Goal: Task Accomplishment & Management: Complete application form

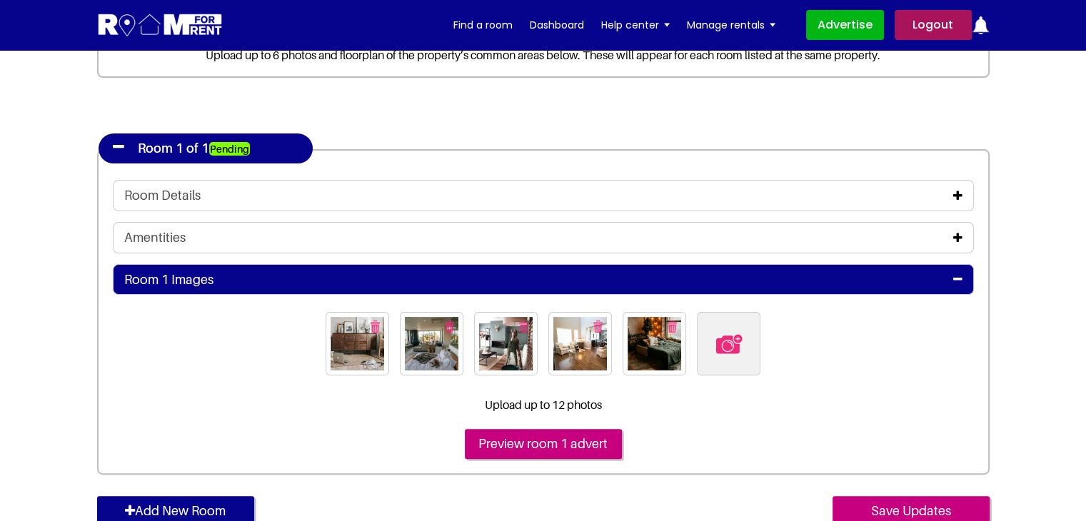
scroll to position [71, 0]
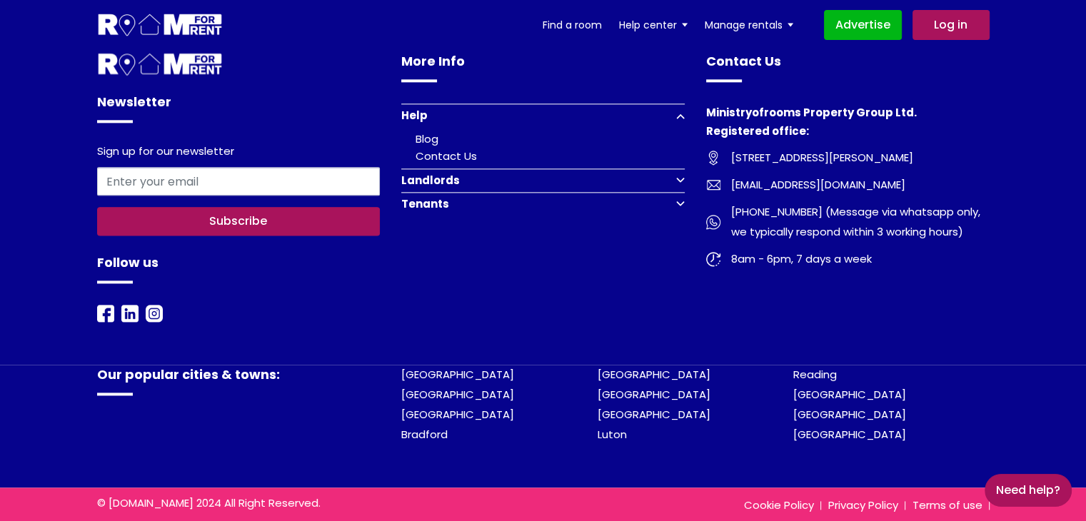
scroll to position [1830, 0]
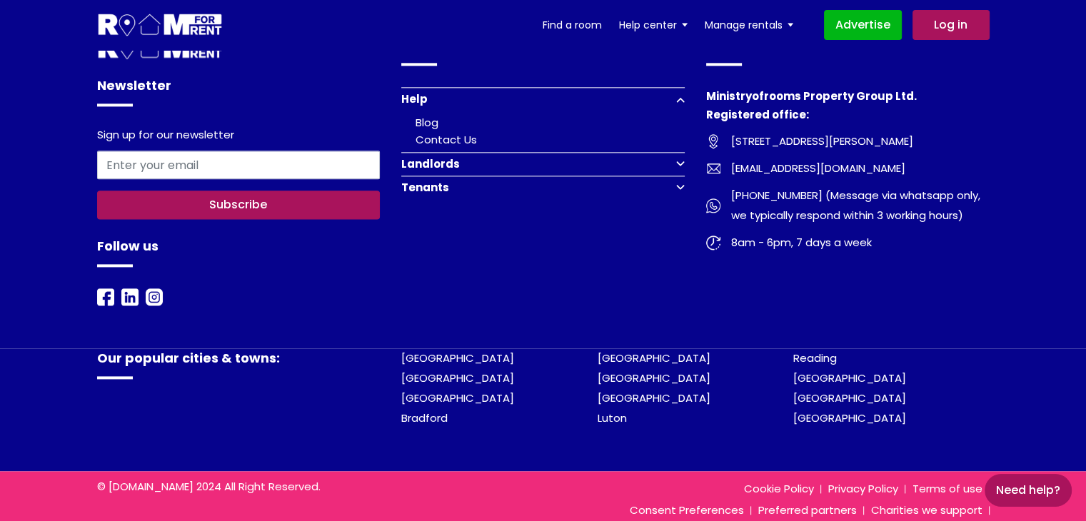
click at [668, 152] on button "Landlords" at bounding box center [542, 164] width 283 height 24
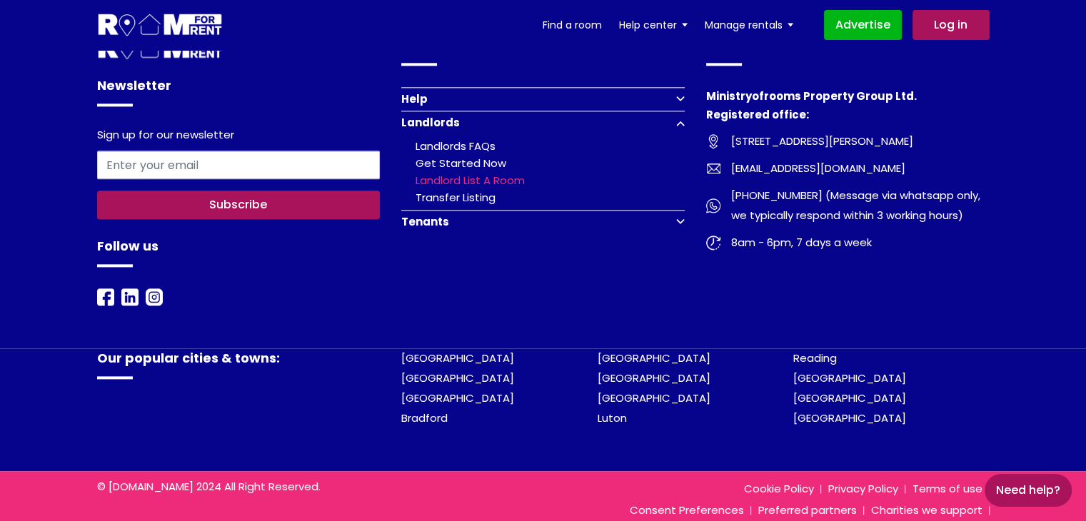
click at [500, 173] on link "Landlord list a room" at bounding box center [469, 180] width 109 height 15
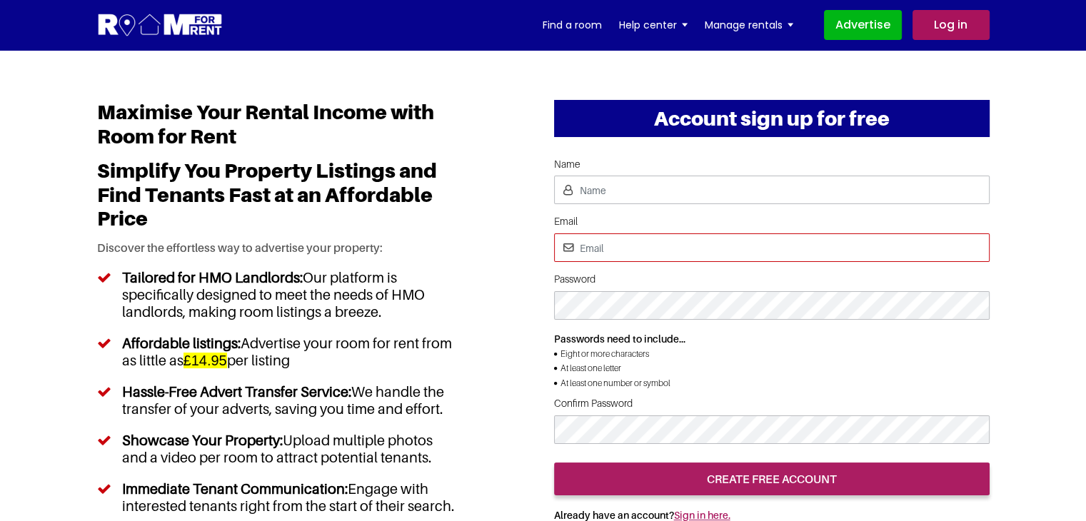
type input "pratishtha25@yopmail.com"
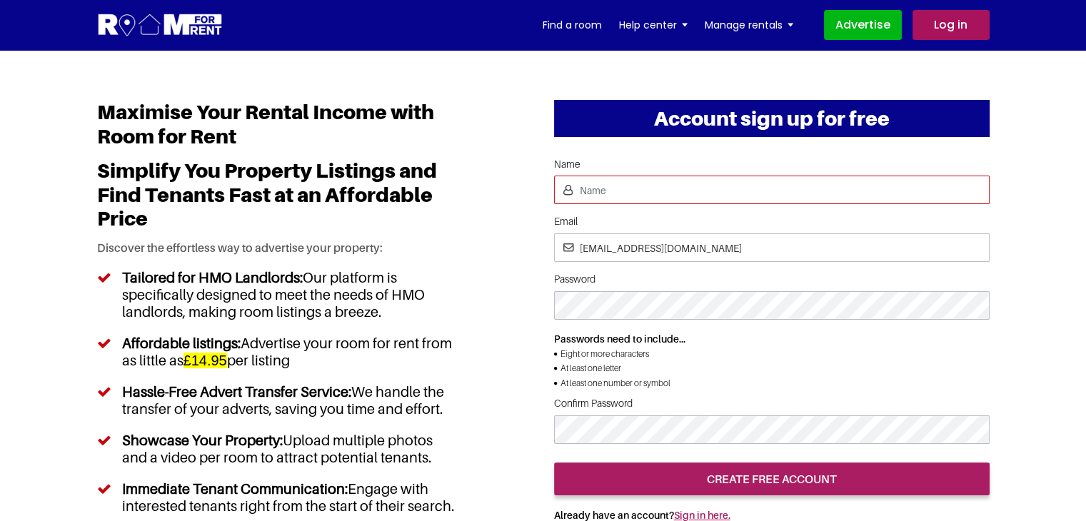
click at [647, 183] on input "Name" at bounding box center [771, 190] width 435 height 29
type input "[PERSON_NAME]"
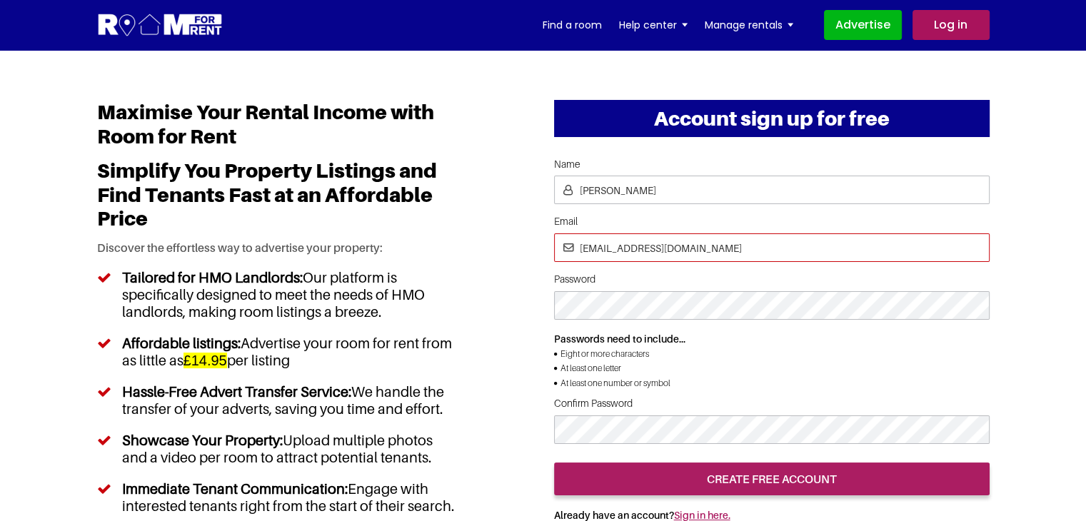
click at [635, 246] on input "pratishtha25@yopmail.com" at bounding box center [771, 247] width 435 height 29
type input "pratishtha254@yopmail.com"
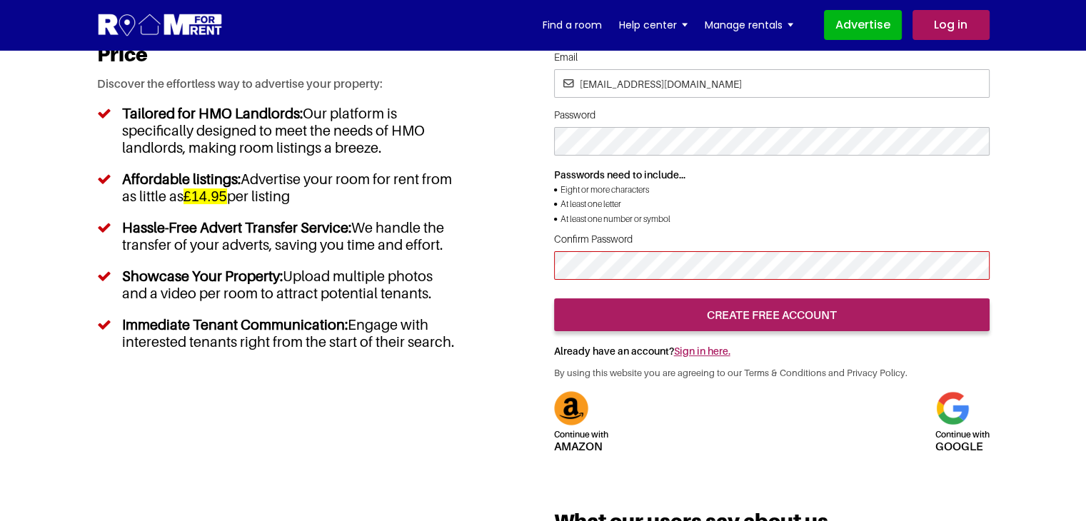
scroll to position [214, 0]
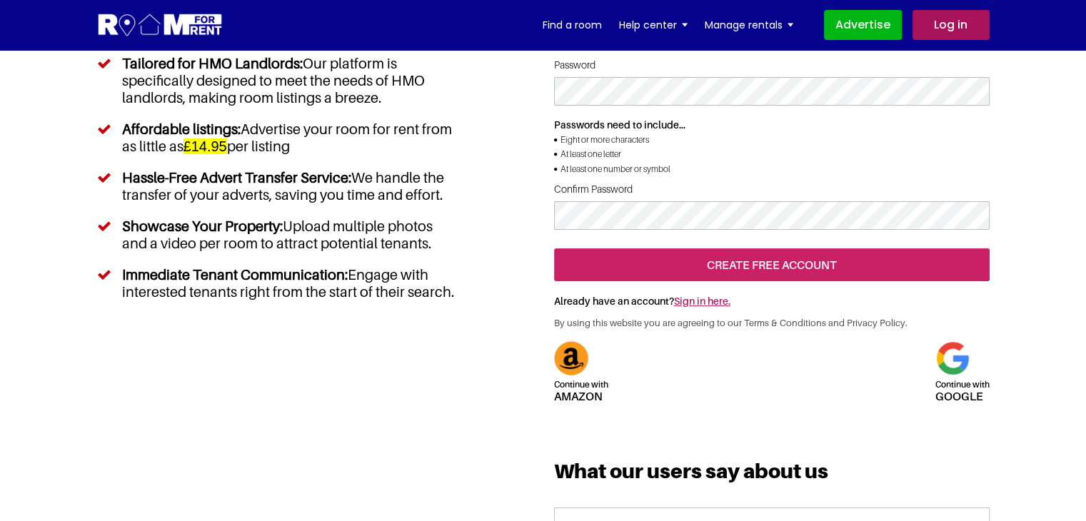
click at [751, 281] on input "create free account" at bounding box center [771, 264] width 435 height 33
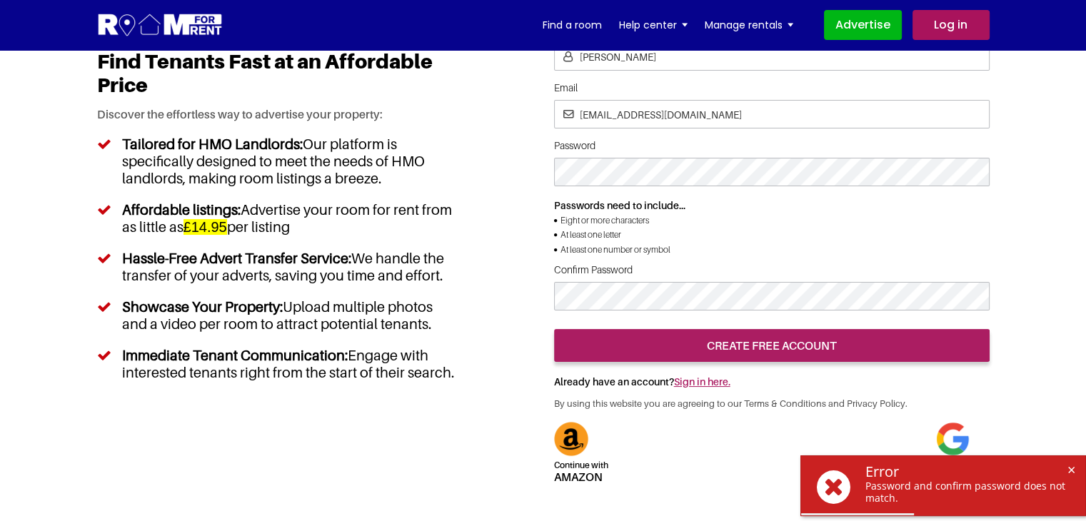
scroll to position [143, 0]
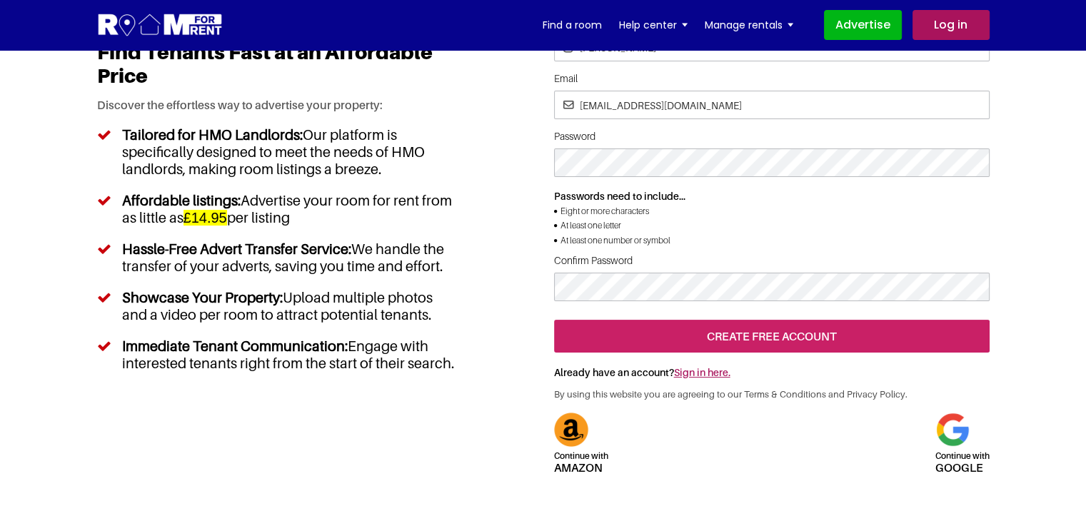
click at [805, 353] on input "create free account" at bounding box center [771, 336] width 435 height 33
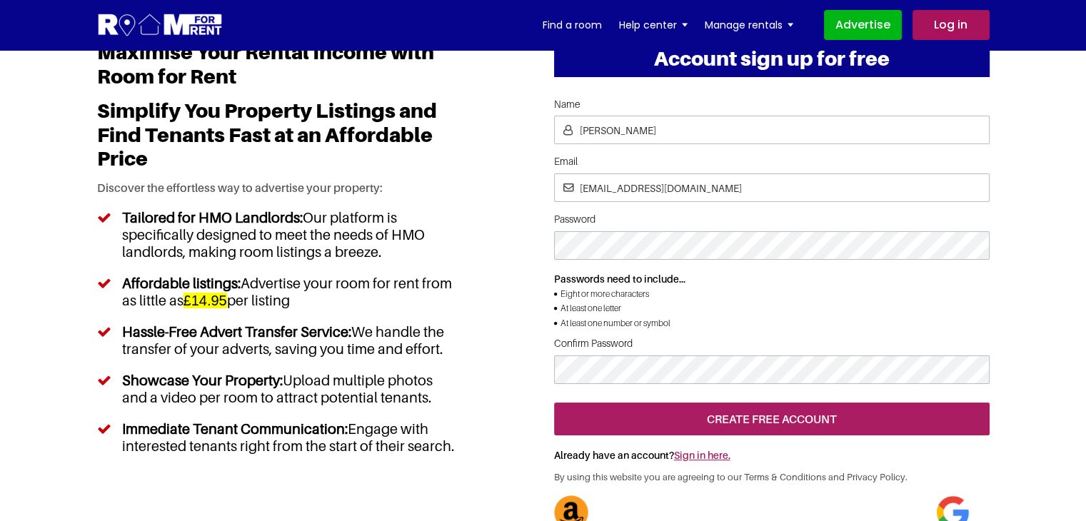
scroll to position [0, 0]
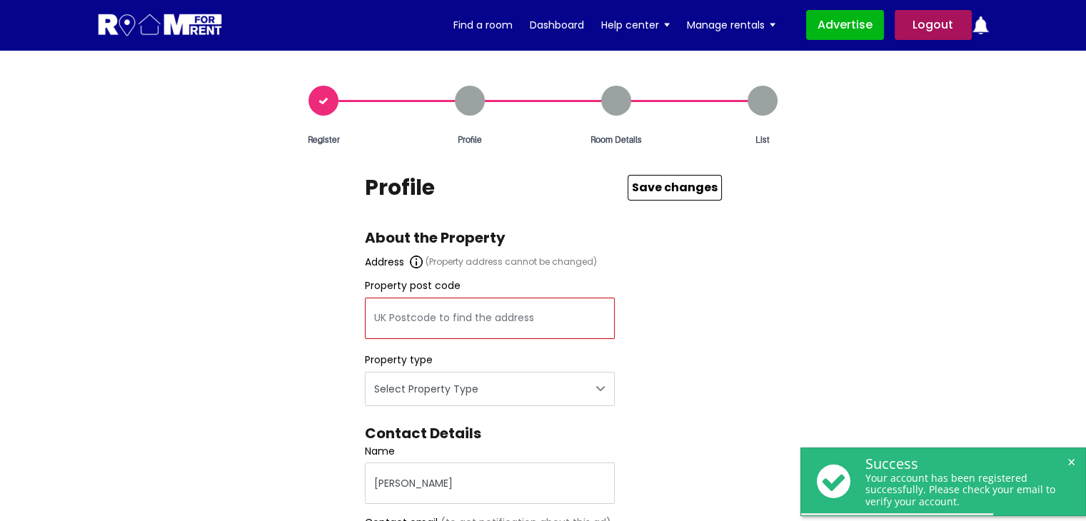
click at [471, 309] on input "text" at bounding box center [490, 318] width 250 height 41
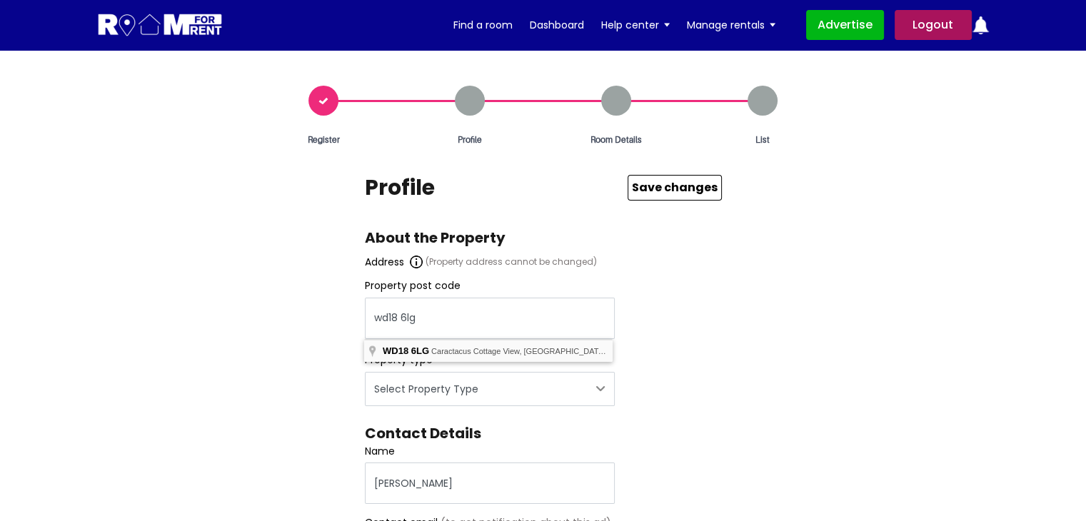
type input "Caractacus [STREET_ADDRESS]"
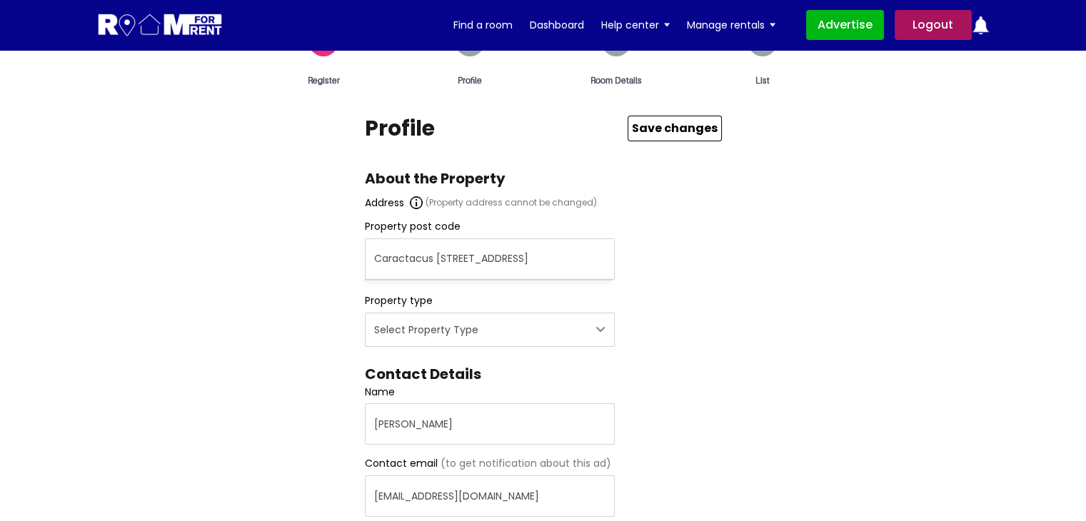
scroll to position [143, 0]
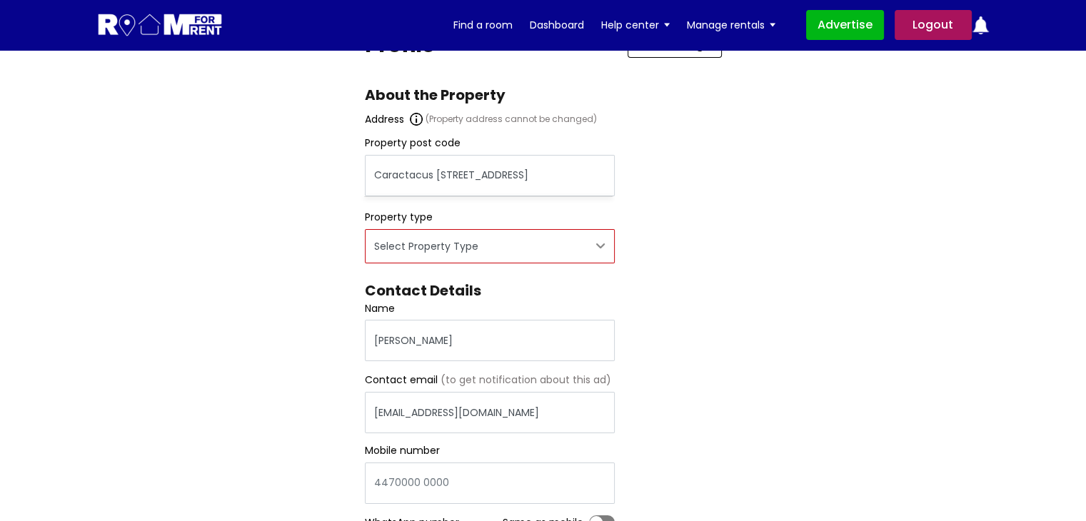
click at [457, 250] on select "Select Property Type Appartment House Farm" at bounding box center [490, 246] width 250 height 34
select select "Appartment"
click at [365, 229] on select "Select Property Type Appartment House Farm" at bounding box center [490, 246] width 250 height 34
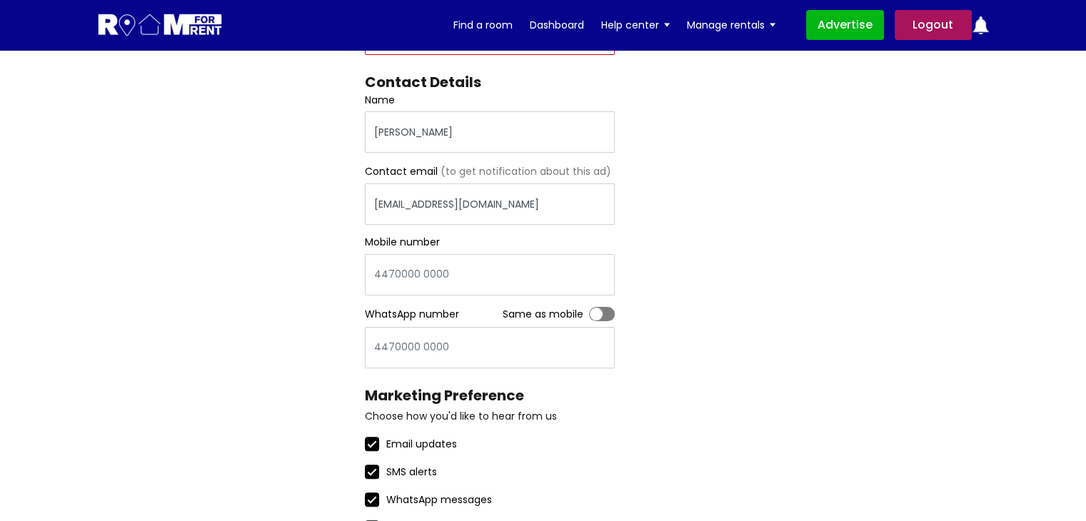
scroll to position [428, 0]
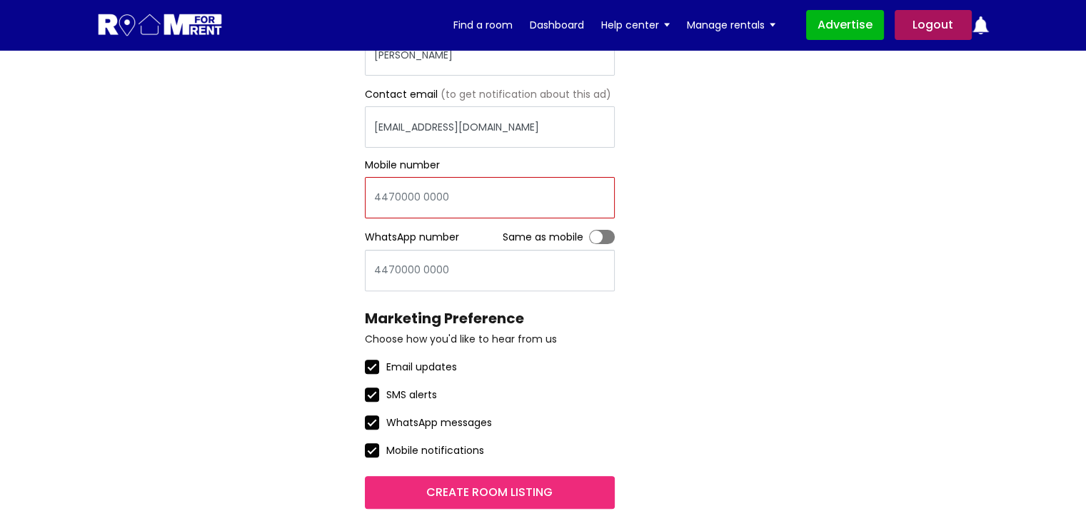
click at [413, 199] on input "Mobile number" at bounding box center [490, 197] width 250 height 41
type input "447878787878"
click at [609, 241] on label "Toggle" at bounding box center [602, 237] width 26 height 14
click at [589, 230] on input "Toggle" at bounding box center [589, 230] width 0 height 0
type input "447878787878"
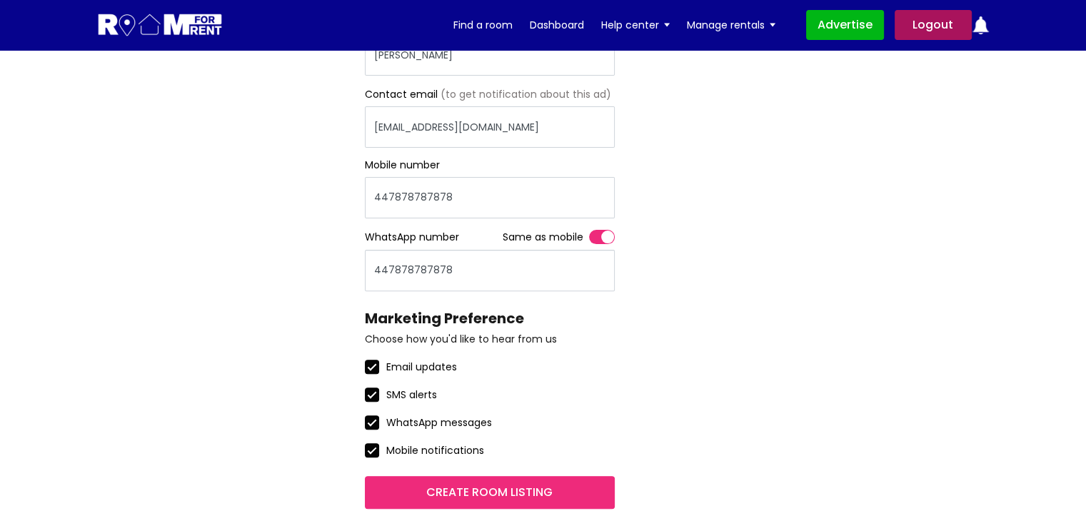
click at [520, 493] on input "Create room listing" at bounding box center [490, 492] width 250 height 33
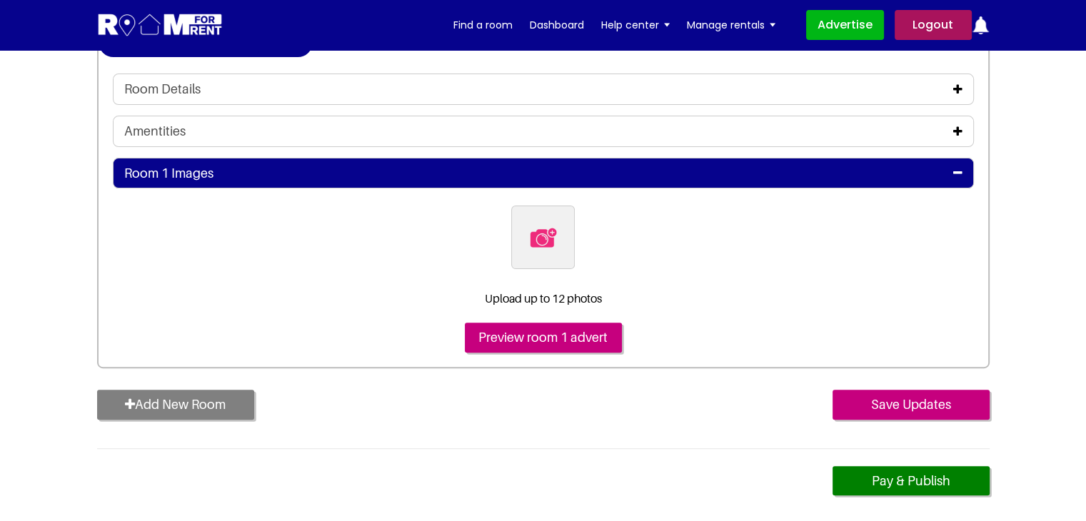
scroll to position [214, 0]
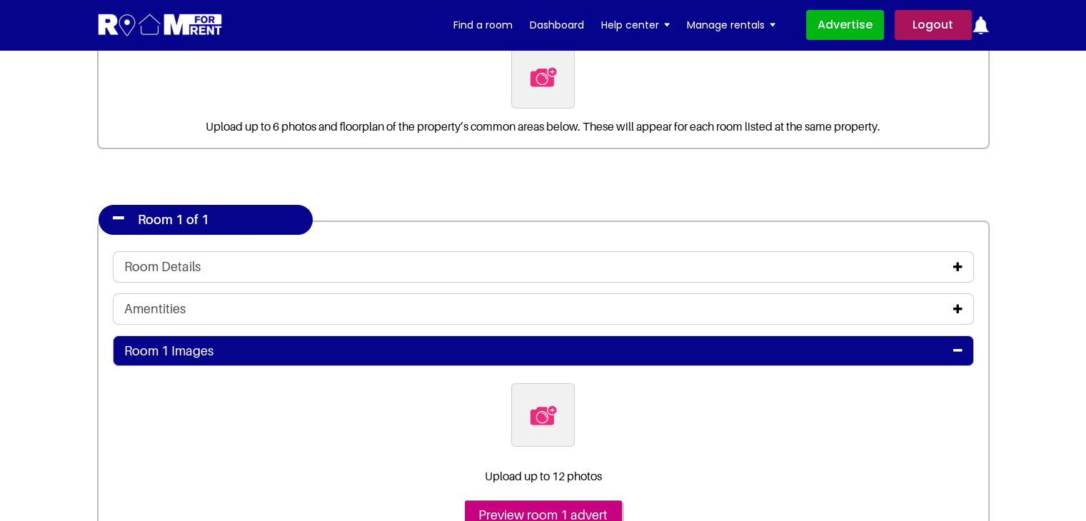
click at [954, 264] on icon at bounding box center [957, 266] width 9 height 11
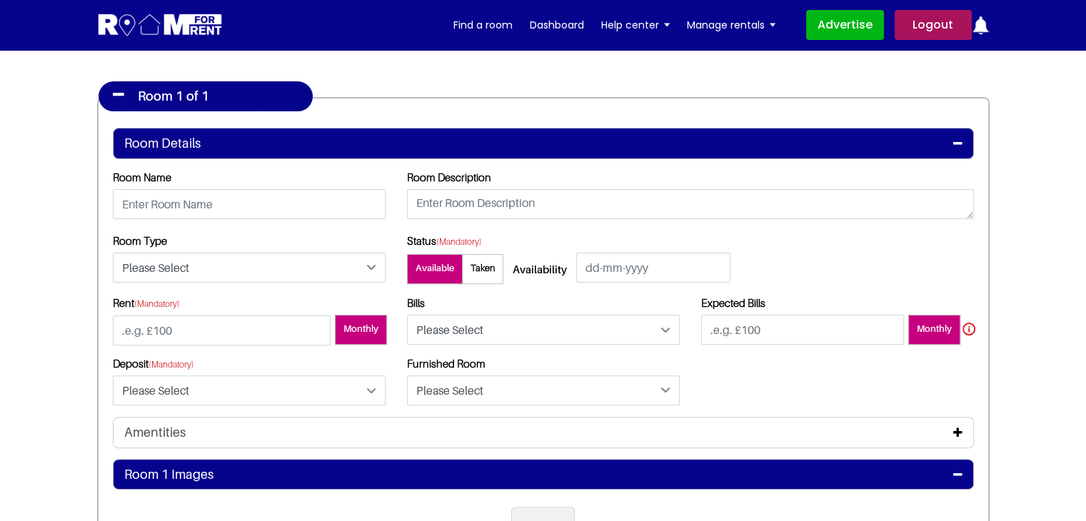
scroll to position [428, 0]
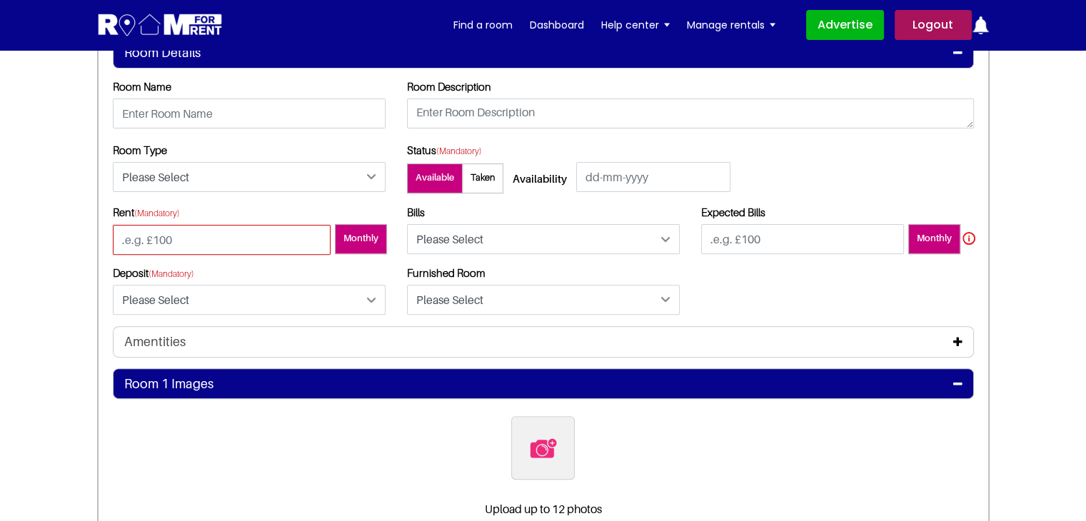
click at [246, 236] on input "number" at bounding box center [222, 240] width 218 height 30
type input "-100"
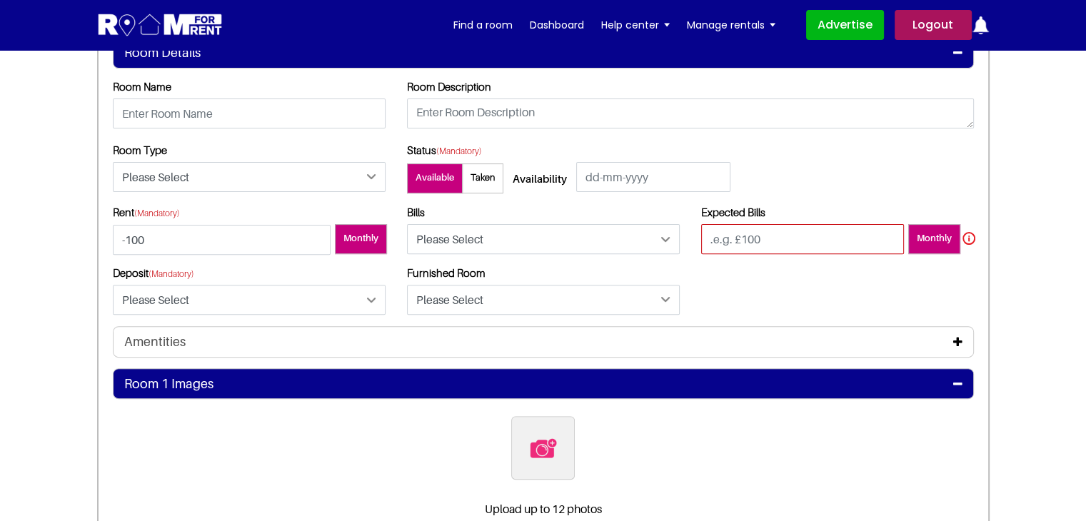
click at [762, 241] on input "number" at bounding box center [802, 239] width 203 height 30
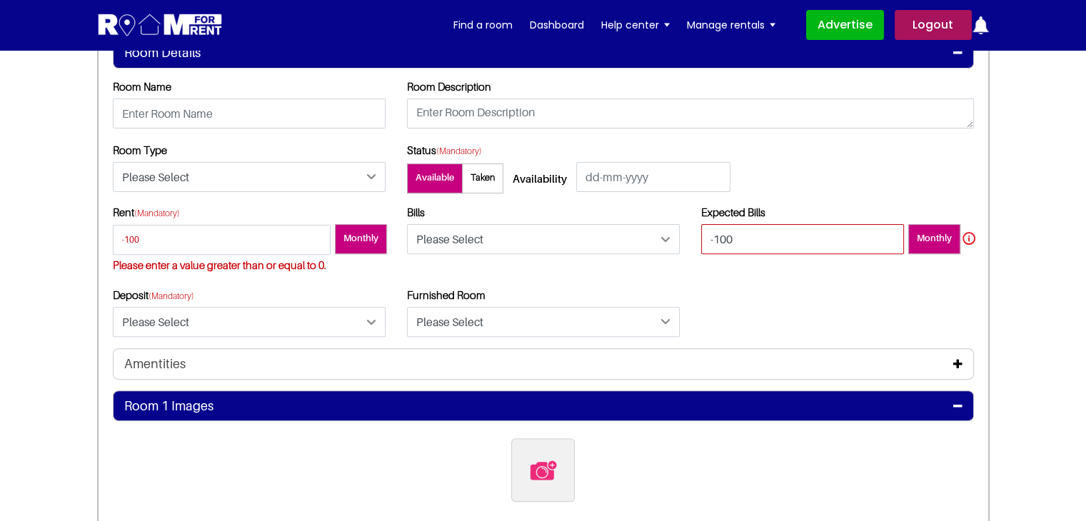
type input "-100"
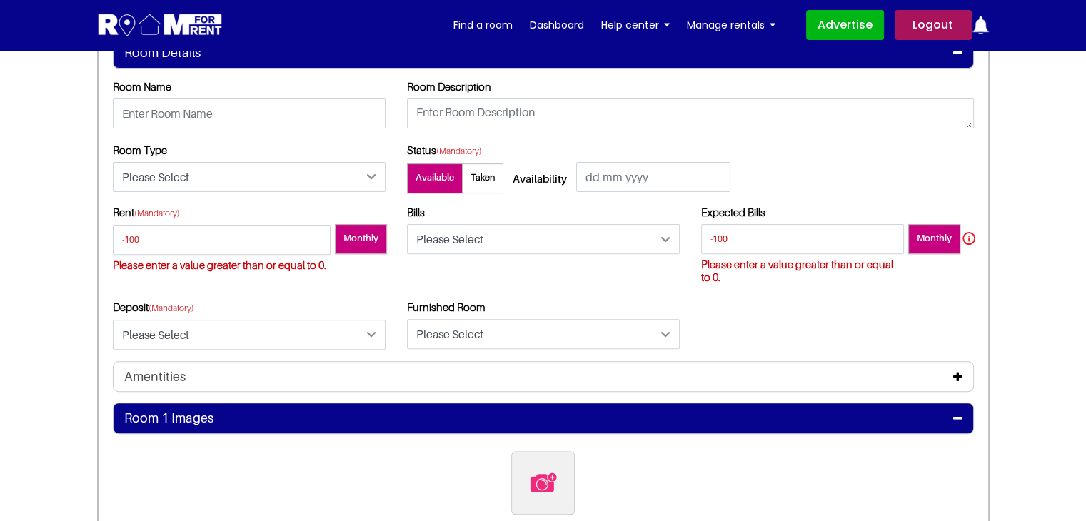
click at [729, 290] on div "Rent (Mandatory) -100 Please enter a value greater than or equal to 0. Monthly …" at bounding box center [543, 283] width 882 height 155
drag, startPoint x: 300, startPoint y: 332, endPoint x: 271, endPoint y: 343, distance: 30.7
click at [299, 332] on select "Please Select Yes No" at bounding box center [249, 335] width 273 height 30
select select "Yes"
click at [113, 320] on select "Please Select Yes No" at bounding box center [249, 335] width 273 height 30
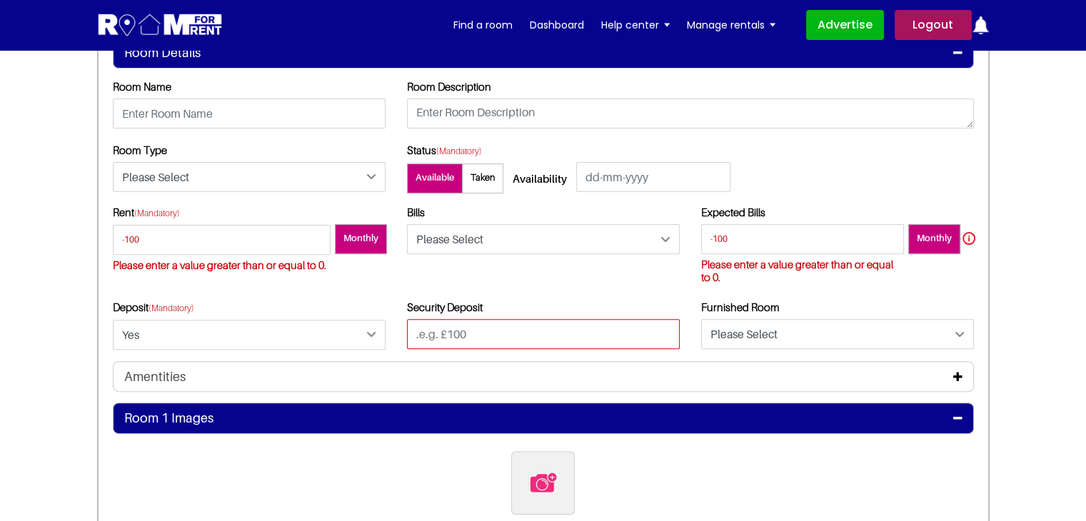
click at [417, 340] on input "text" at bounding box center [543, 334] width 273 height 30
type input "-100"
click at [805, 297] on div "Expected Bills -100 Please enter a value greater than or equal to 0. Monthly" at bounding box center [837, 253] width 294 height 95
click at [571, 303] on div "Security Deposit -100" at bounding box center [543, 324] width 273 height 49
click at [576, 289] on div "Bills Please Select Included Excluded" at bounding box center [543, 253] width 294 height 95
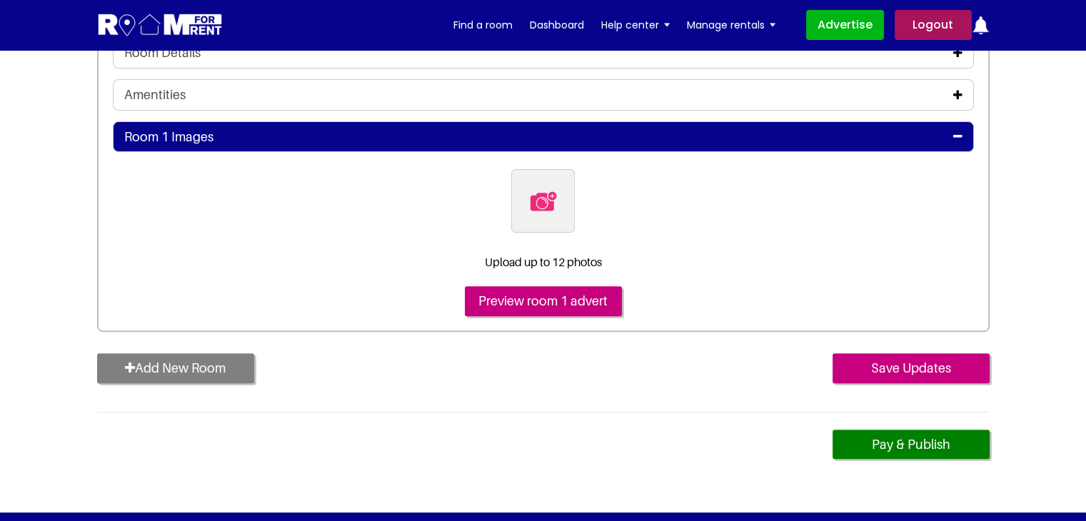
scroll to position [71, 0]
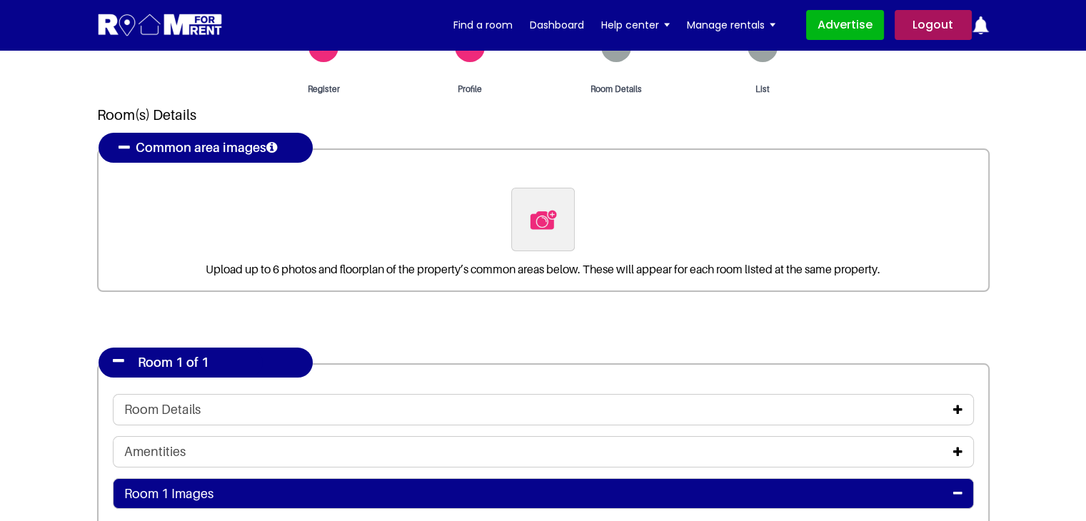
click at [950, 406] on div "Room Details" at bounding box center [543, 410] width 838 height 16
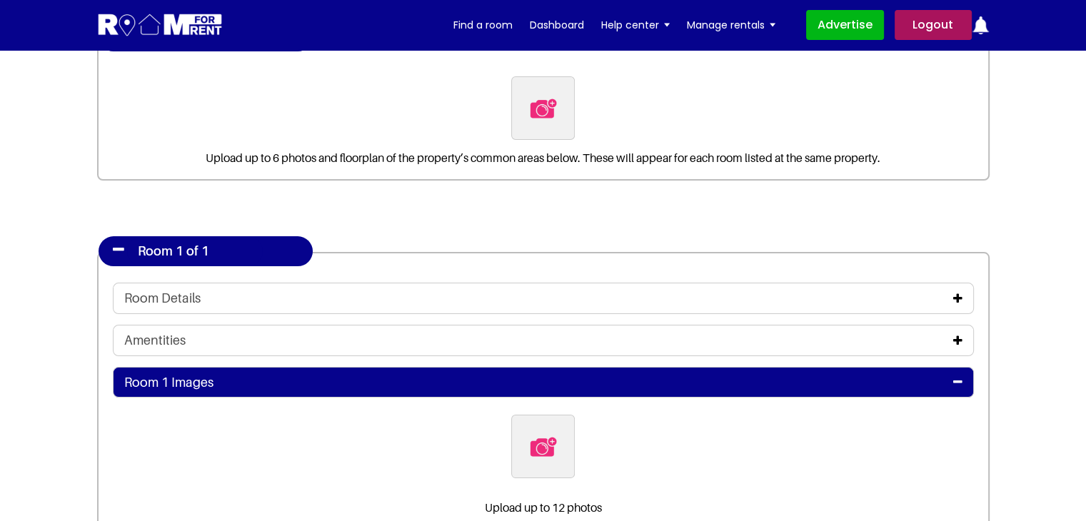
scroll to position [214, 0]
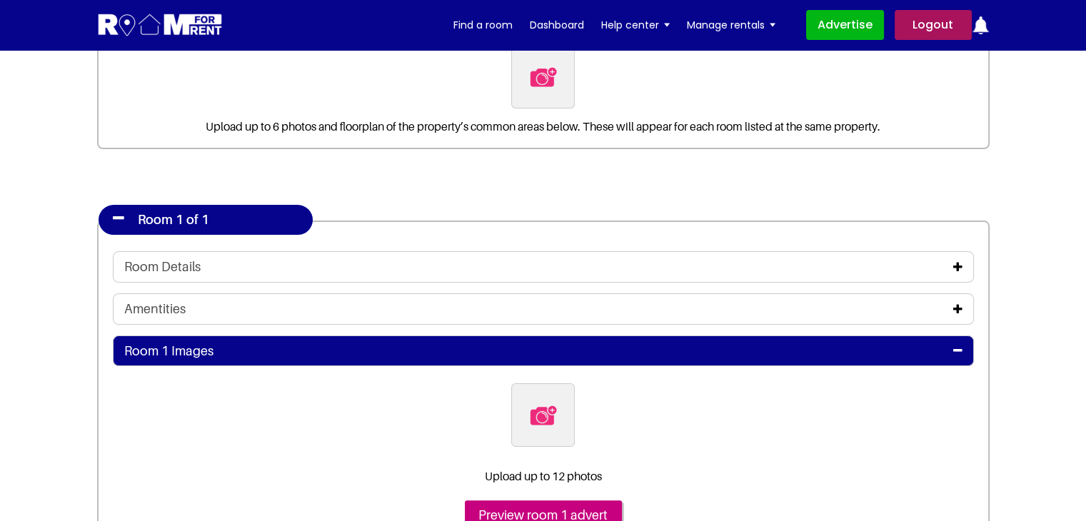
click at [956, 266] on icon at bounding box center [957, 266] width 9 height 11
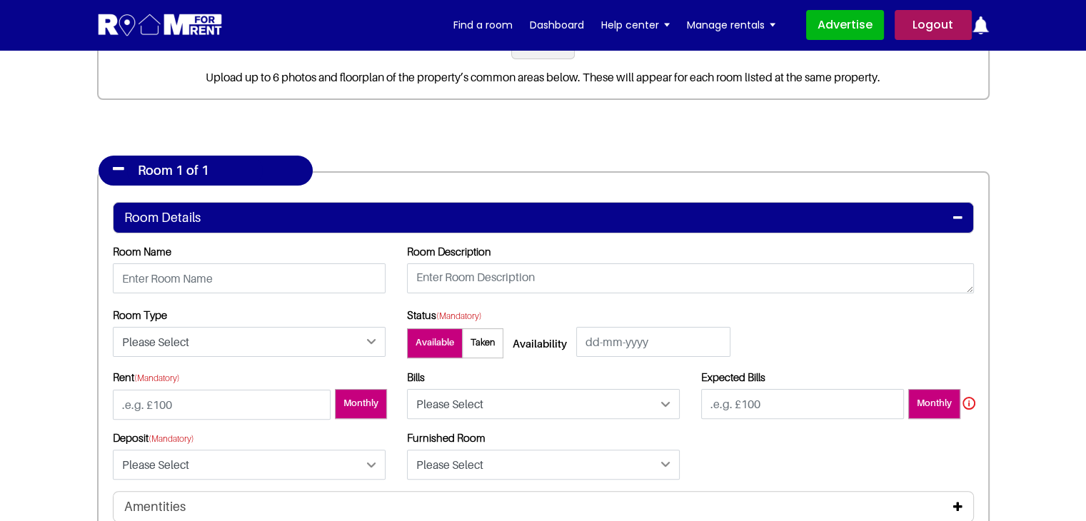
scroll to position [286, 0]
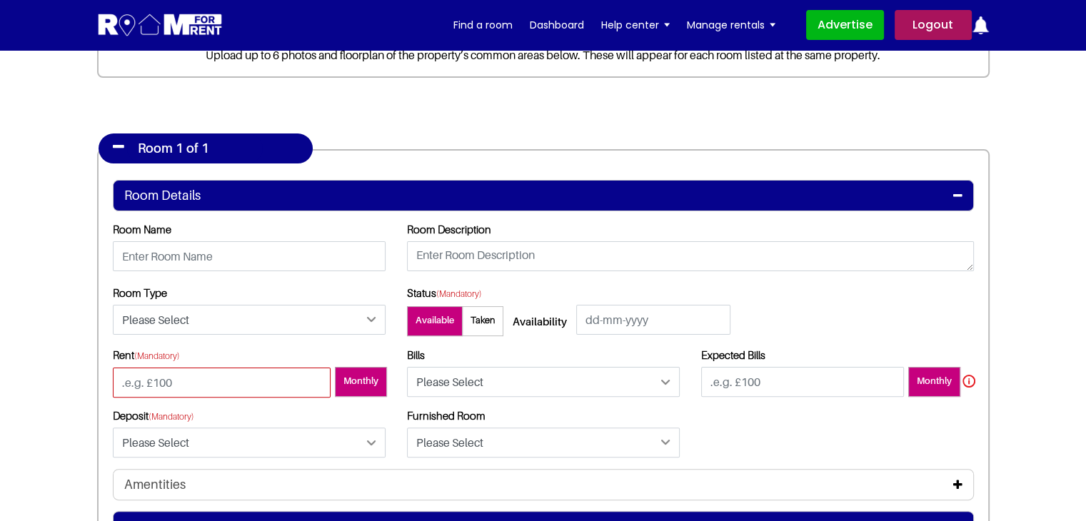
click at [211, 372] on input "number" at bounding box center [222, 383] width 218 height 30
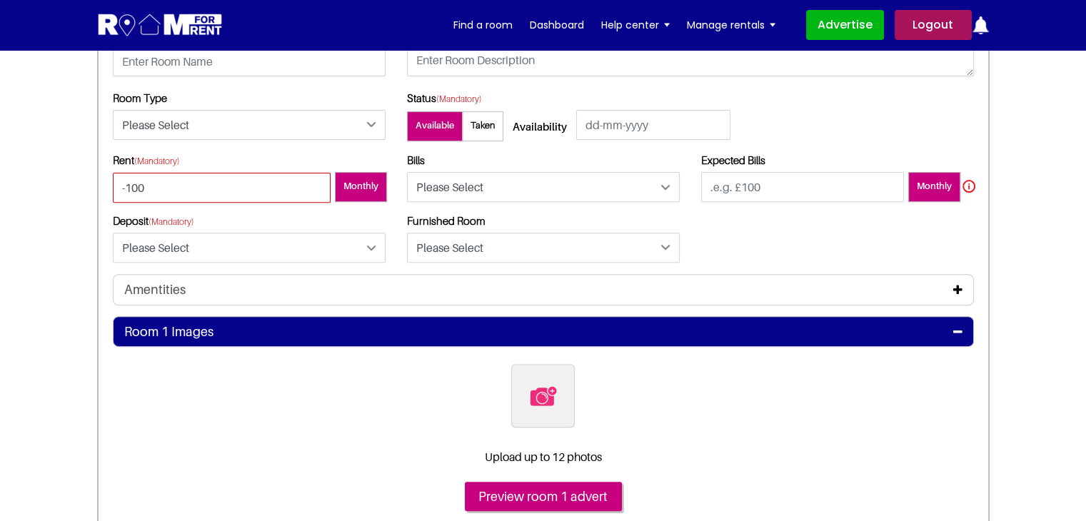
scroll to position [500, 0]
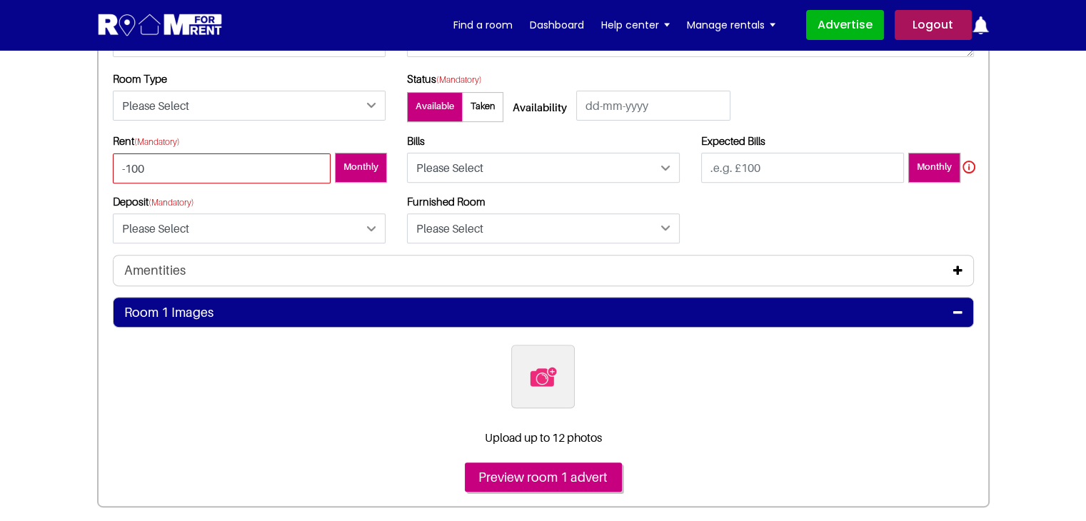
type input "-100"
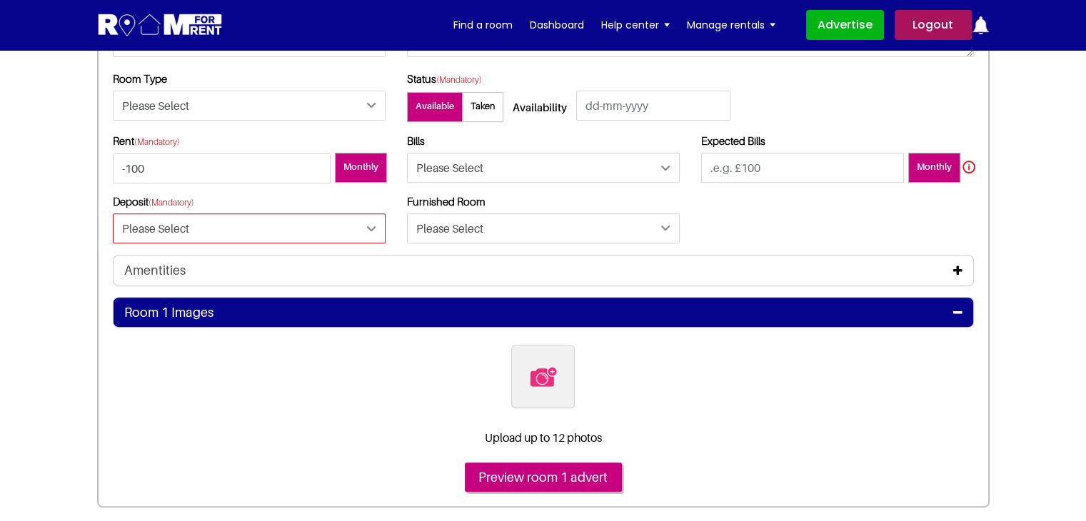
click at [257, 235] on select "Please Select Yes No" at bounding box center [249, 228] width 273 height 30
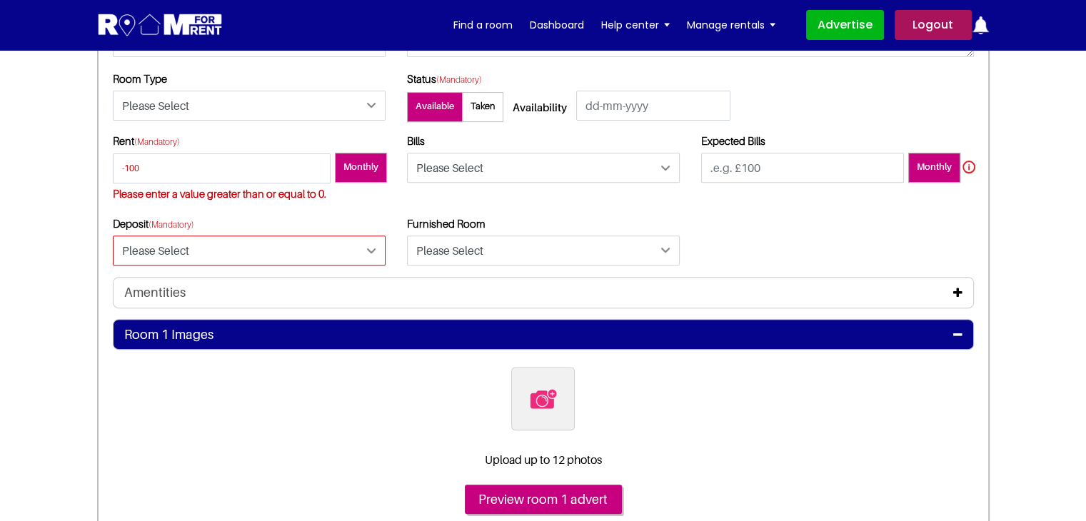
select select "Yes"
click at [113, 236] on select "Please Select Yes No" at bounding box center [249, 251] width 273 height 30
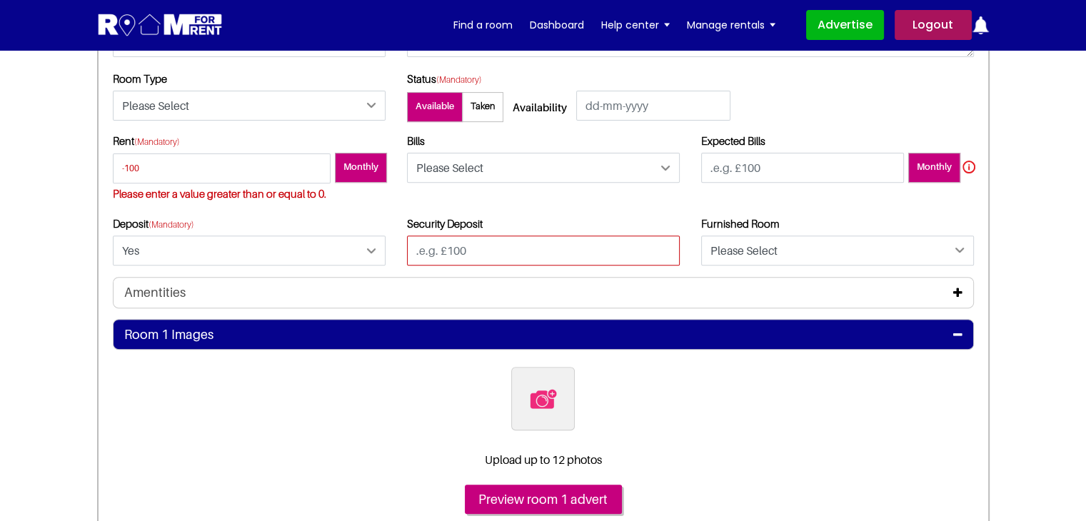
click at [423, 246] on input "text" at bounding box center [543, 251] width 273 height 30
type input "-100"
click at [505, 206] on div "Bills Please Select Included Excluded" at bounding box center [543, 175] width 294 height 82
drag, startPoint x: 644, startPoint y: 283, endPoint x: 708, endPoint y: 218, distance: 91.9
click at [645, 283] on div "Amentities" at bounding box center [543, 292] width 861 height 31
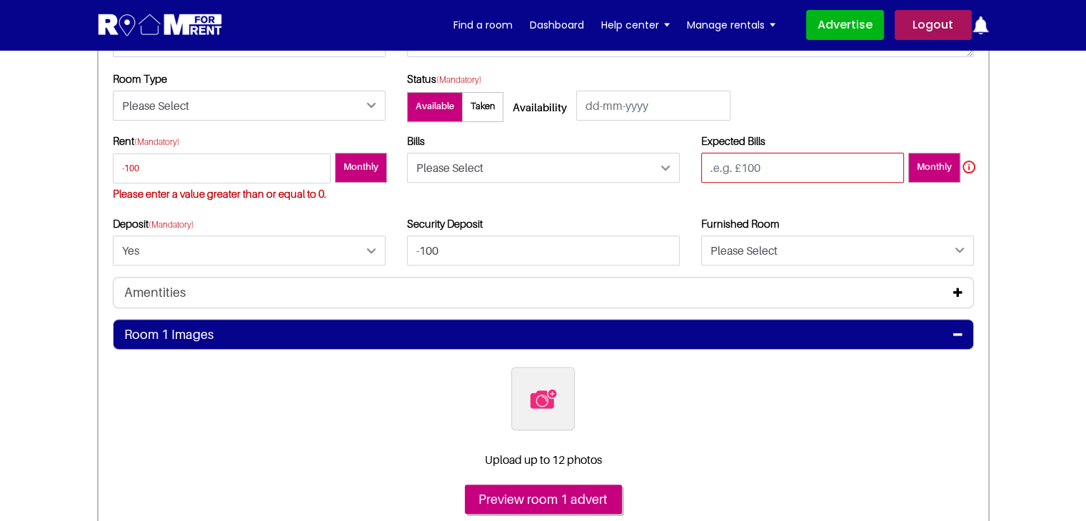
click at [737, 176] on input "number" at bounding box center [802, 168] width 203 height 30
type input "-100"
click at [671, 286] on div "Room 1 of 1 Room Details Room Name Room Description Room Type Status" at bounding box center [543, 232] width 892 height 595
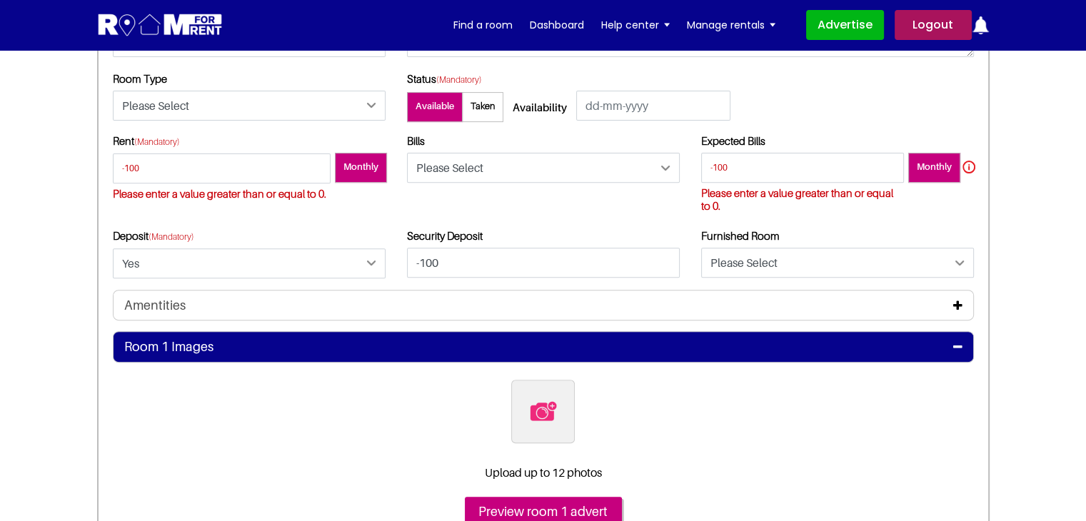
click at [525, 291] on div "Amentities" at bounding box center [543, 305] width 861 height 31
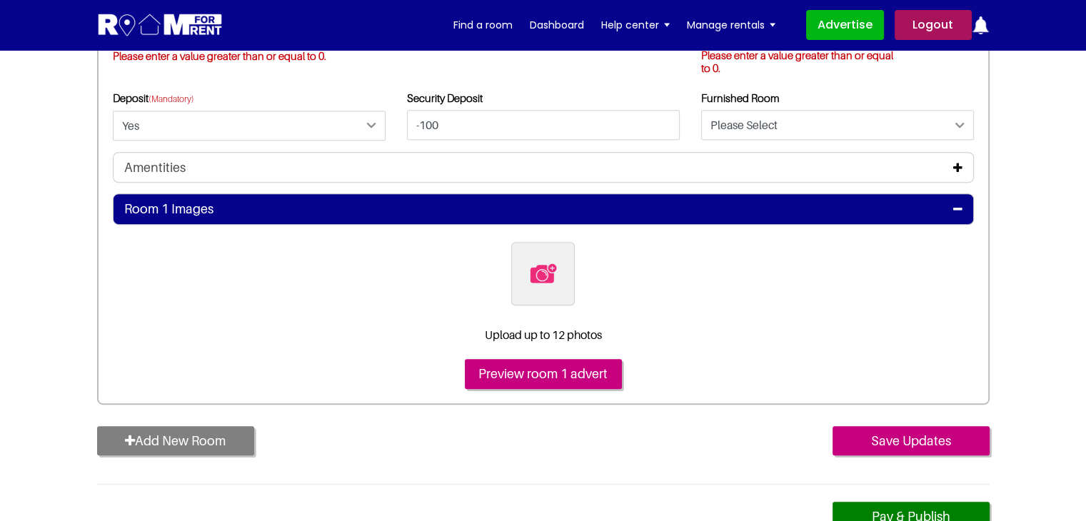
scroll to position [785, 0]
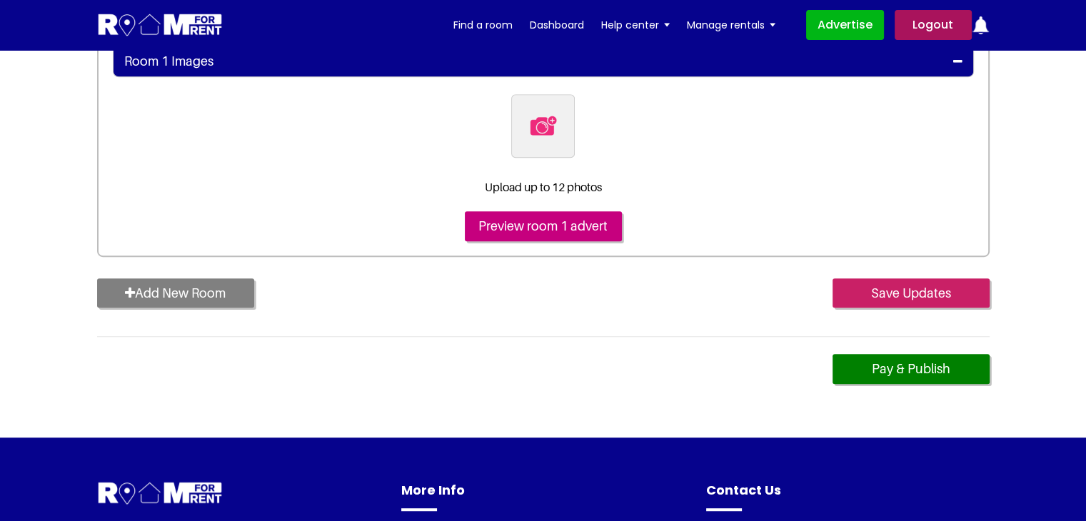
click at [868, 288] on input "Save Updates" at bounding box center [910, 293] width 157 height 30
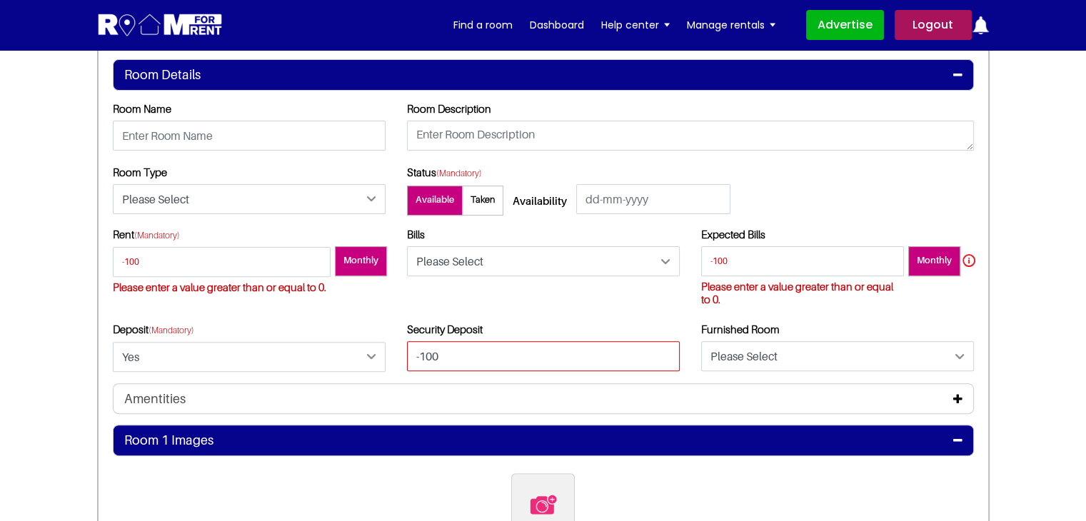
click at [525, 353] on input "-100" at bounding box center [543, 356] width 273 height 30
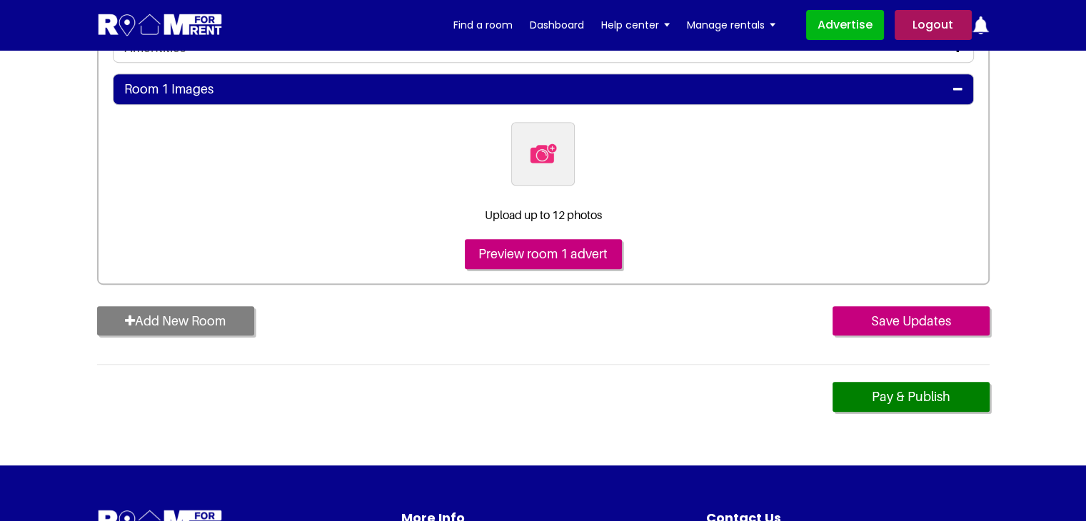
scroll to position [763, 0]
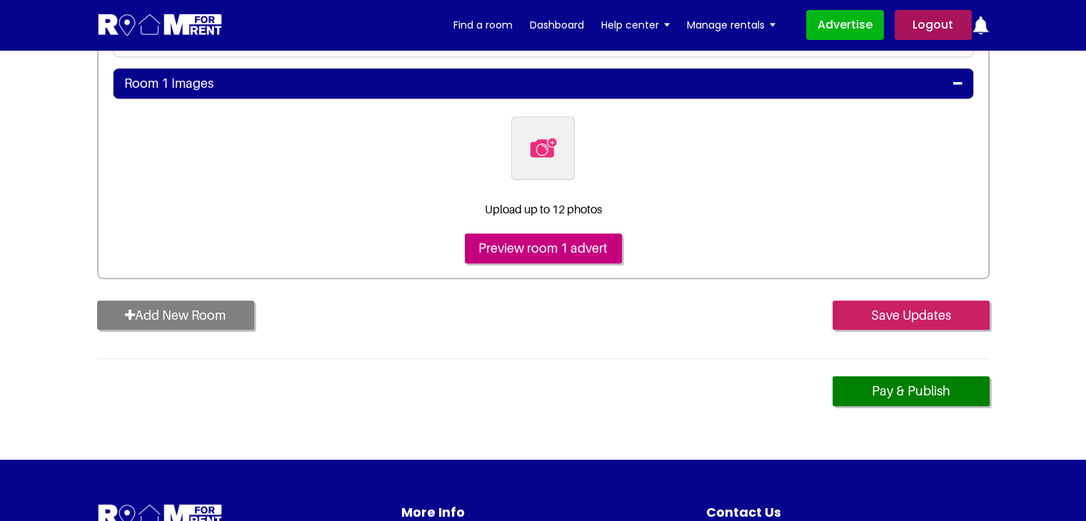
type input "-100fdff"
click at [885, 323] on input "Save Updates" at bounding box center [910, 315] width 157 height 30
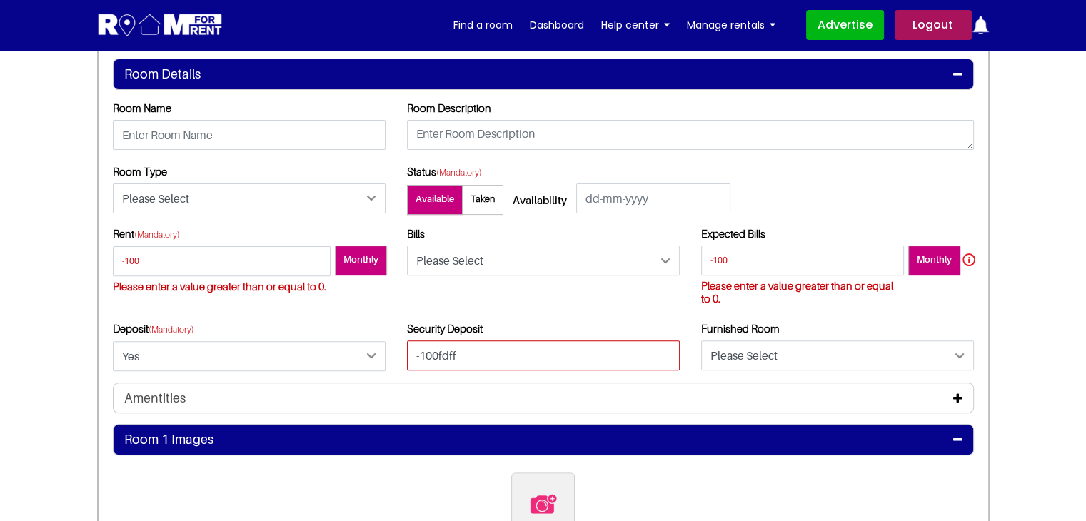
click at [496, 350] on input "-100fdff" at bounding box center [543, 355] width 273 height 30
click at [524, 287] on div "Bills Please Select Included Excluded" at bounding box center [543, 274] width 294 height 95
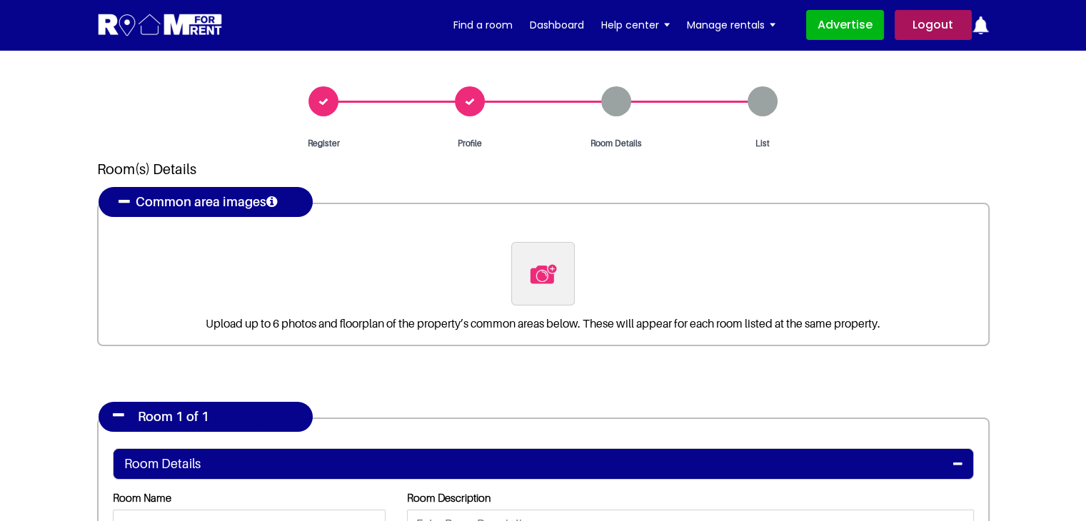
scroll to position [0, 0]
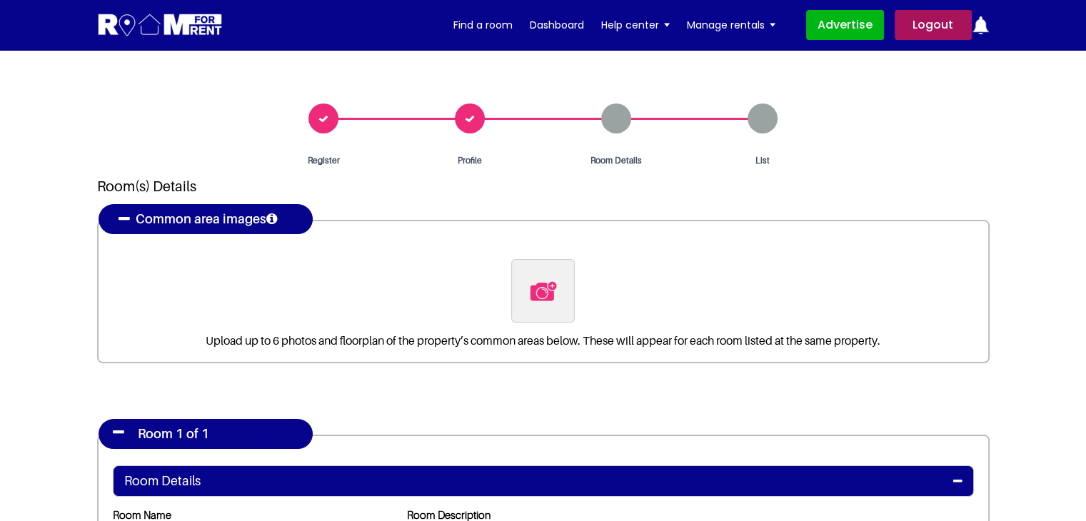
click at [473, 123] on div "Profile" at bounding box center [470, 135] width 146 height 64
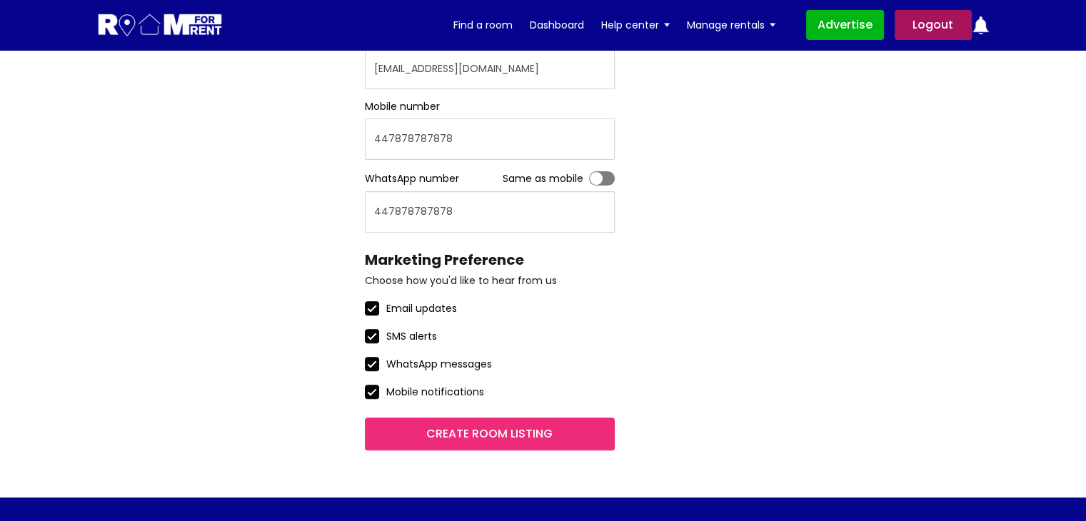
scroll to position [642, 0]
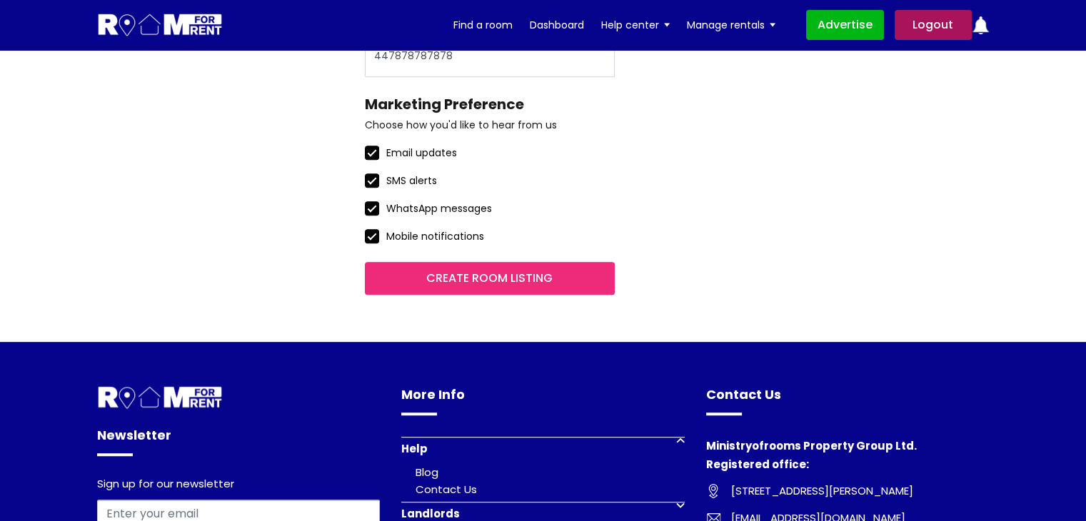
click at [500, 274] on input "Create room listing" at bounding box center [490, 278] width 250 height 33
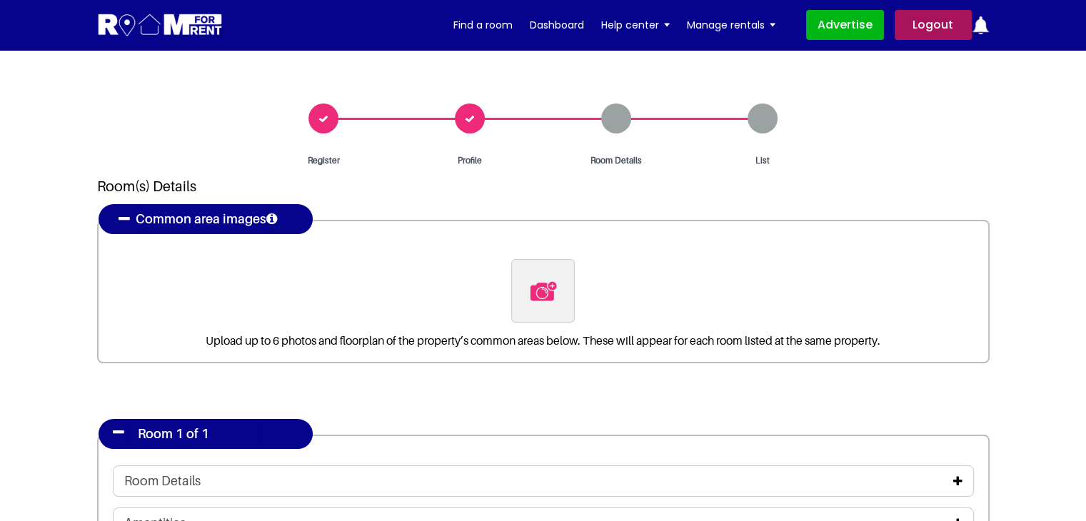
click at [540, 283] on img at bounding box center [543, 291] width 30 height 30
click at [540, 277] on input "file" at bounding box center [620, 268] width 218 height 18
type input "C:\fakepath\pexels-[PERSON_NAME]-4050318.jpg"
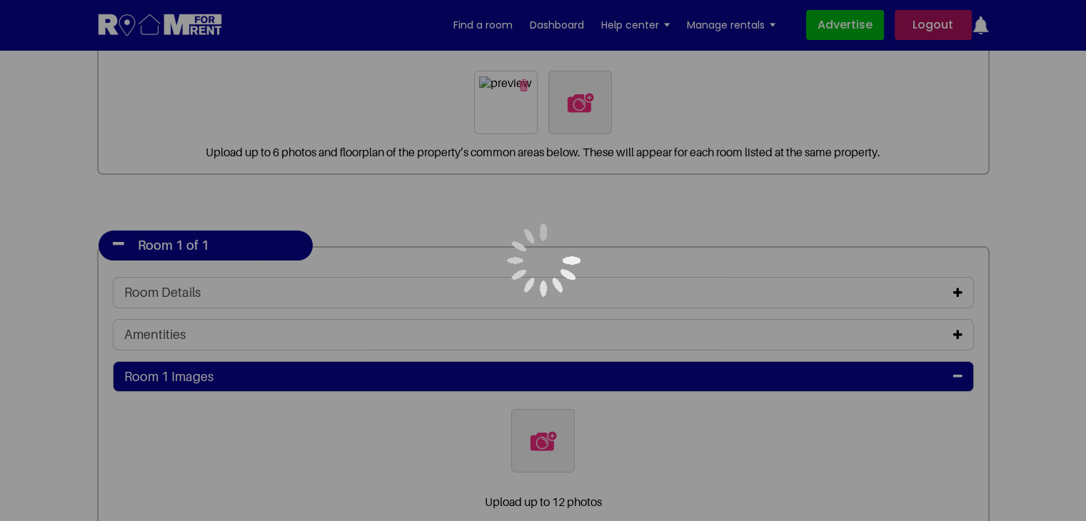
scroll to position [214, 0]
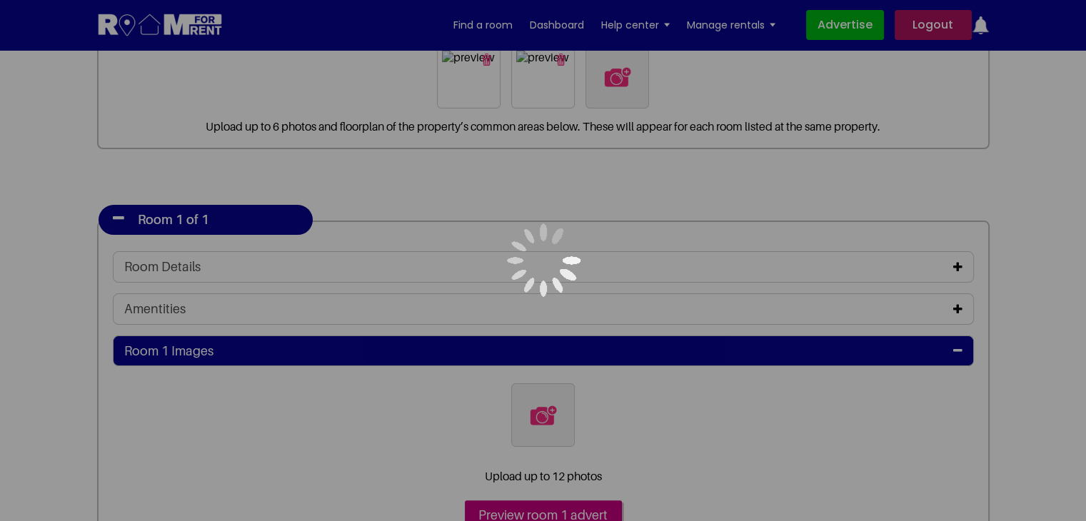
click at [956, 261] on div at bounding box center [543, 260] width 1086 height 521
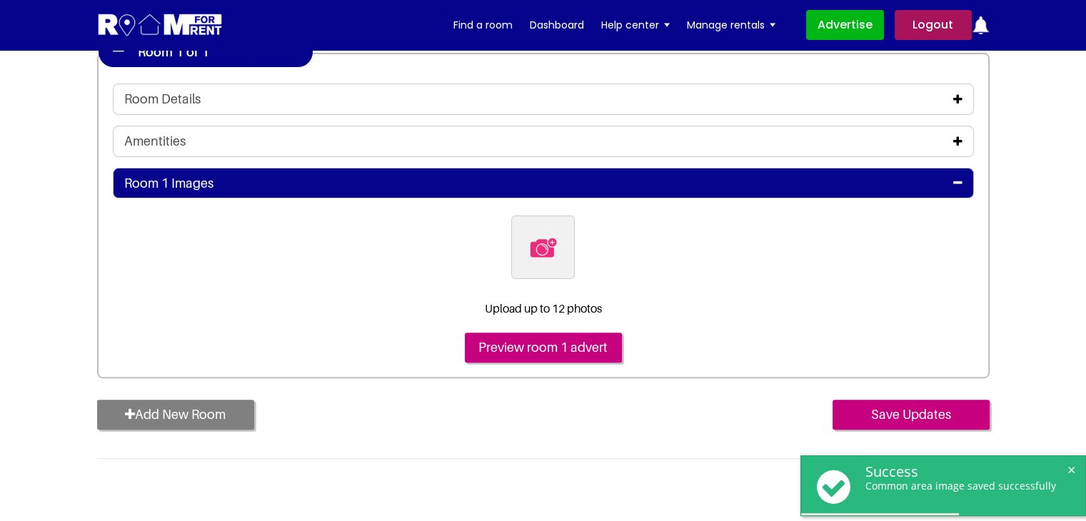
scroll to position [357, 0]
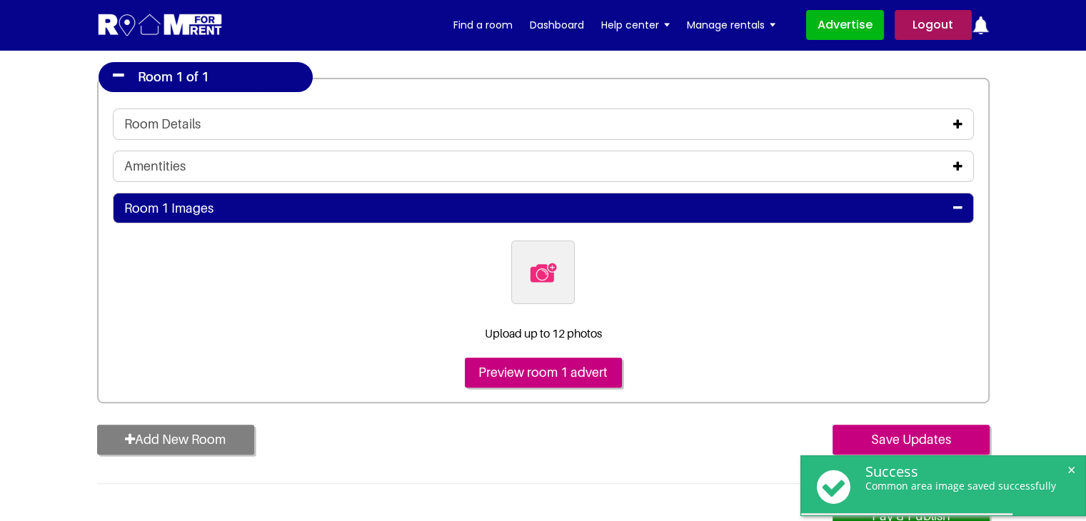
click at [958, 119] on icon at bounding box center [957, 123] width 9 height 11
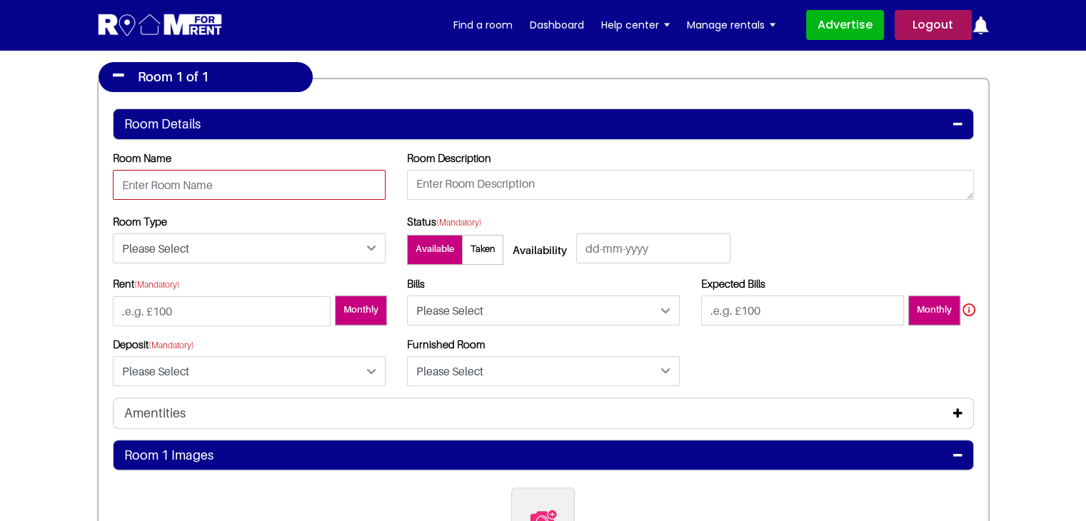
click at [141, 173] on input "text" at bounding box center [249, 185] width 273 height 30
drag, startPoint x: 200, startPoint y: 183, endPoint x: 206, endPoint y: 198, distance: 16.3
click at [200, 183] on input "text" at bounding box center [249, 185] width 273 height 30
type input "Room 1A"
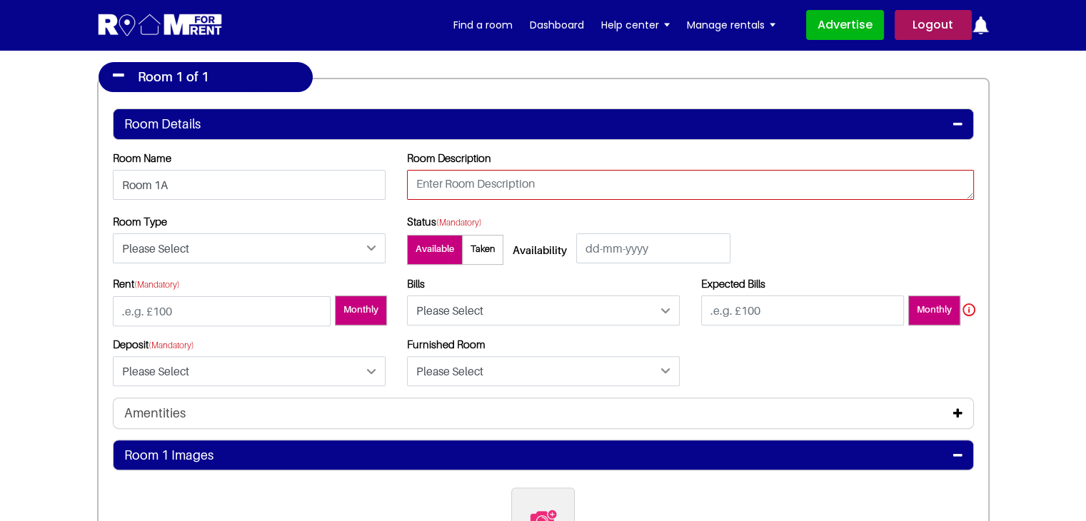
click at [477, 180] on textarea at bounding box center [690, 185] width 567 height 30
type textarea "Testing"
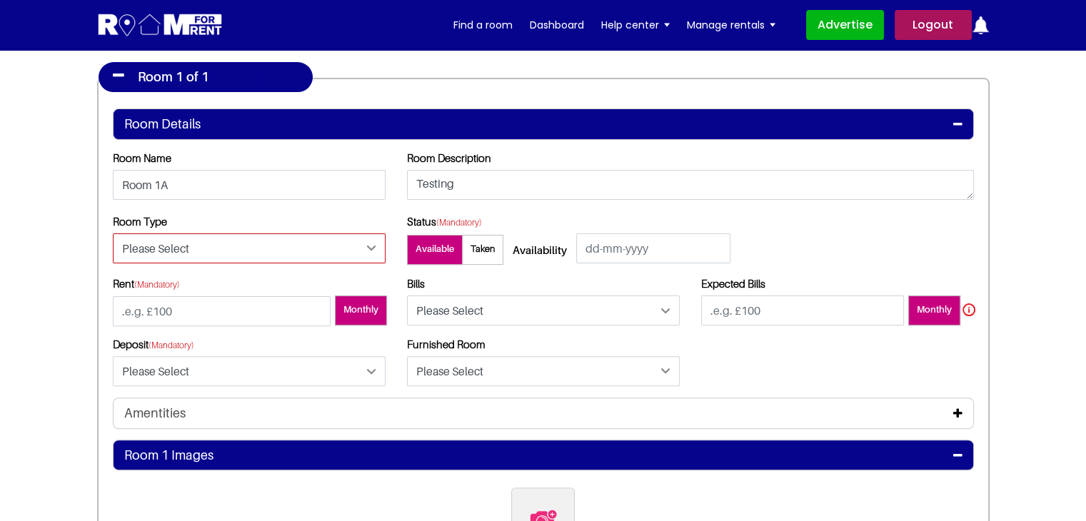
click at [150, 252] on select "Please Select Ensuite Double Bedroom Ensuite Single Bedroom Double Bedroom with…" at bounding box center [249, 248] width 273 height 30
select select "Double Bedroom with Own Bathroom"
click at [113, 233] on select "Please Select Ensuite Double Bedroom Ensuite Single Bedroom Double Bedroom with…" at bounding box center [249, 248] width 273 height 30
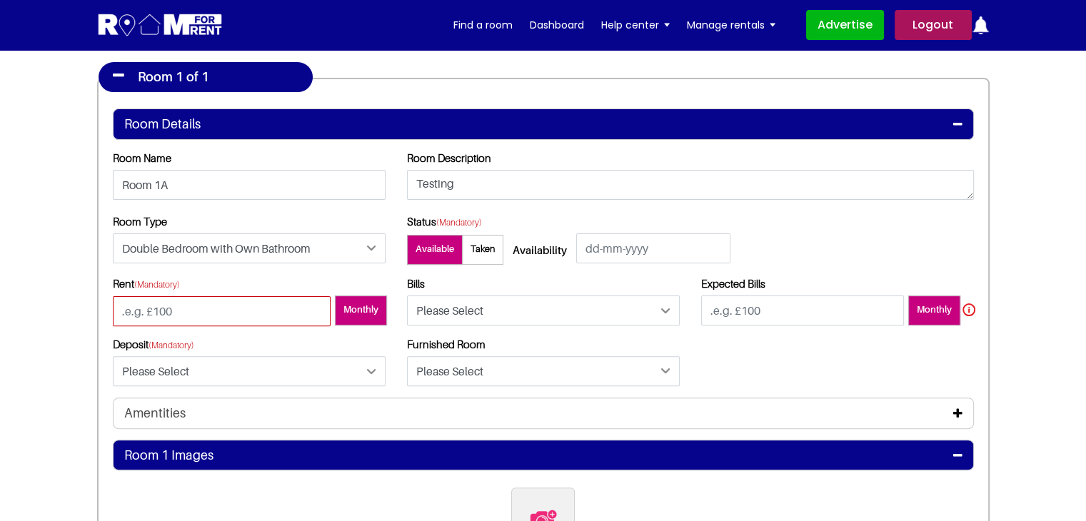
click at [183, 322] on input "number" at bounding box center [222, 311] width 218 height 30
type input "-100"
click at [790, 317] on input "number" at bounding box center [802, 310] width 203 height 30
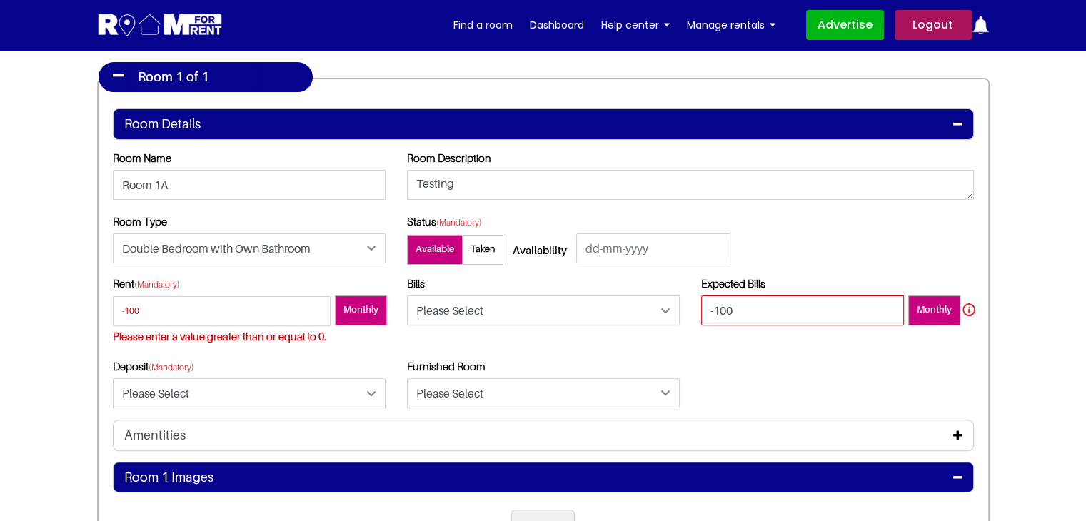
type input "-100"
click at [540, 349] on div "Bills Please Select Included Excluded" at bounding box center [543, 318] width 294 height 82
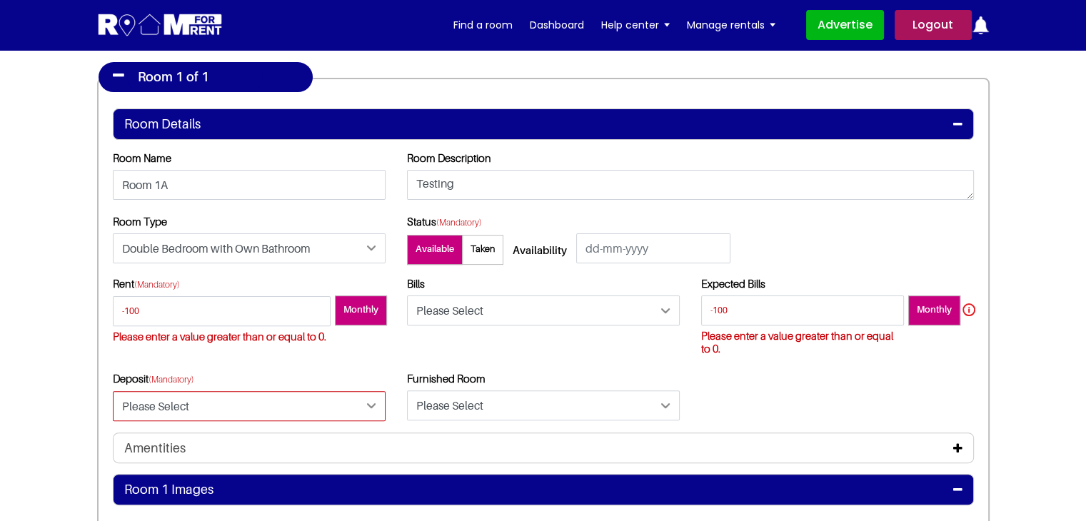
click at [274, 393] on select "Please Select Yes No" at bounding box center [249, 406] width 273 height 30
select select "Yes"
click at [113, 391] on select "Please Select Yes No" at bounding box center [249, 406] width 273 height 30
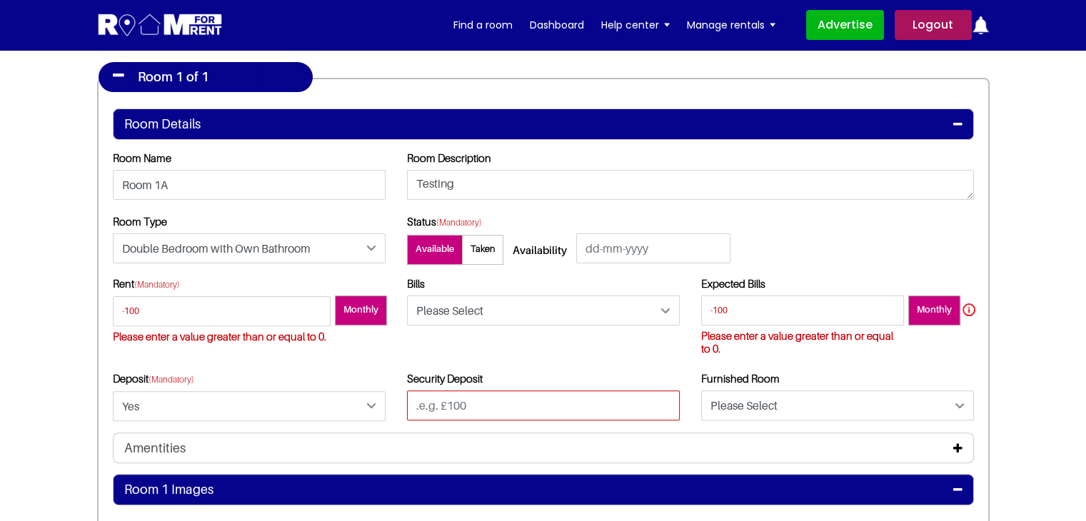
click at [466, 408] on input "text" at bounding box center [543, 405] width 273 height 30
click at [499, 358] on div "Bills Please Select Included Excluded" at bounding box center [543, 324] width 294 height 95
click at [573, 401] on input "-100" at bounding box center [543, 405] width 273 height 30
click at [552, 400] on input "-100ddd" at bounding box center [543, 405] width 273 height 30
type input "-100dddfggg"
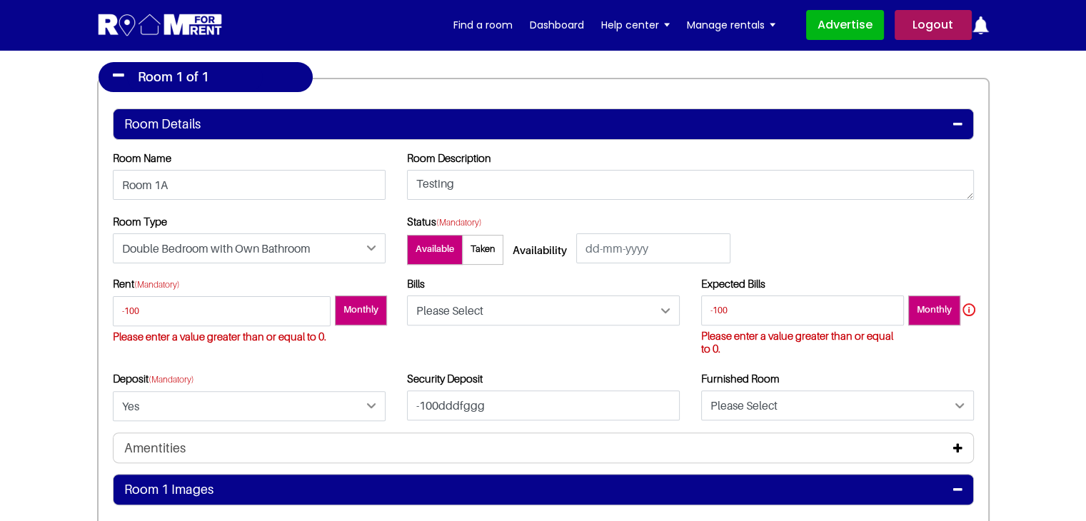
click at [572, 365] on div "Bills Please Select Included Excluded" at bounding box center [543, 324] width 294 height 95
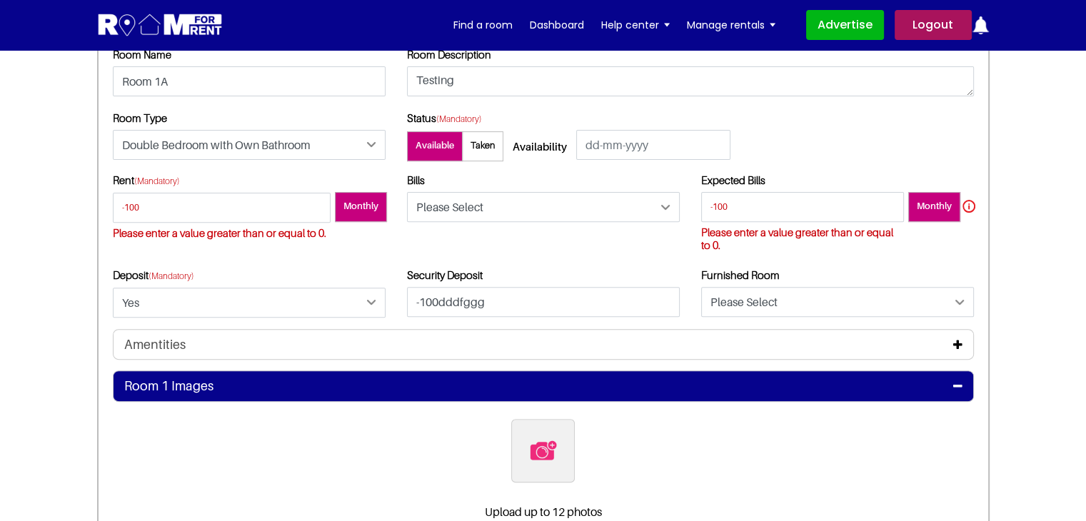
scroll to position [428, 0]
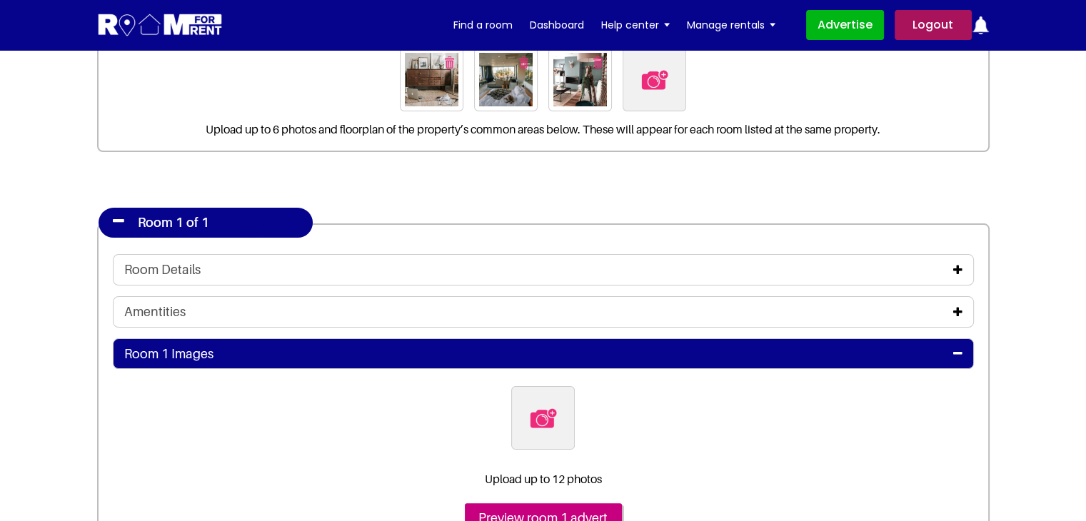
scroll to position [214, 0]
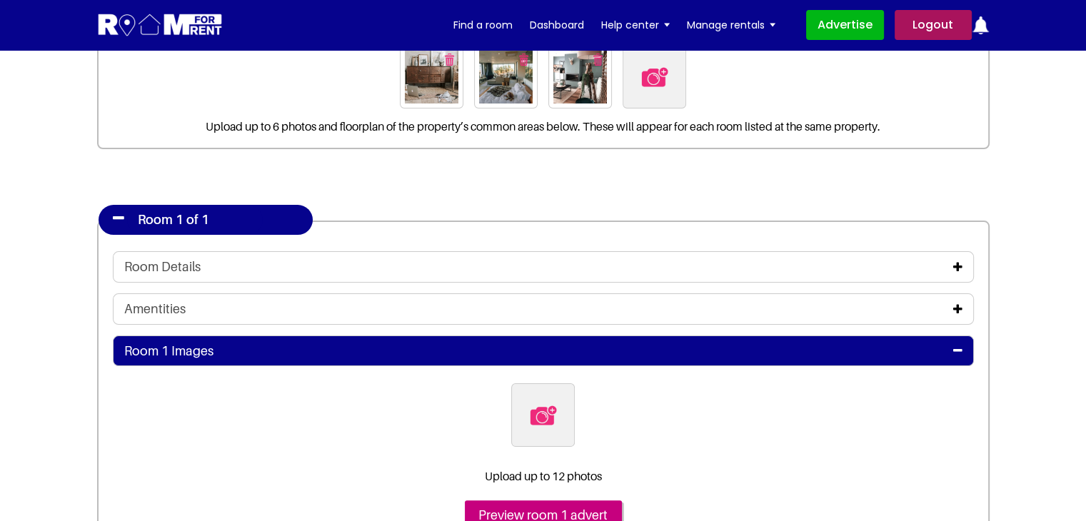
click at [956, 266] on icon at bounding box center [957, 266] width 9 height 11
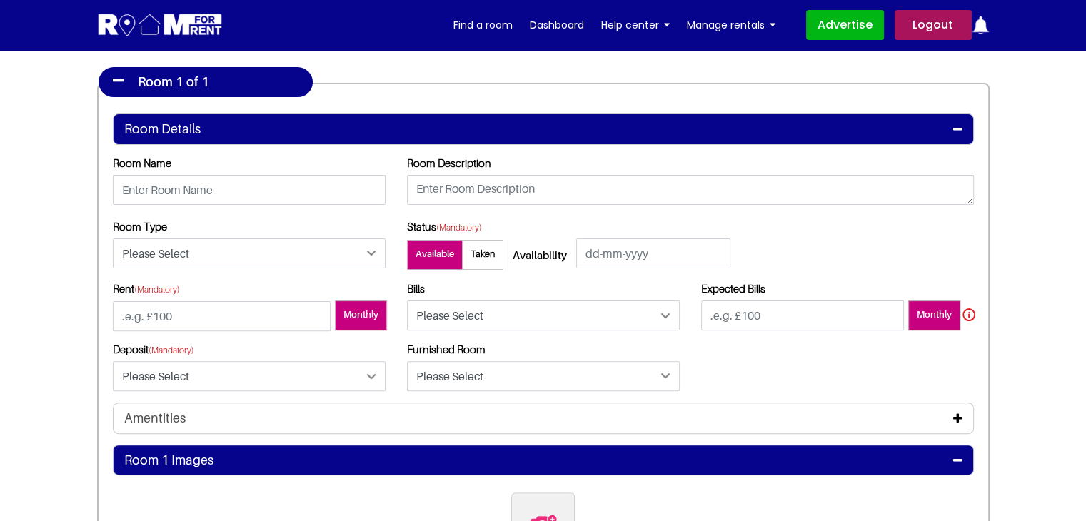
scroll to position [357, 0]
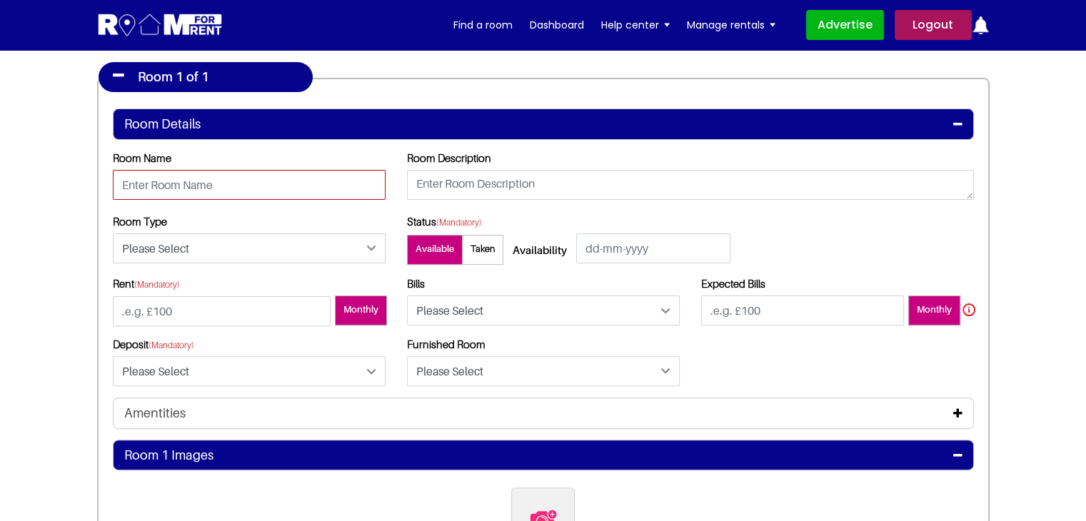
click at [196, 187] on input "text" at bounding box center [249, 185] width 273 height 30
type input "Room 1A"
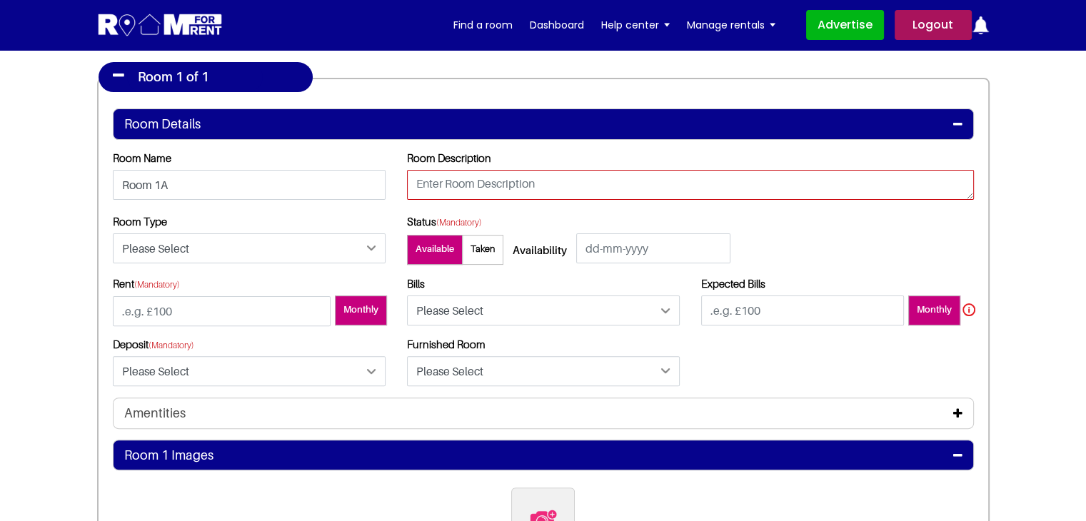
click at [457, 189] on textarea at bounding box center [690, 185] width 567 height 30
type textarea "testing"
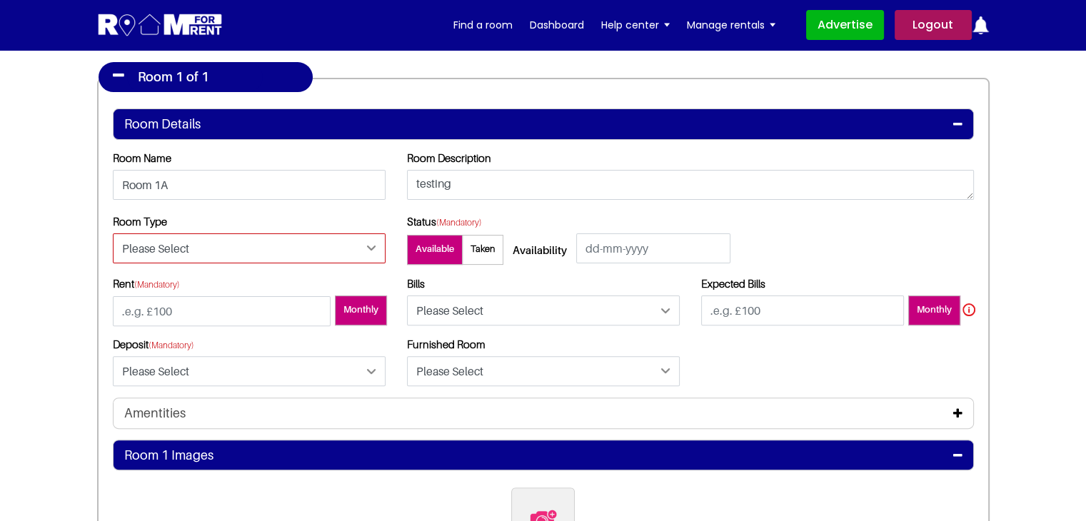
drag, startPoint x: 214, startPoint y: 244, endPoint x: 206, endPoint y: 253, distance: 12.6
click at [214, 244] on select "Please Select Ensuite Double Bedroom Ensuite Single Bedroom Double Bedroom with…" at bounding box center [249, 248] width 273 height 30
select select "Double Bedroom with Own Bathroom"
click at [113, 233] on select "Please Select Ensuite Double Bedroom Ensuite Single Bedroom Double Bedroom with…" at bounding box center [249, 248] width 273 height 30
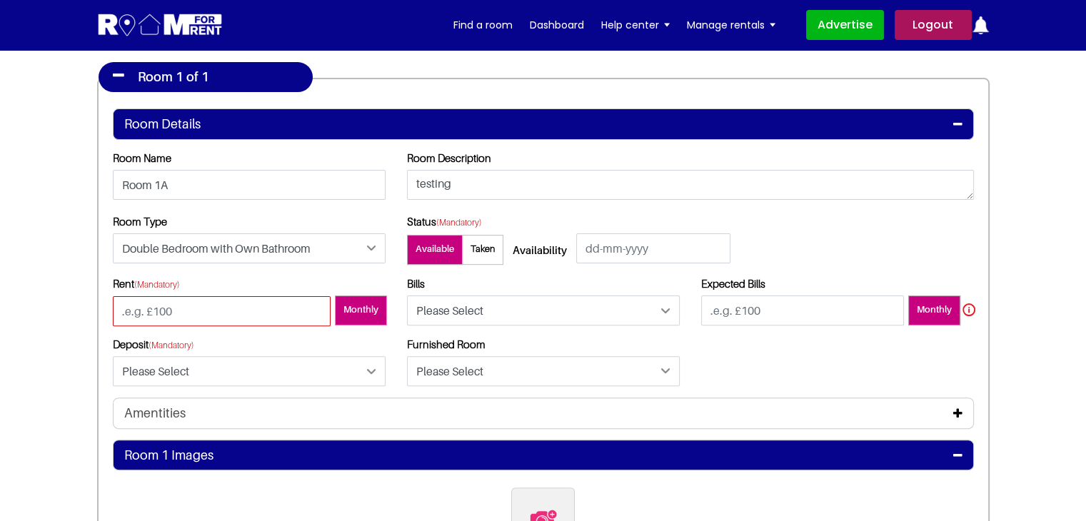
click at [223, 306] on input "number" at bounding box center [222, 311] width 218 height 30
type input "-100"
click at [757, 311] on input "number" at bounding box center [802, 310] width 203 height 30
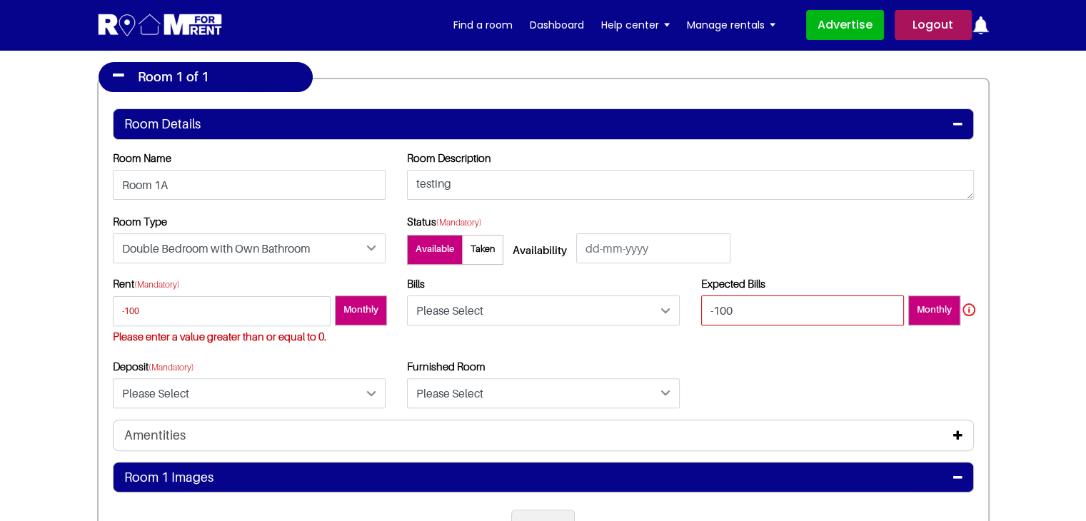
type input "-100"
drag, startPoint x: 228, startPoint y: 388, endPoint x: 221, endPoint y: 390, distance: 7.5
click at [228, 388] on div "Deposit (Mandatory) Please Select Yes No" at bounding box center [249, 384] width 273 height 49
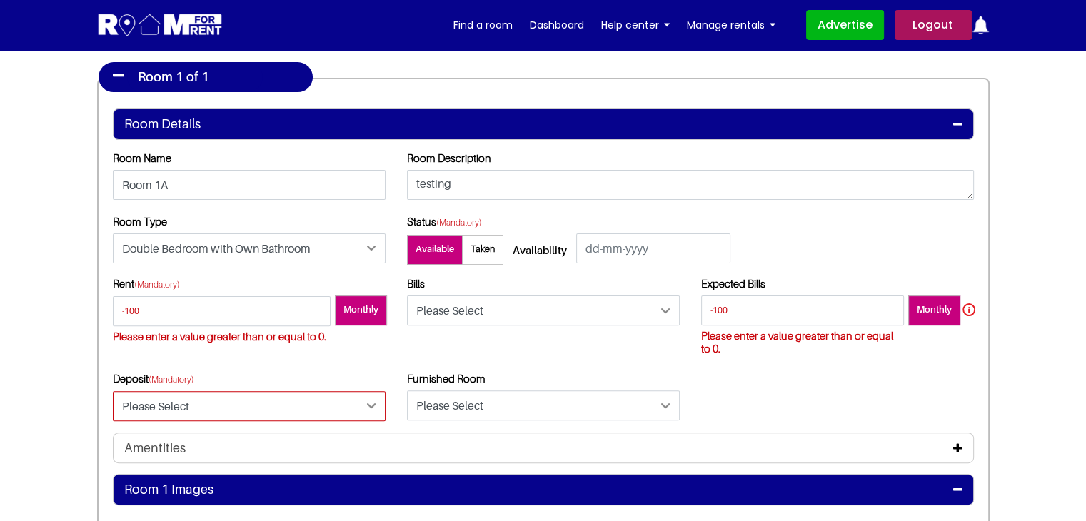
select select "Yes"
click at [113, 391] on select "Please Select Yes No" at bounding box center [249, 406] width 273 height 30
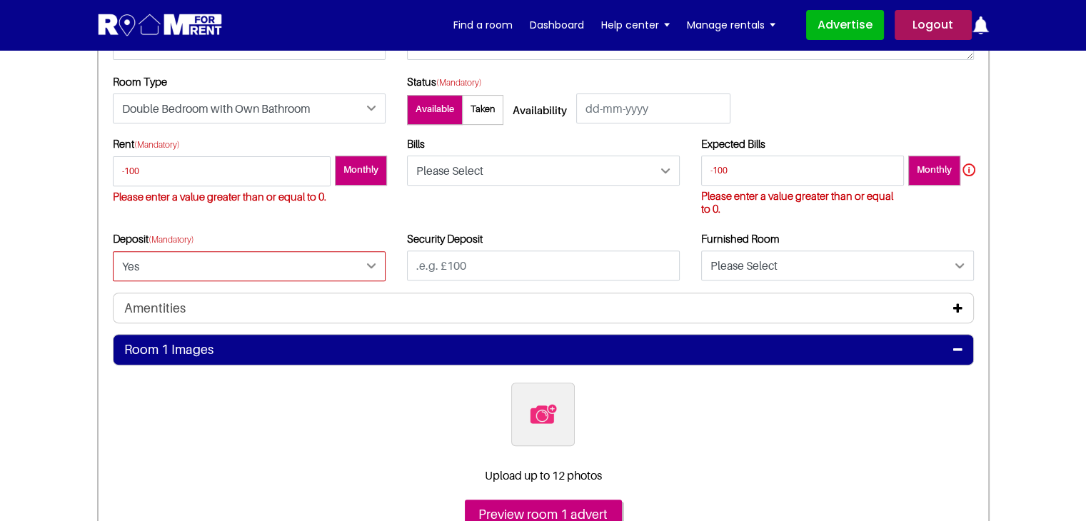
scroll to position [500, 0]
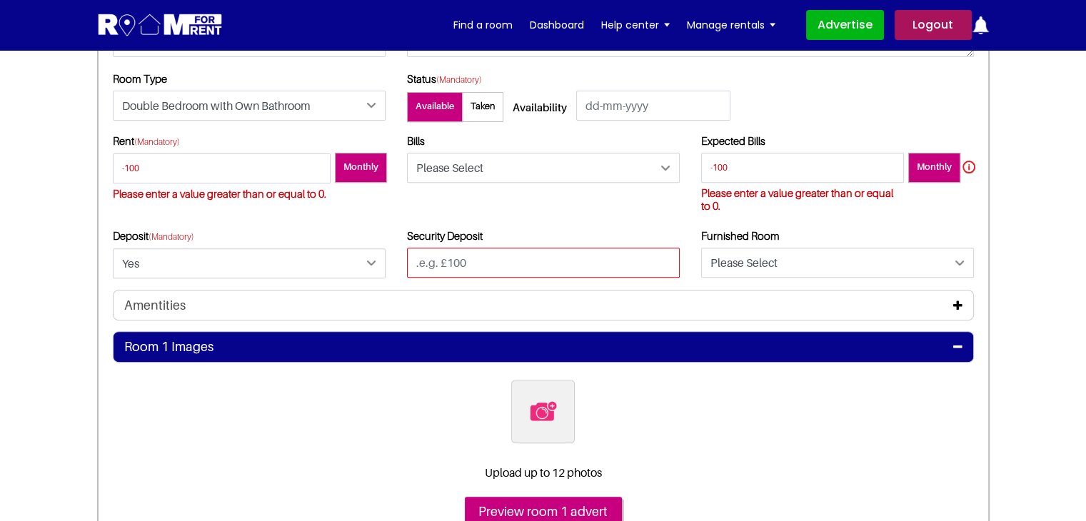
click at [470, 266] on input "text" at bounding box center [543, 263] width 273 height 30
type input "-100"
click at [637, 218] on div "Bills Please Select Included Excluded" at bounding box center [543, 181] width 294 height 95
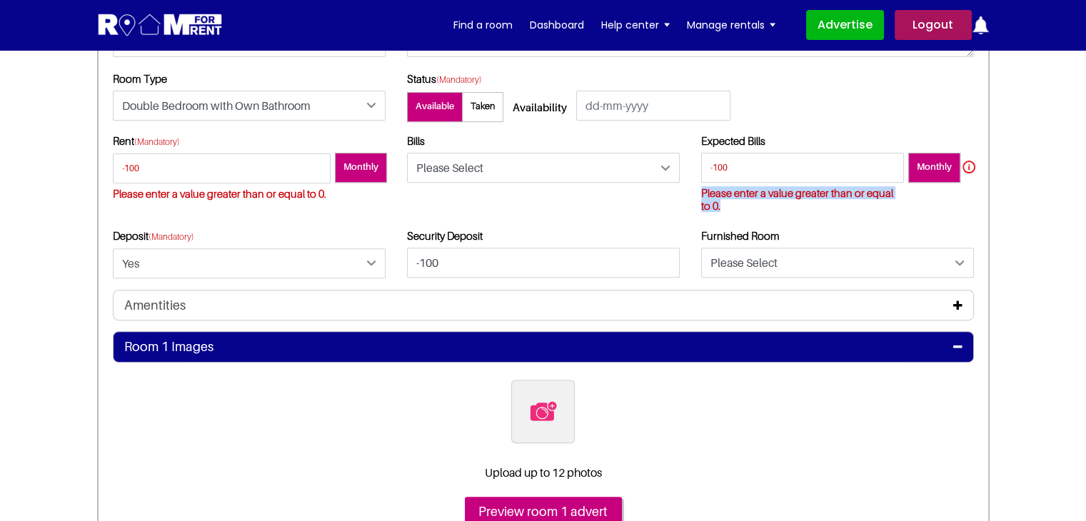
drag, startPoint x: 722, startPoint y: 204, endPoint x: 698, endPoint y: 193, distance: 26.2
click at [698, 193] on div "Expected Bills -100 Please enter a value greater than or equal to 0. Monthly" at bounding box center [837, 181] width 294 height 95
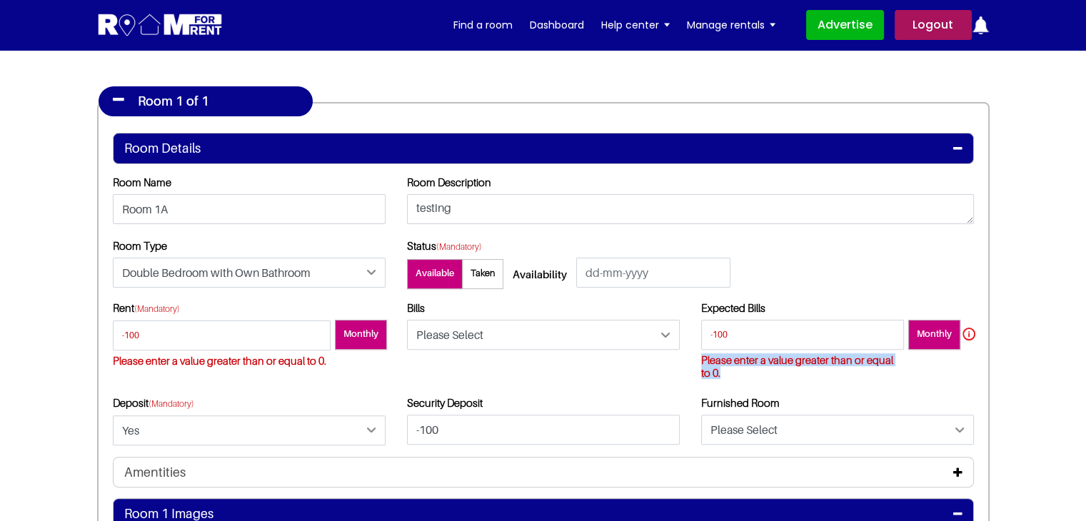
scroll to position [214, 0]
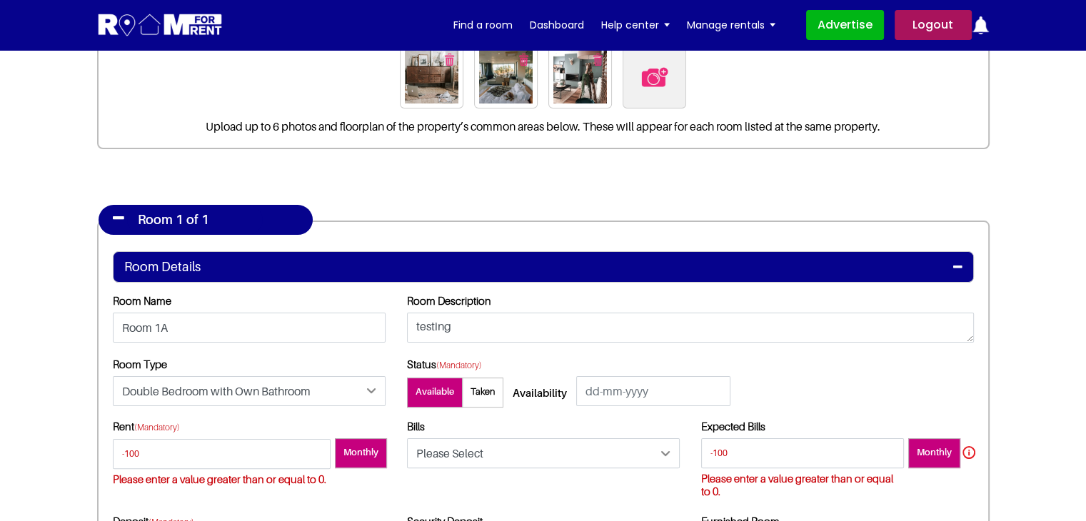
click at [717, 295] on div "Room Description testing" at bounding box center [690, 320] width 567 height 52
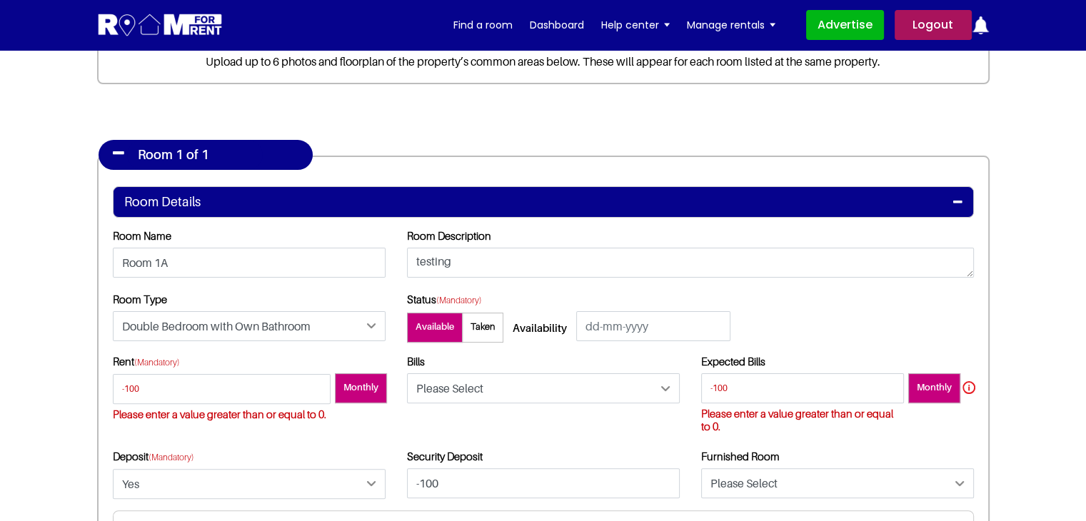
scroll to position [357, 0]
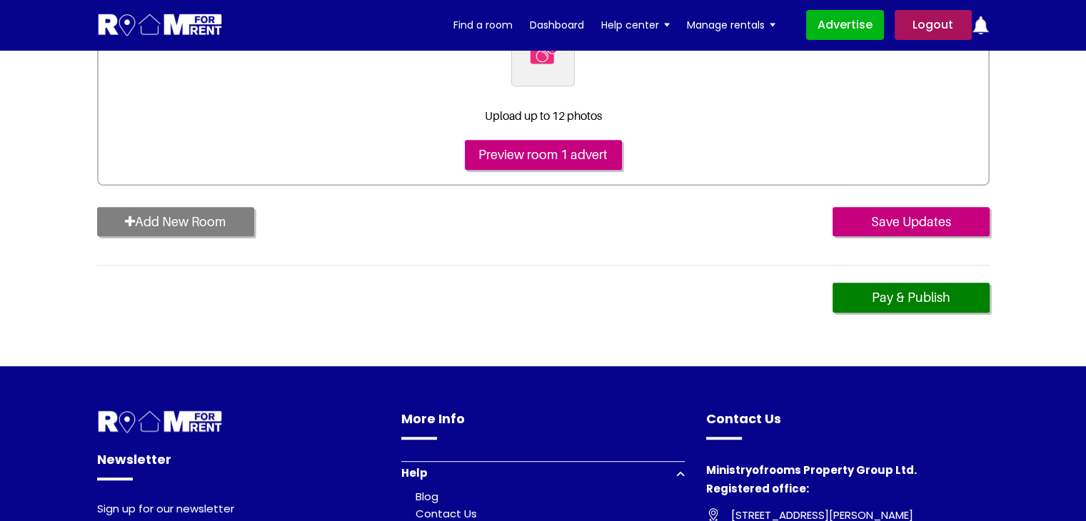
drag, startPoint x: 894, startPoint y: 215, endPoint x: 794, endPoint y: 193, distance: 102.2
click at [894, 215] on input "Save Updates" at bounding box center [910, 222] width 157 height 30
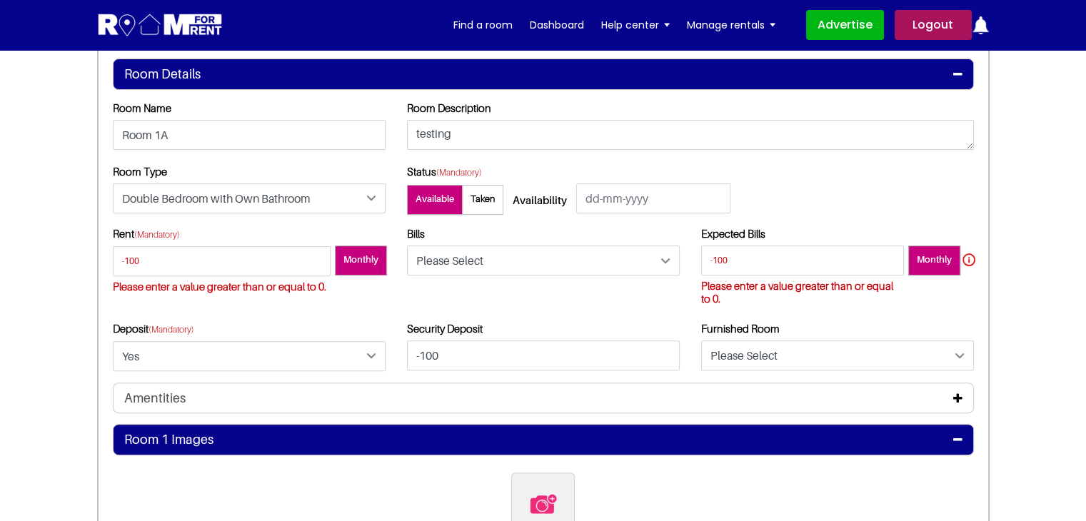
click at [453, 335] on div "Security Deposit -100" at bounding box center [543, 346] width 273 height 49
click at [438, 333] on label "Security Deposit" at bounding box center [445, 328] width 76 height 13
click at [432, 332] on label "Security Deposit" at bounding box center [445, 328] width 76 height 13
click at [431, 332] on label "Security Deposit" at bounding box center [445, 328] width 76 height 13
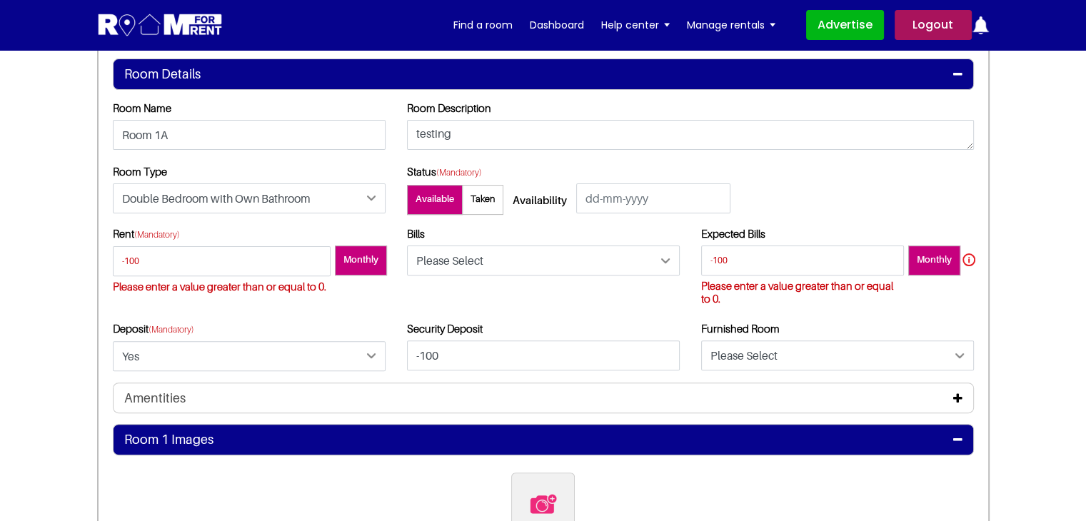
click at [148, 399] on h4 "Amentities" at bounding box center [154, 398] width 61 height 16
click at [170, 399] on h4 "Amentities" at bounding box center [154, 398] width 61 height 16
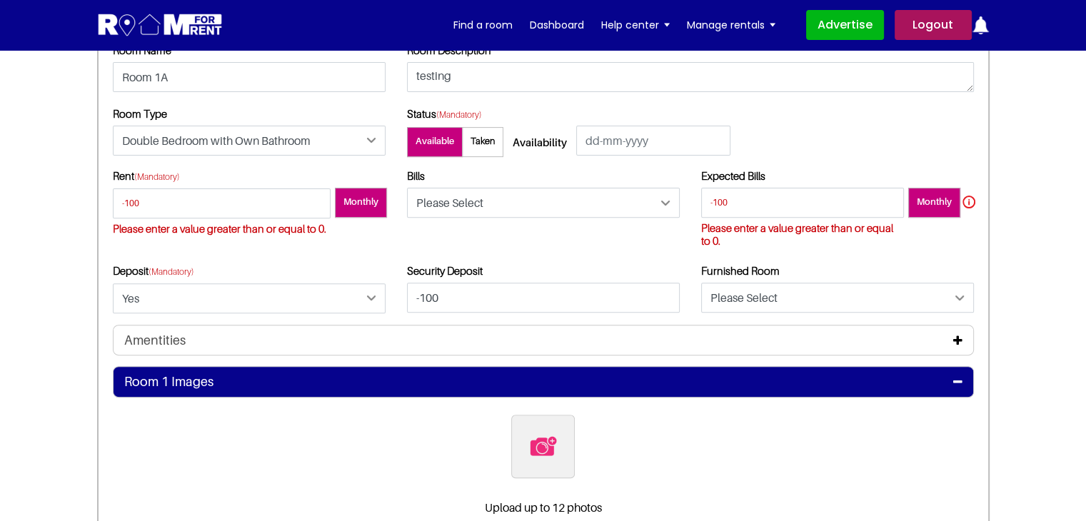
scroll to position [550, 0]
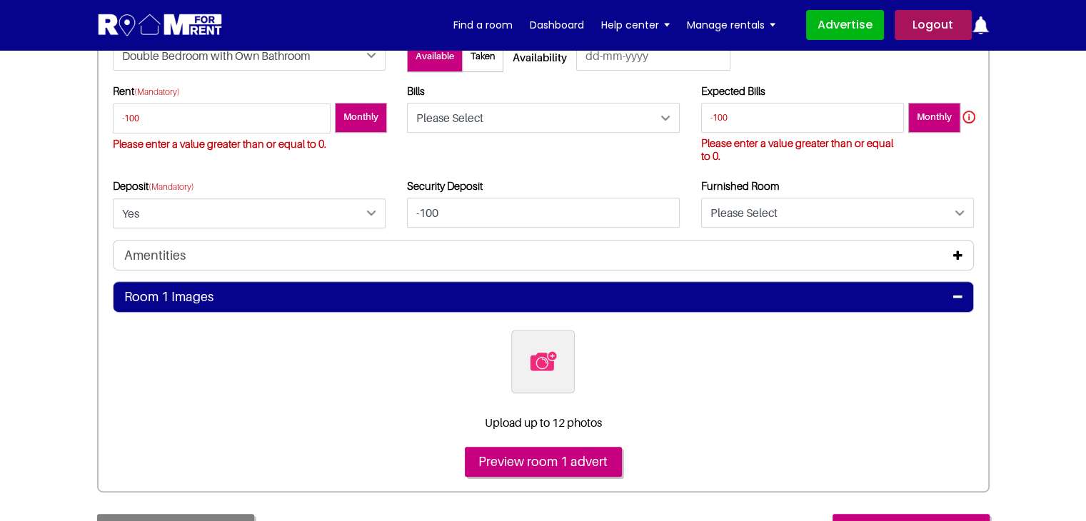
click at [143, 252] on h4 "Amentities" at bounding box center [154, 256] width 61 height 16
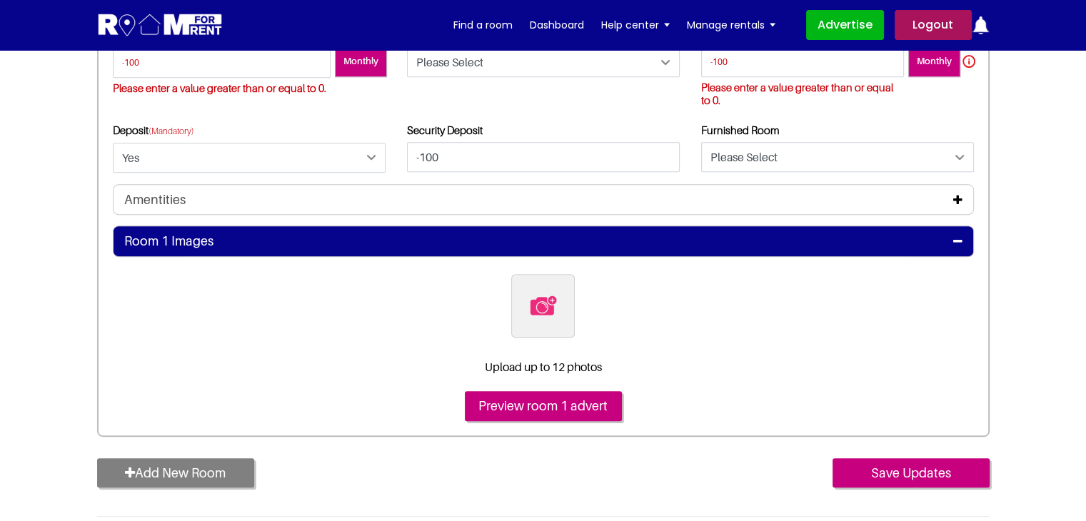
scroll to position [692, 0]
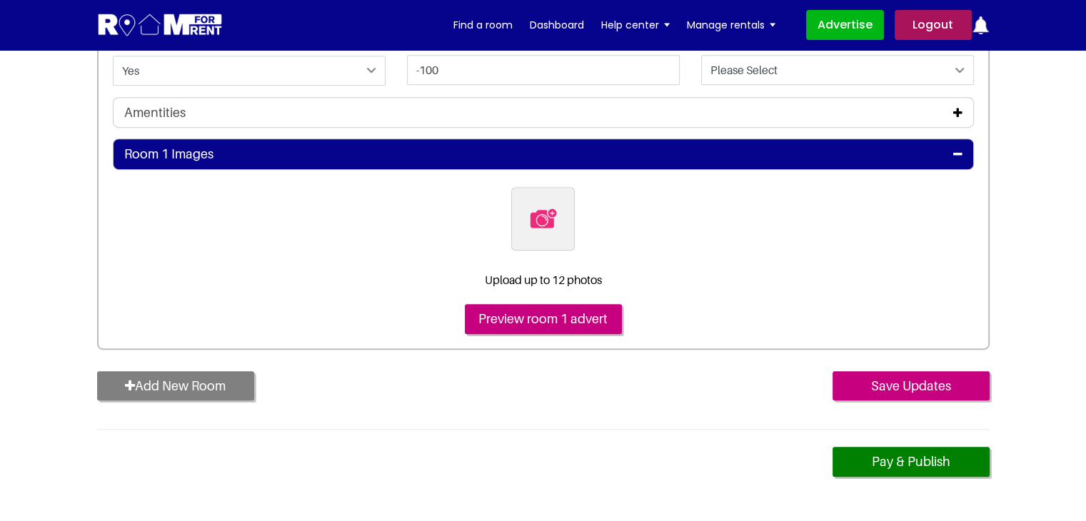
click at [953, 112] on icon at bounding box center [957, 112] width 9 height 11
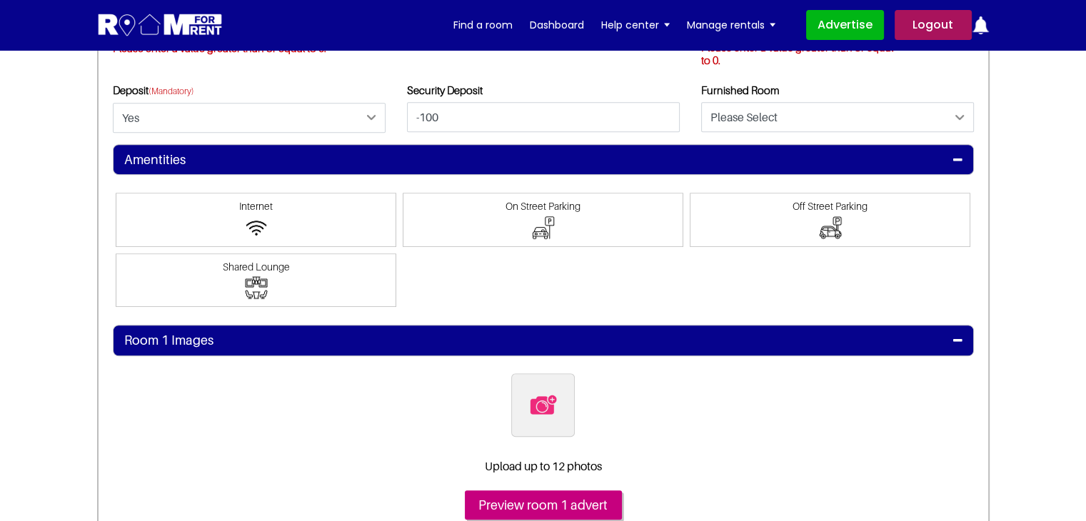
scroll to position [621, 0]
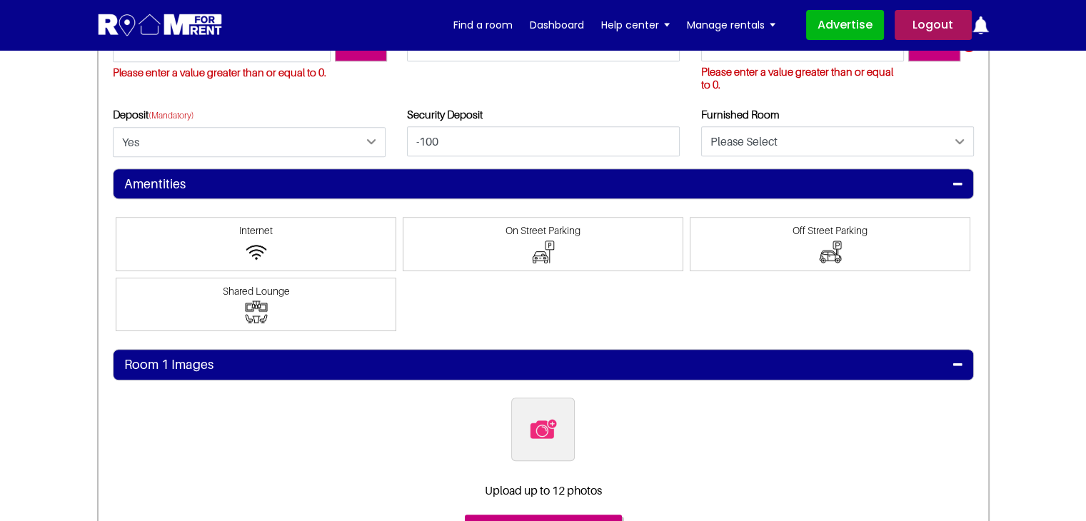
click at [156, 183] on h4 "Amentities" at bounding box center [154, 184] width 61 height 16
click at [29, 266] on section "Register Profile Room Details List Room(s) Details" at bounding box center [543, 85] width 1086 height 1312
click at [142, 186] on h4 "Amentities" at bounding box center [154, 184] width 61 height 16
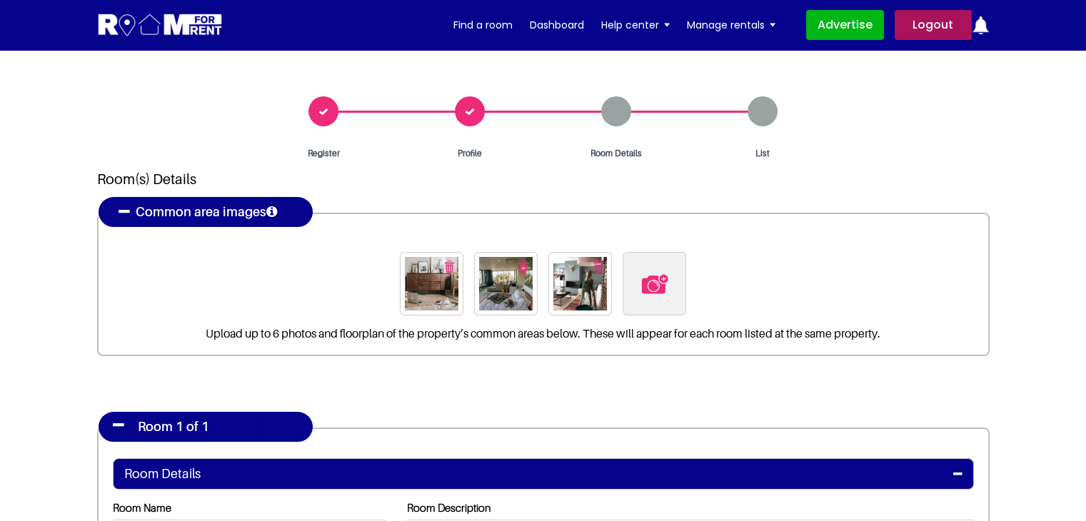
scroll to position [0, 0]
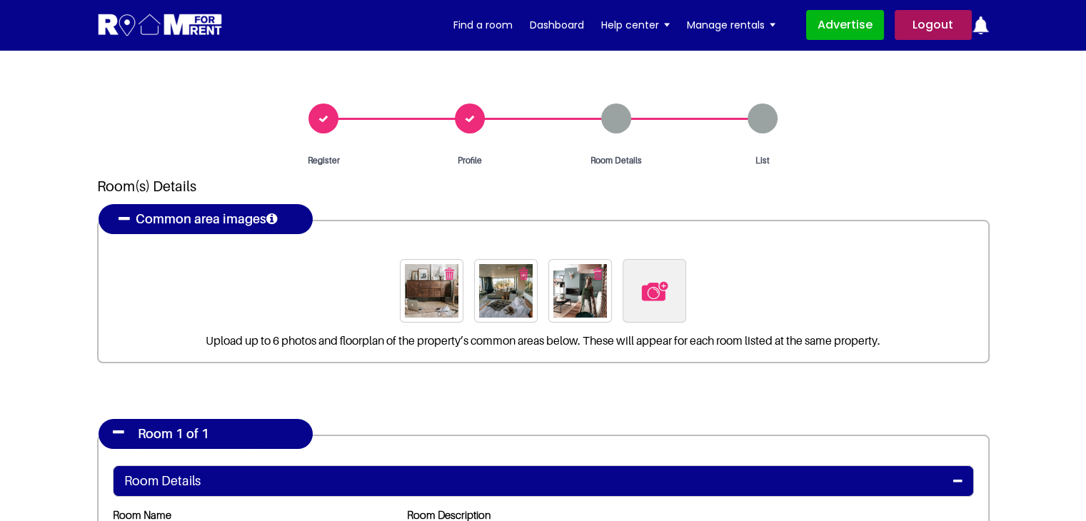
click at [598, 273] on img "button" at bounding box center [597, 274] width 9 height 12
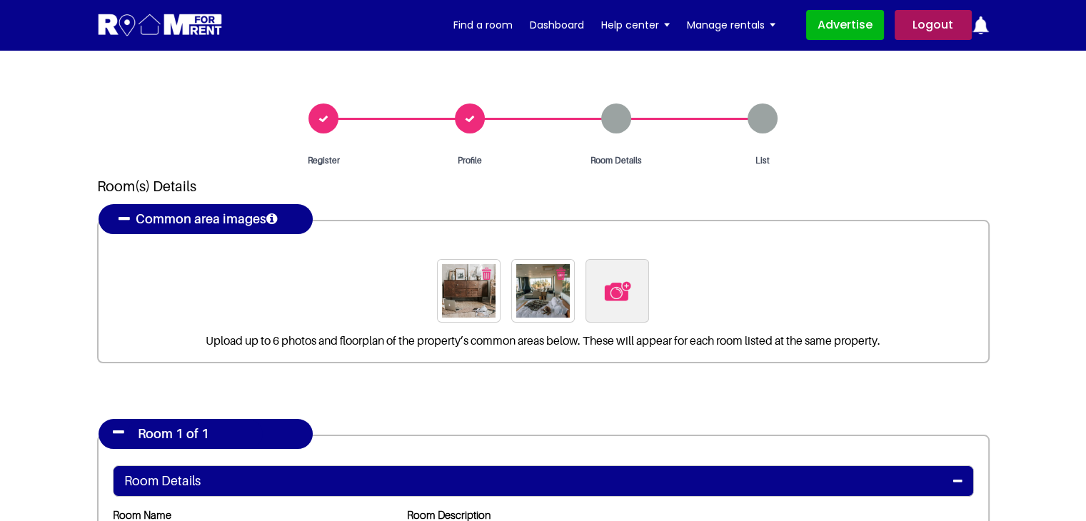
click at [557, 271] on img "button" at bounding box center [560, 274] width 9 height 12
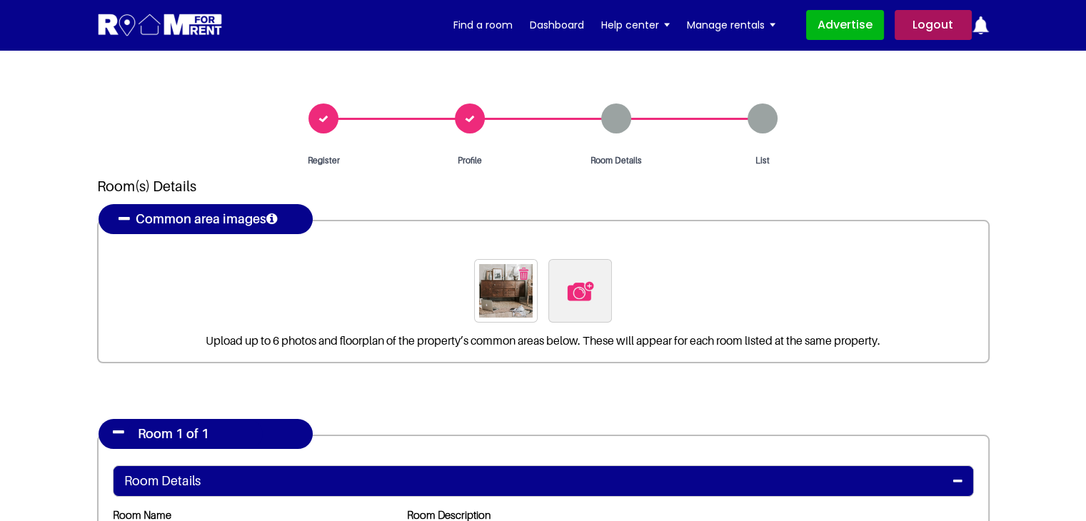
click at [524, 271] on img "button" at bounding box center [523, 274] width 9 height 12
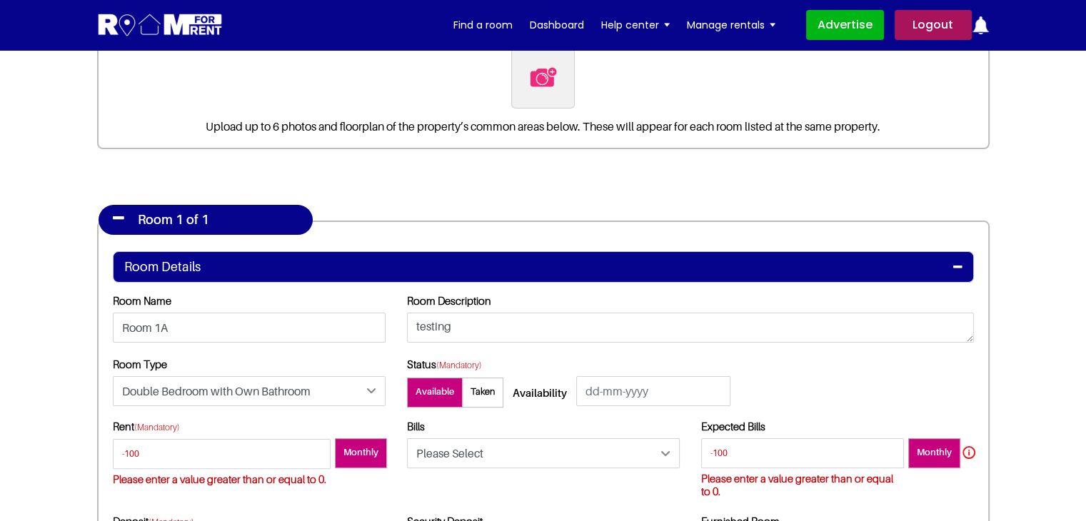
scroll to position [428, 0]
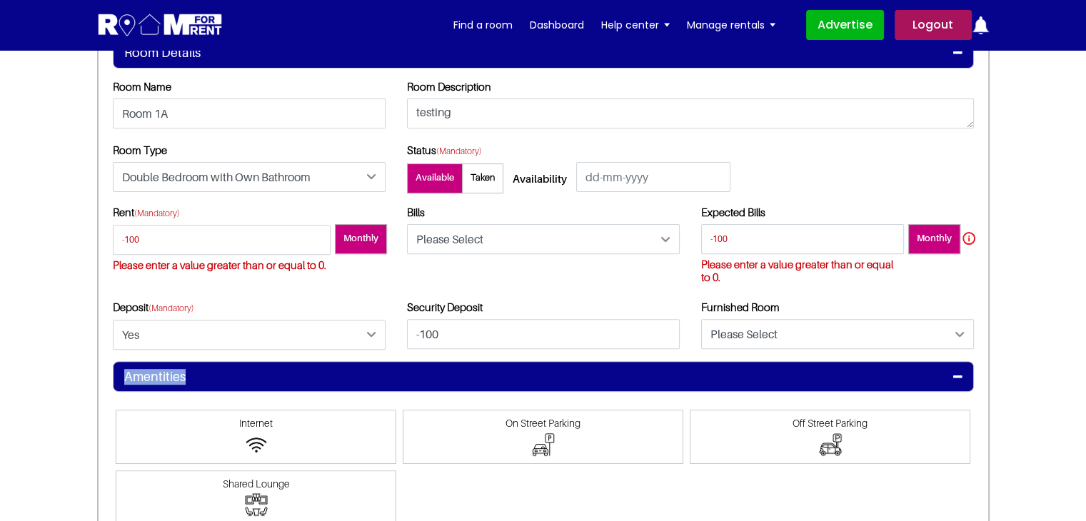
click at [155, 380] on h4 "Amentities" at bounding box center [154, 377] width 61 height 16
click at [158, 373] on h4 "Amentities" at bounding box center [154, 377] width 61 height 16
click at [168, 377] on h4 "Amentities" at bounding box center [154, 377] width 61 height 16
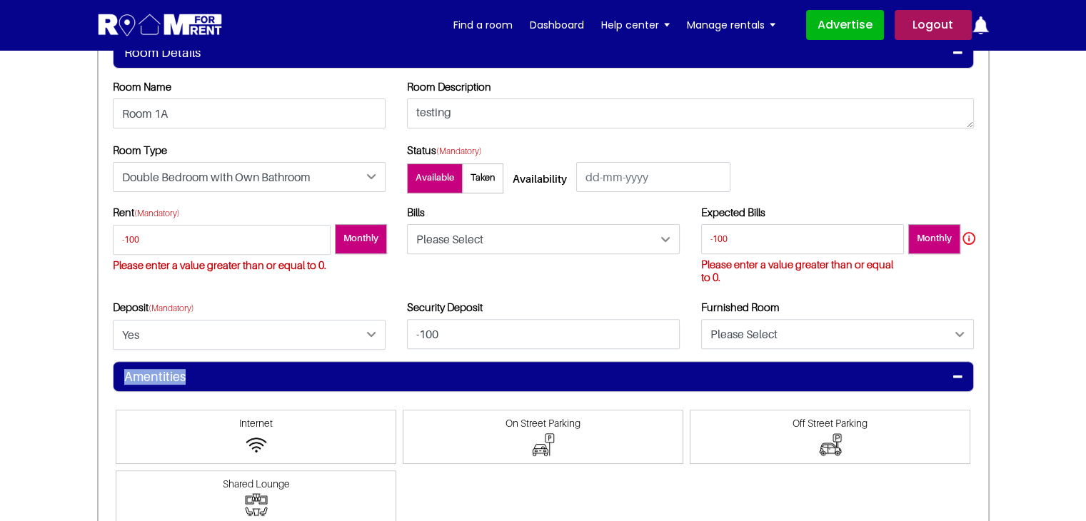
copy div "Amentities"
click at [133, 364] on div "Amentities" at bounding box center [543, 376] width 861 height 31
click at [143, 382] on h4 "Amentities" at bounding box center [154, 377] width 61 height 16
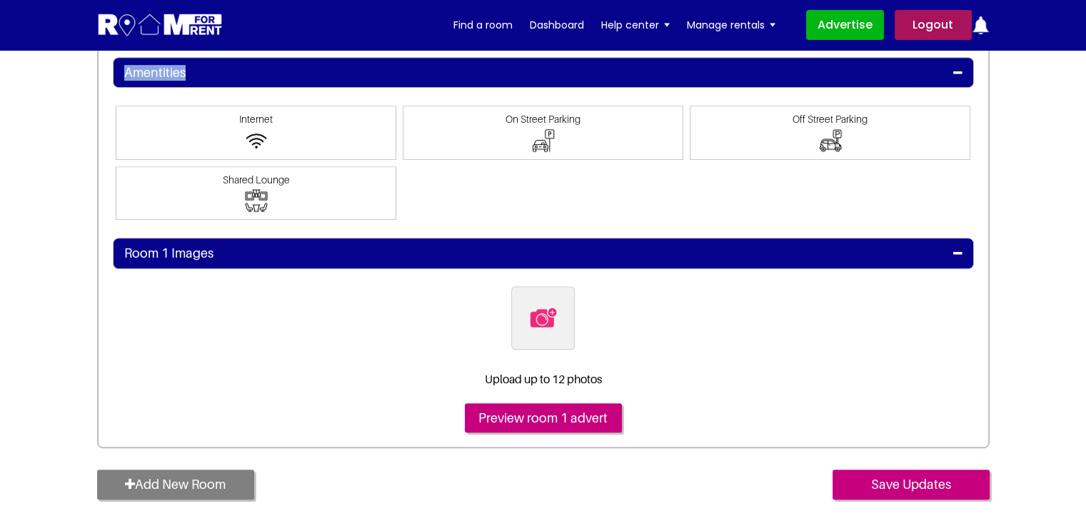
scroll to position [785, 0]
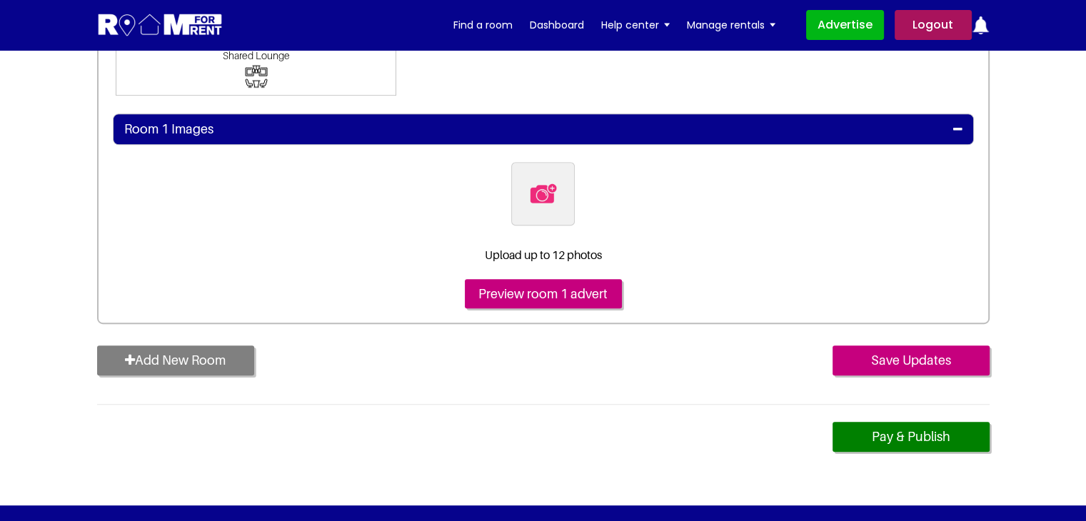
scroll to position [999, 0]
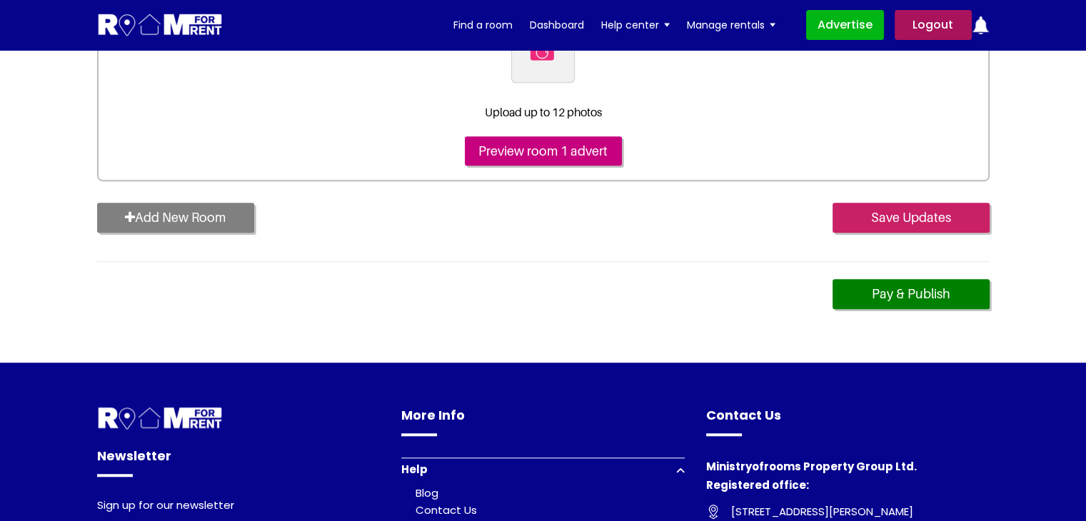
click at [868, 222] on input "Save Updates" at bounding box center [910, 218] width 157 height 30
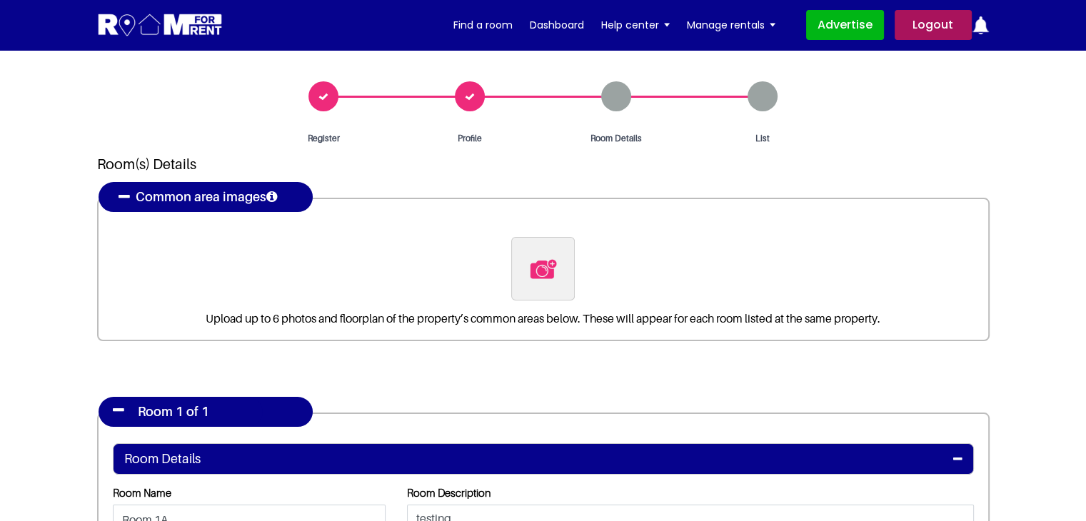
scroll to position [0, 0]
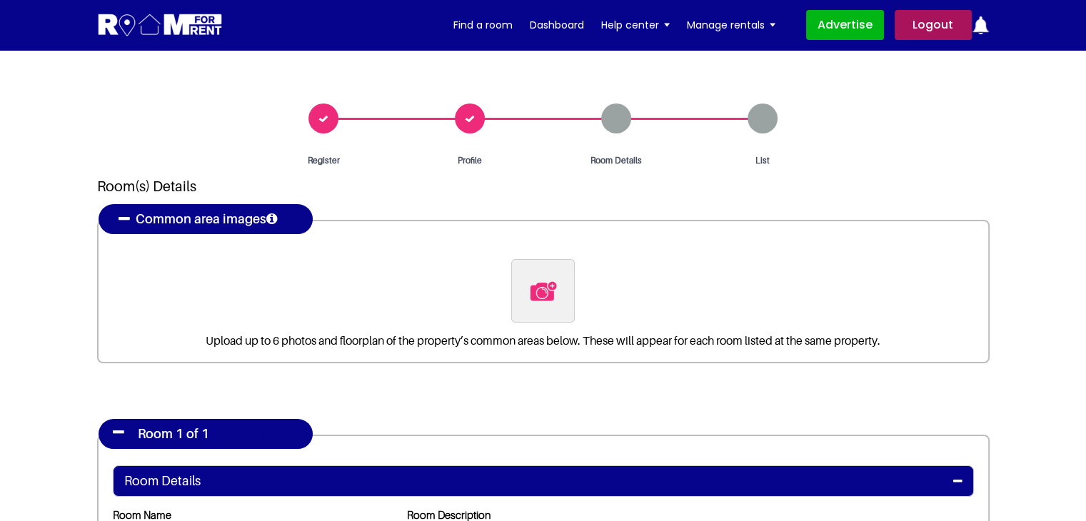
click at [544, 298] on img at bounding box center [543, 291] width 30 height 30
click at [544, 277] on input "file" at bounding box center [620, 268] width 218 height 18
type input "C:\fakepath\pexels-vlada-karpovich-4050318.jpg"
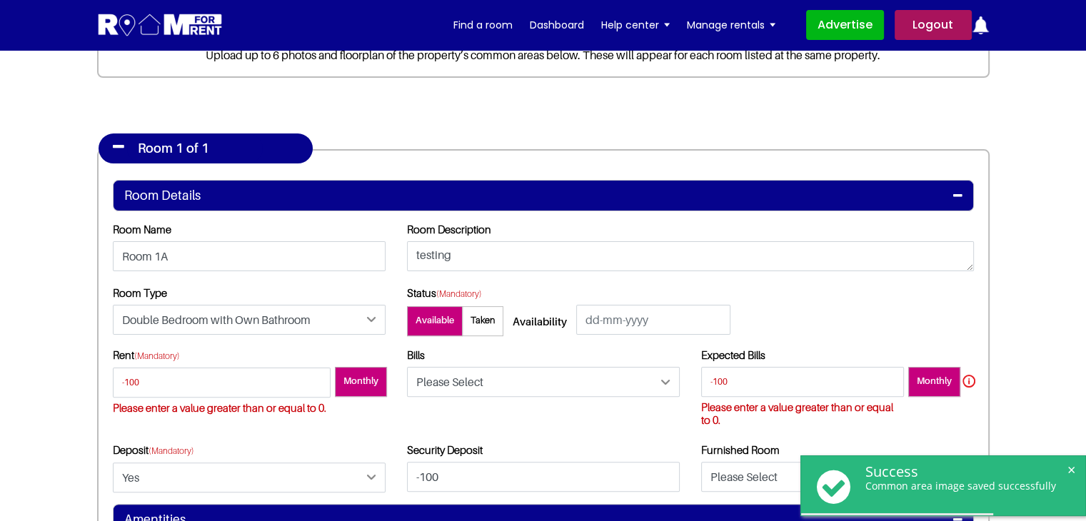
scroll to position [357, 0]
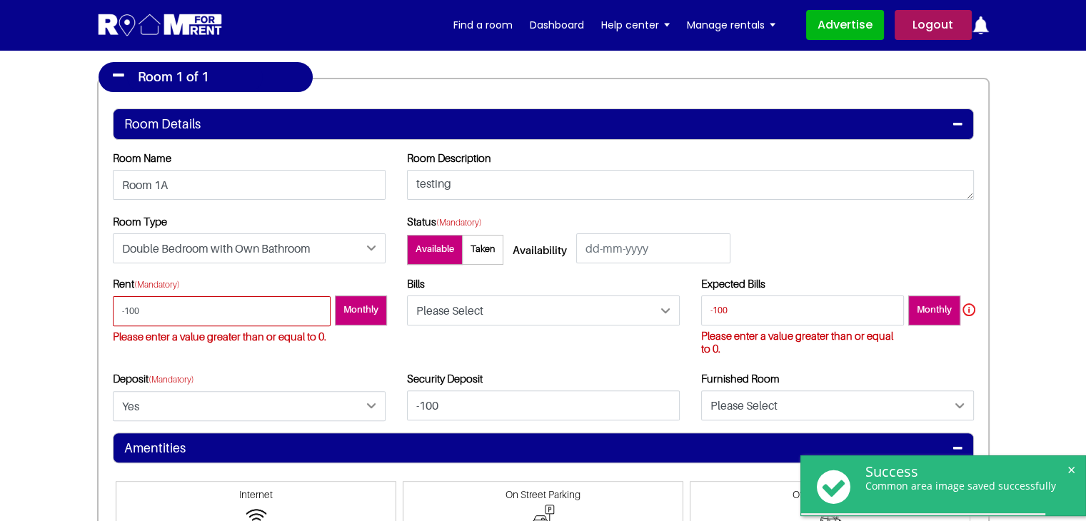
click at [204, 308] on input "-100" at bounding box center [222, 311] width 218 height 30
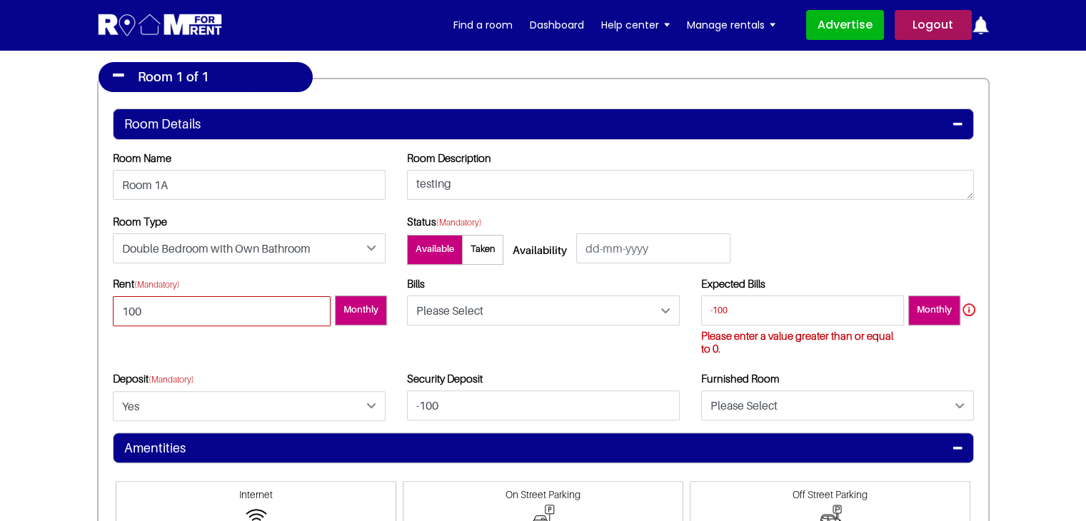
type input "100"
drag, startPoint x: 746, startPoint y: 306, endPoint x: 657, endPoint y: 303, distance: 89.3
click at [657, 303] on div "Rent (Mandatory) 100 Monthly Bills Please Select Included Yes" at bounding box center [543, 354] width 882 height 155
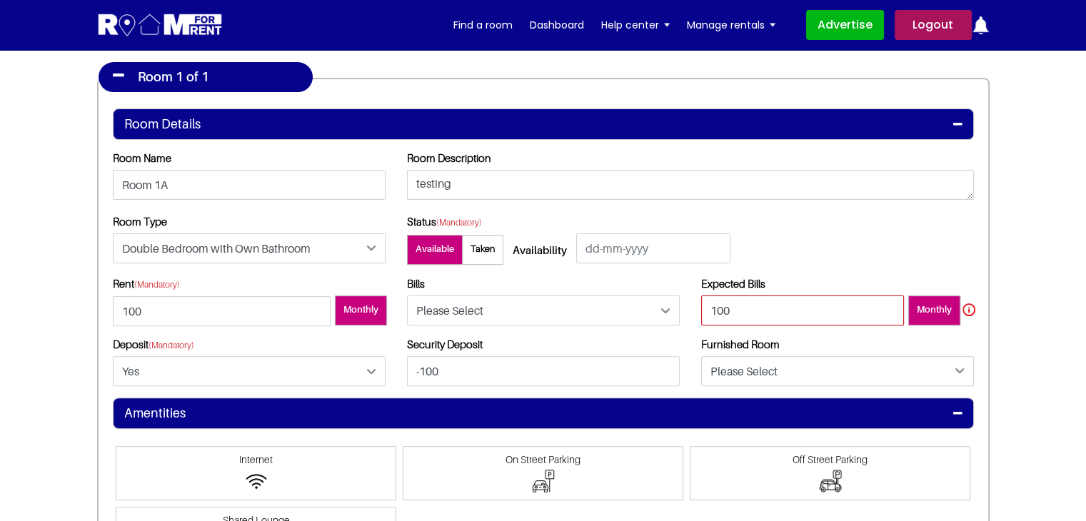
type input "100"
click at [540, 332] on div "Bills Please Select Included Excluded" at bounding box center [543, 307] width 294 height 60
click at [537, 312] on select "Please Select Included Excluded" at bounding box center [543, 310] width 273 height 30
select select "Excluded"
click at [407, 295] on select "Please Select Included Excluded" at bounding box center [543, 310] width 273 height 30
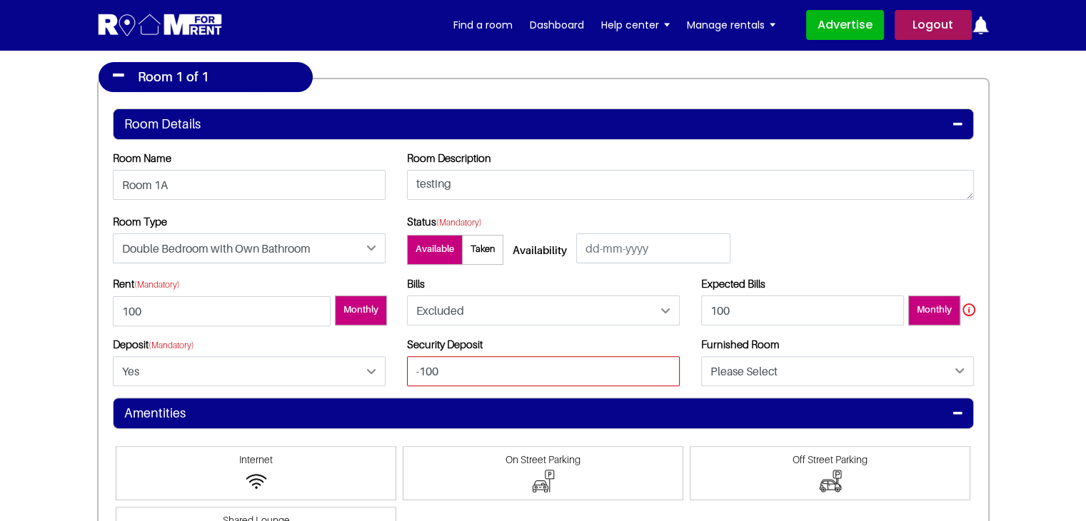
click at [484, 372] on input "-100" at bounding box center [543, 371] width 273 height 30
type input "100"
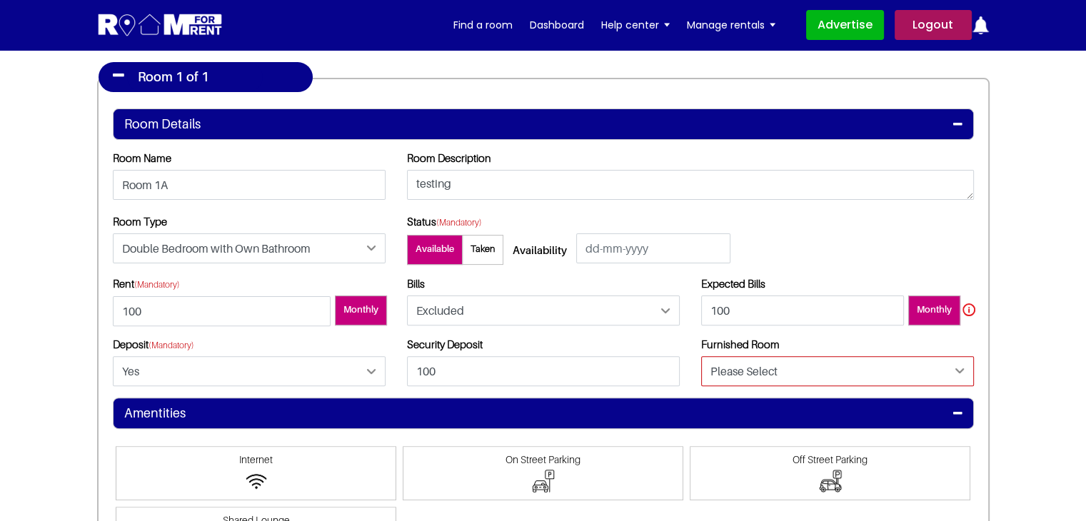
click at [759, 372] on select "Please Select Yes No" at bounding box center [837, 371] width 273 height 30
select select "Yes"
click at [701, 356] on select "Please Select Yes No" at bounding box center [837, 371] width 273 height 30
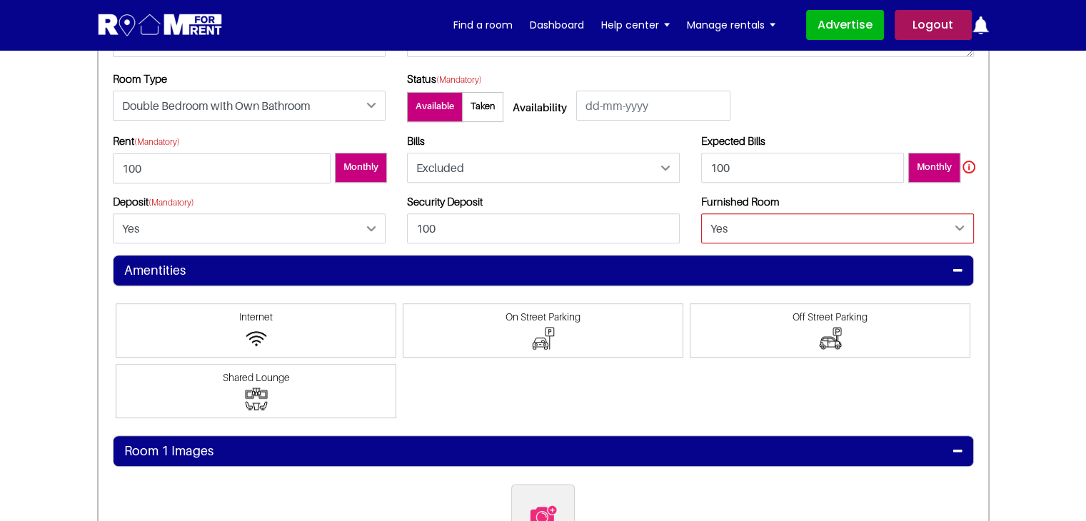
scroll to position [571, 0]
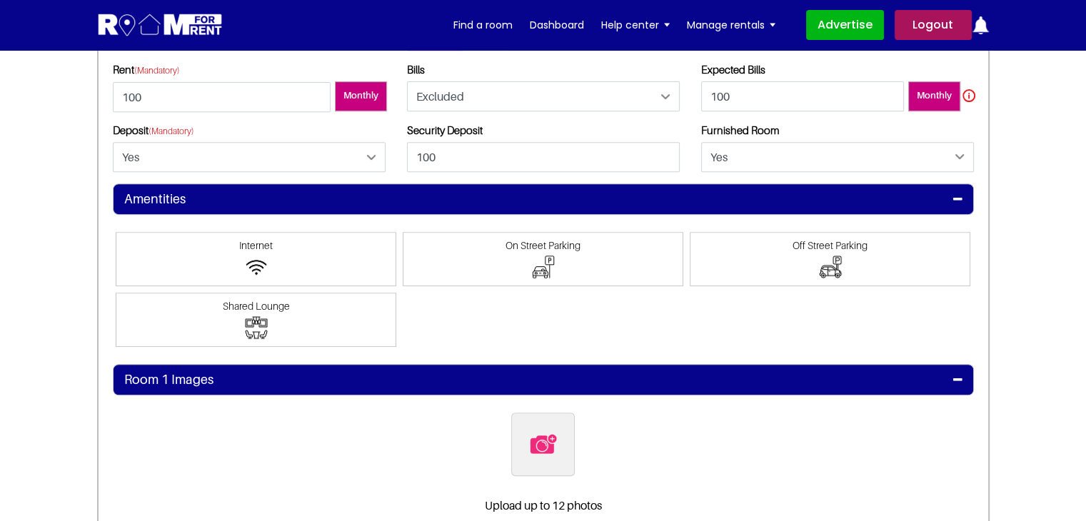
click at [505, 263] on span at bounding box center [543, 259] width 281 height 54
click at [543, 240] on input"] "On Street Parking" at bounding box center [543, 240] width 0 height 0
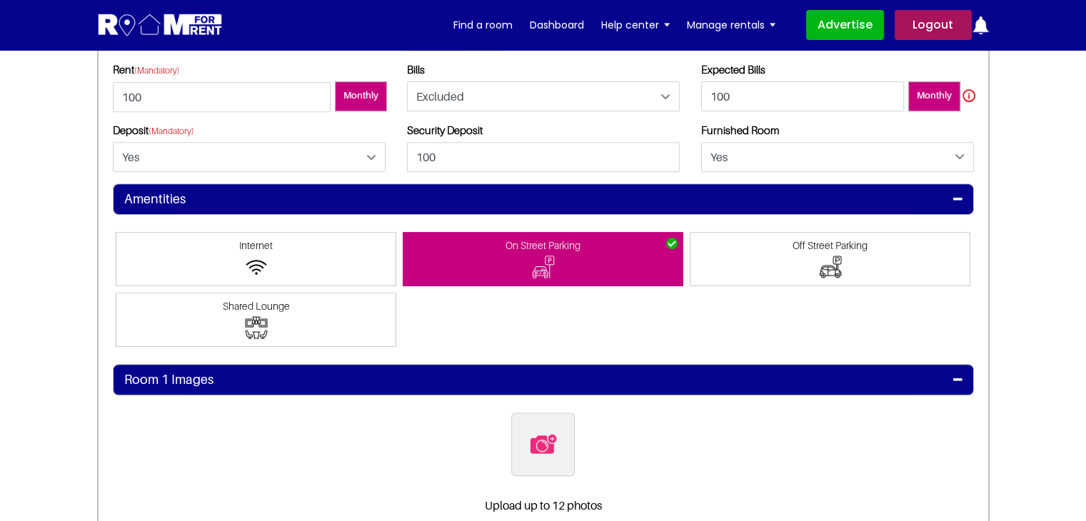
click at [304, 263] on span at bounding box center [256, 259] width 281 height 54
click at [256, 240] on input"] "Internet" at bounding box center [256, 240] width 0 height 0
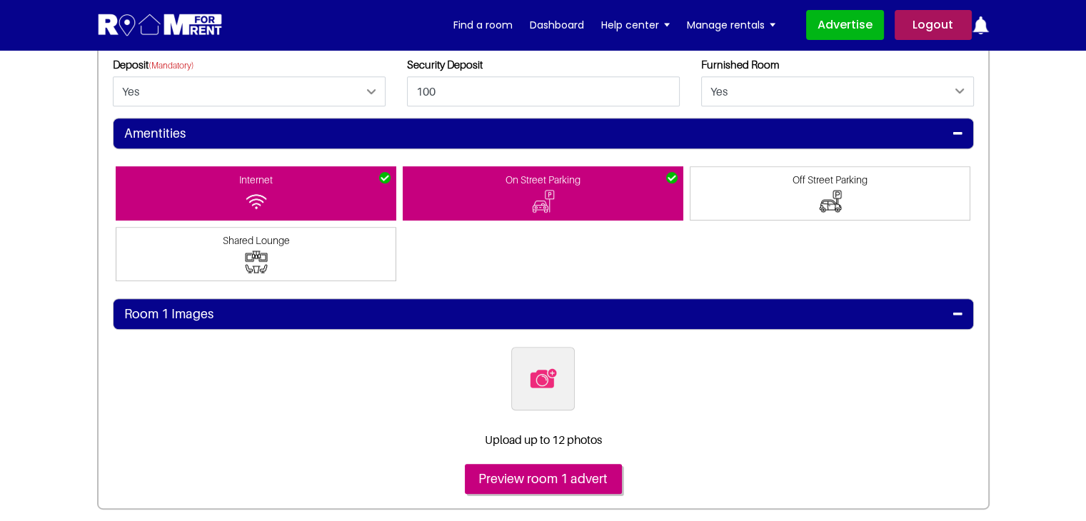
scroll to position [714, 0]
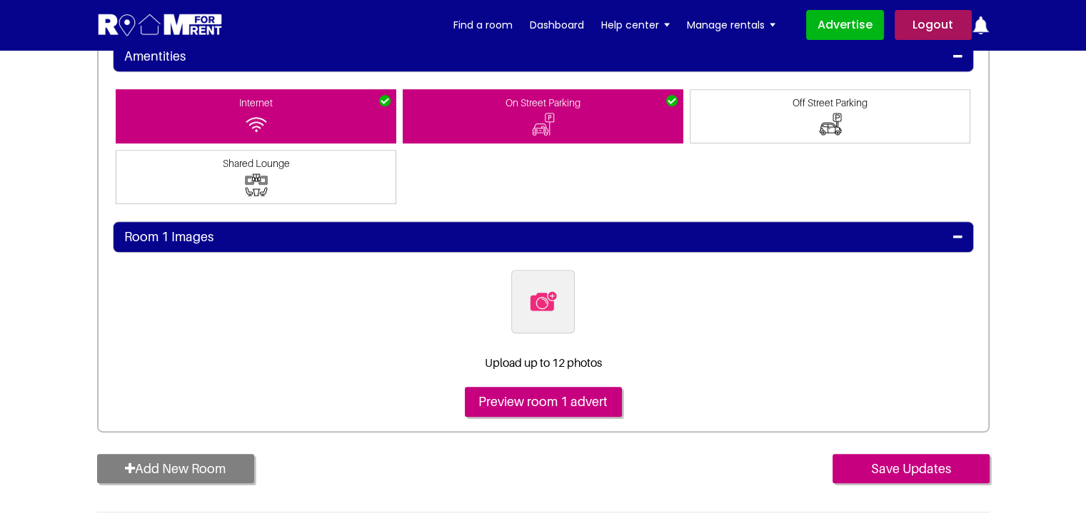
click at [540, 309] on img at bounding box center [543, 301] width 30 height 30
click at [540, 288] on input "file" at bounding box center [620, 279] width 218 height 18
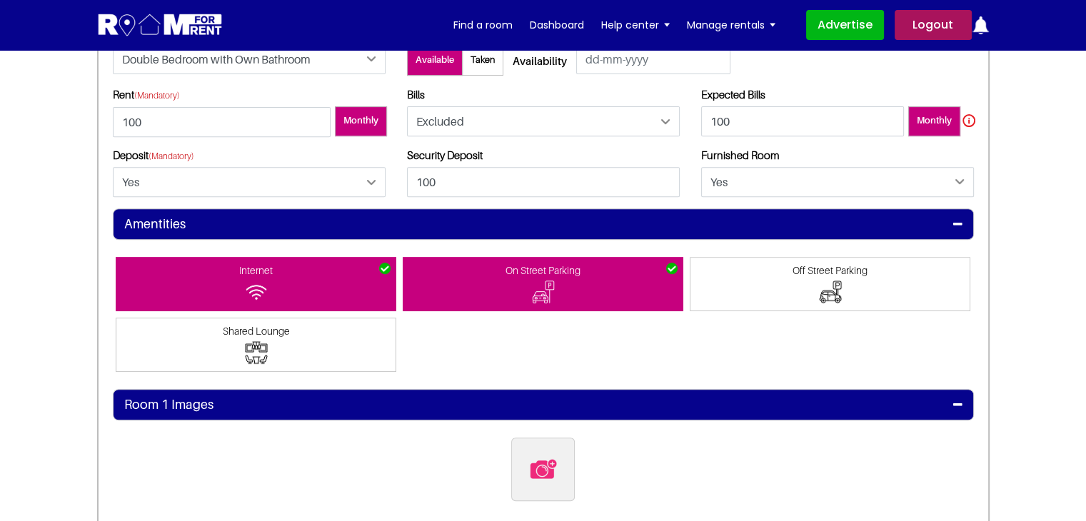
scroll to position [642, 0]
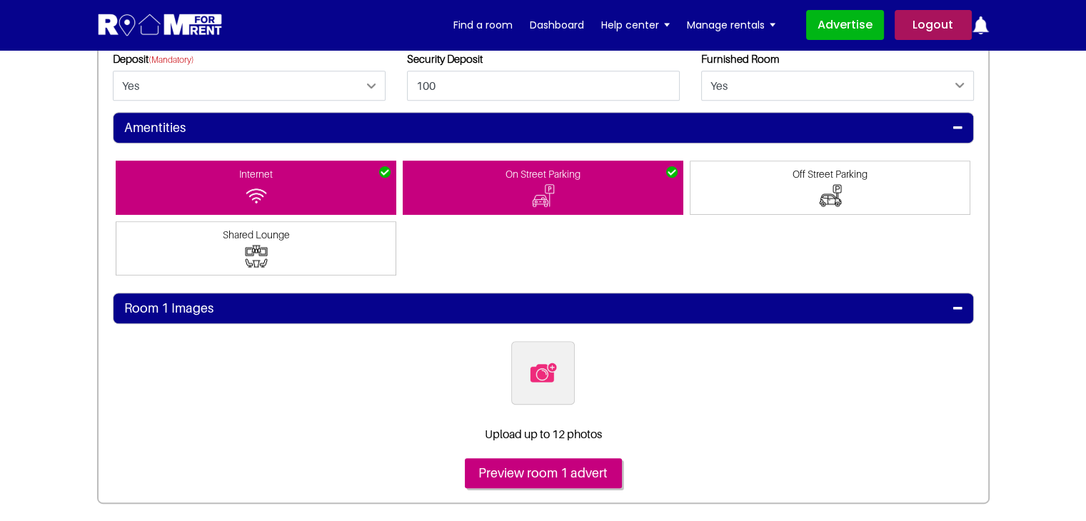
click at [565, 378] on label at bounding box center [543, 373] width 64 height 64
click at [565, 359] on input "file" at bounding box center [620, 350] width 218 height 18
type input "C:\fakepath\pexels-vlada-karpovich-4050318.jpg"
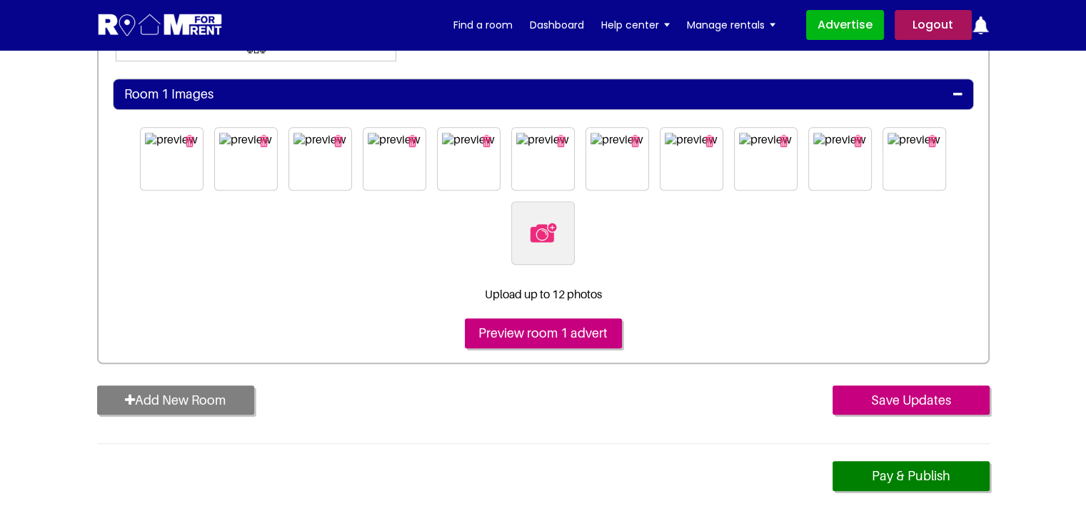
scroll to position [928, 0]
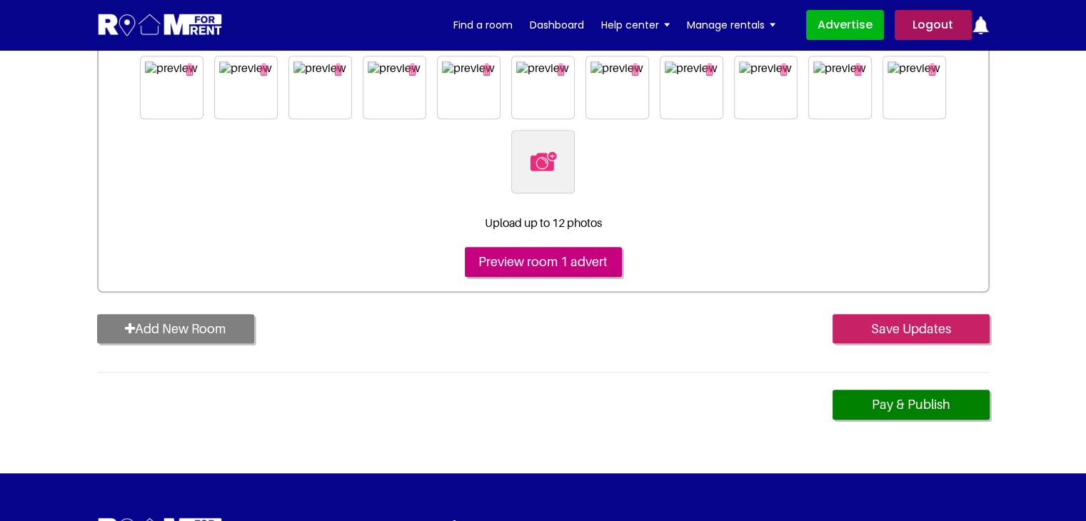
click at [879, 323] on input "Save Updates" at bounding box center [910, 329] width 157 height 30
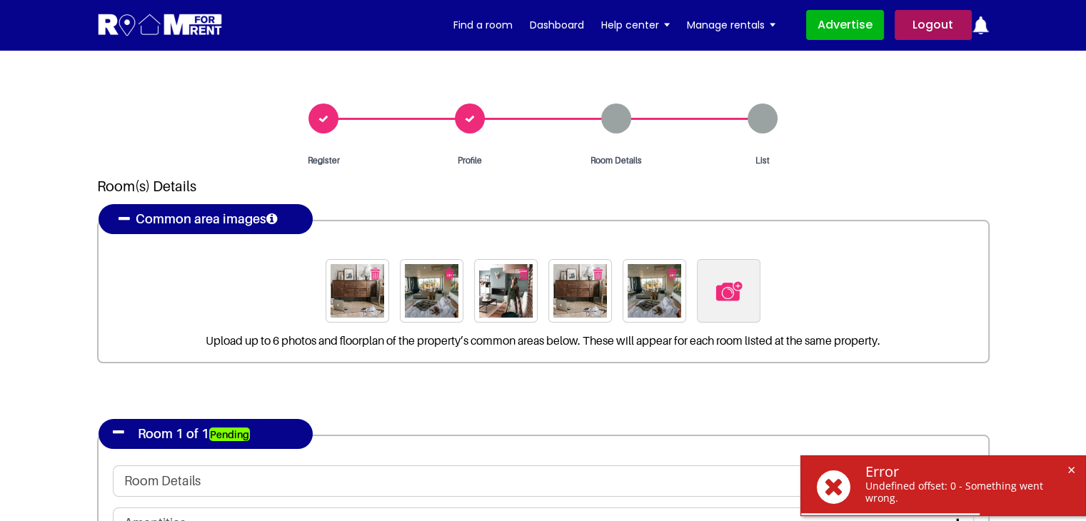
drag, startPoint x: 859, startPoint y: 388, endPoint x: 882, endPoint y: 446, distance: 62.6
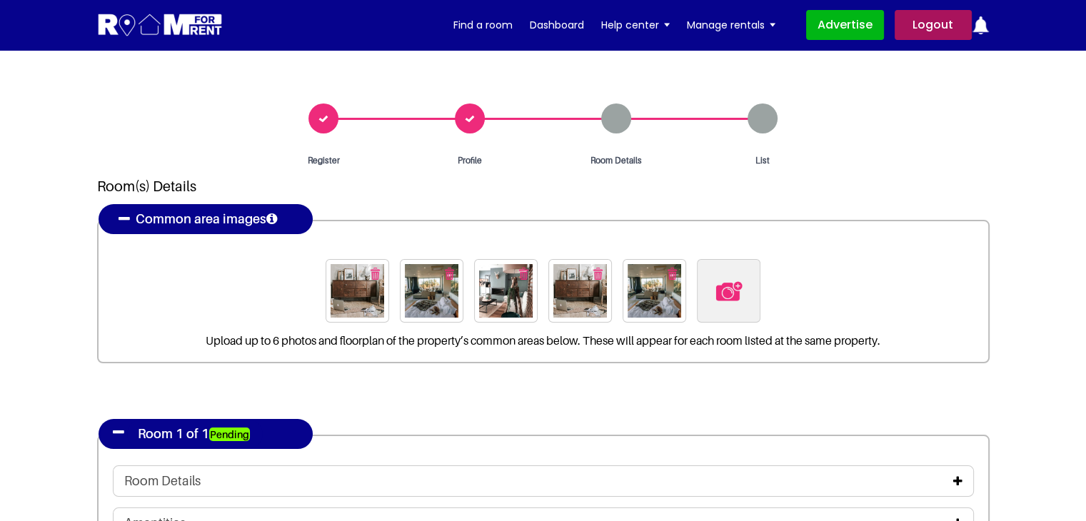
drag, startPoint x: 896, startPoint y: 500, endPoint x: 864, endPoint y: 486, distance: 34.9
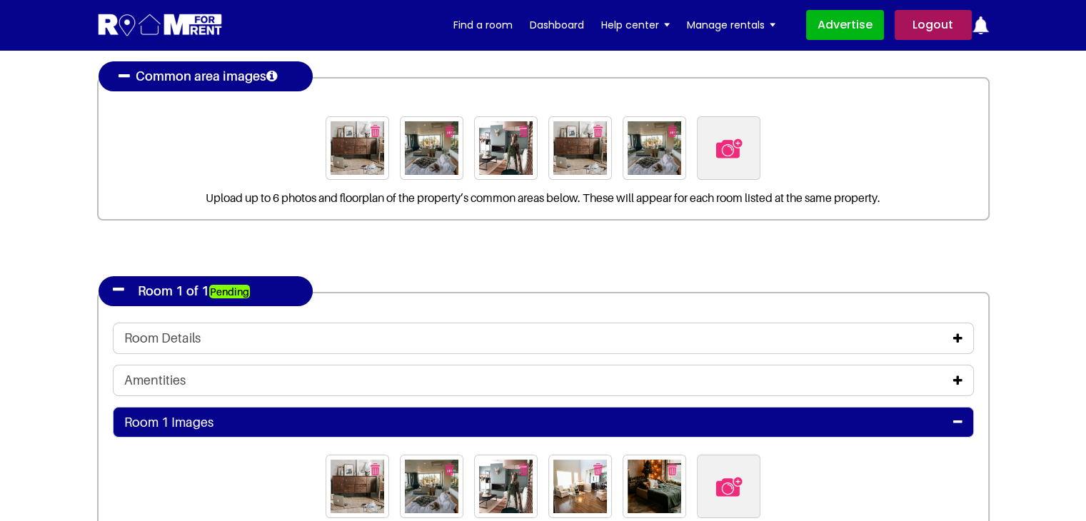
click at [956, 338] on icon at bounding box center [957, 338] width 9 height 11
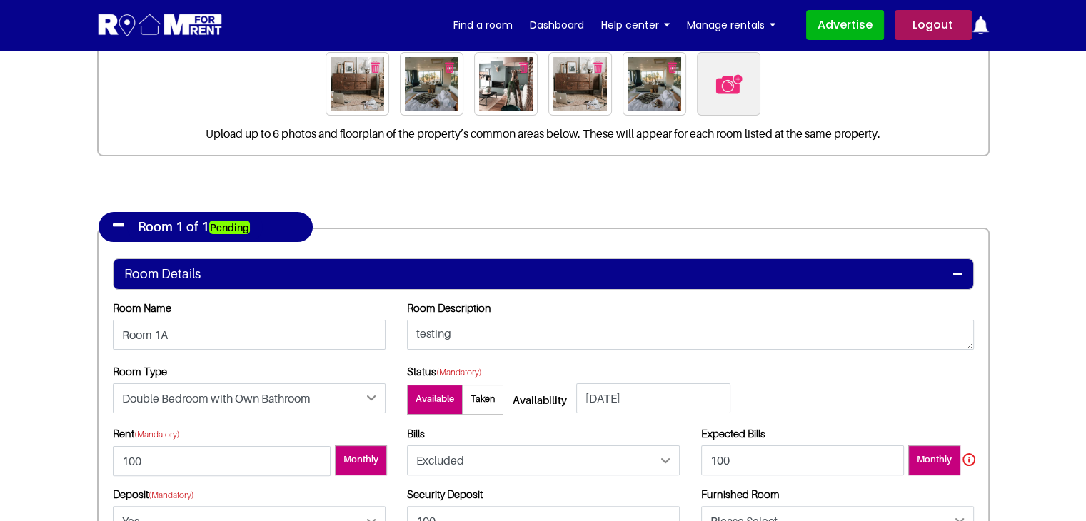
scroll to position [357, 0]
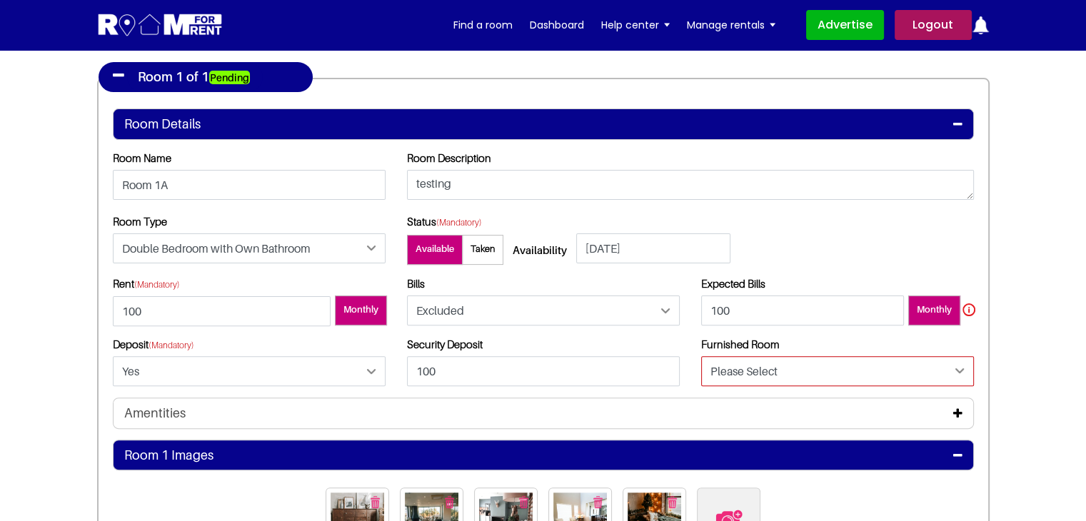
click at [750, 374] on select "Please Select Yes No" at bounding box center [837, 371] width 273 height 30
click at [869, 269] on div "Room Type Please Select Ensuite Double Bedroom Ensuite Single Bedroom Double Be…" at bounding box center [543, 246] width 882 height 62
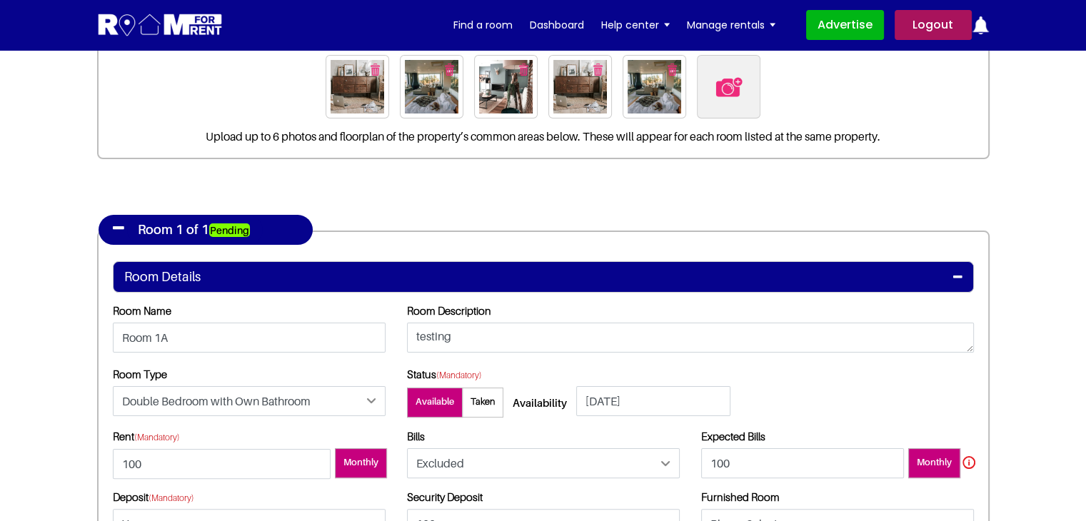
scroll to position [71, 0]
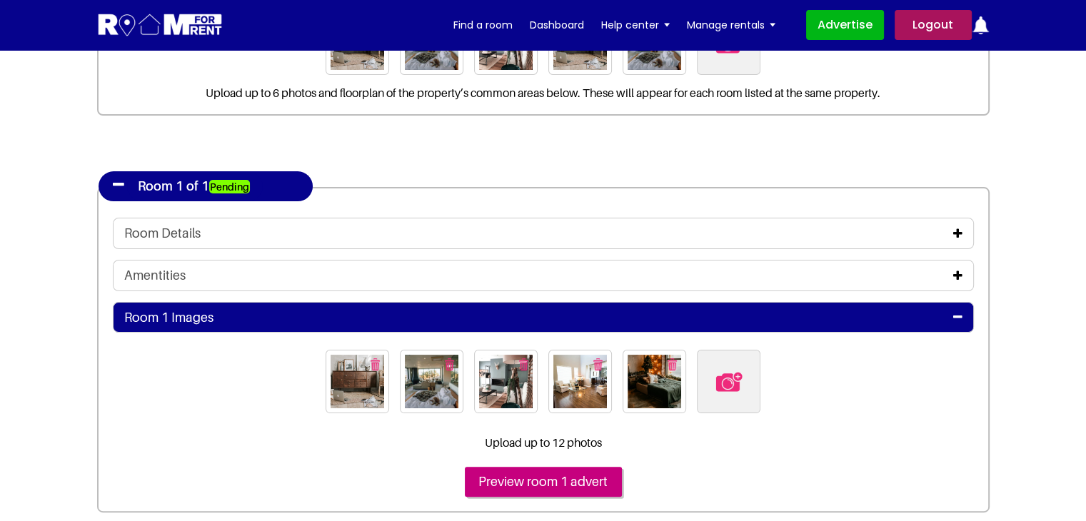
scroll to position [214, 0]
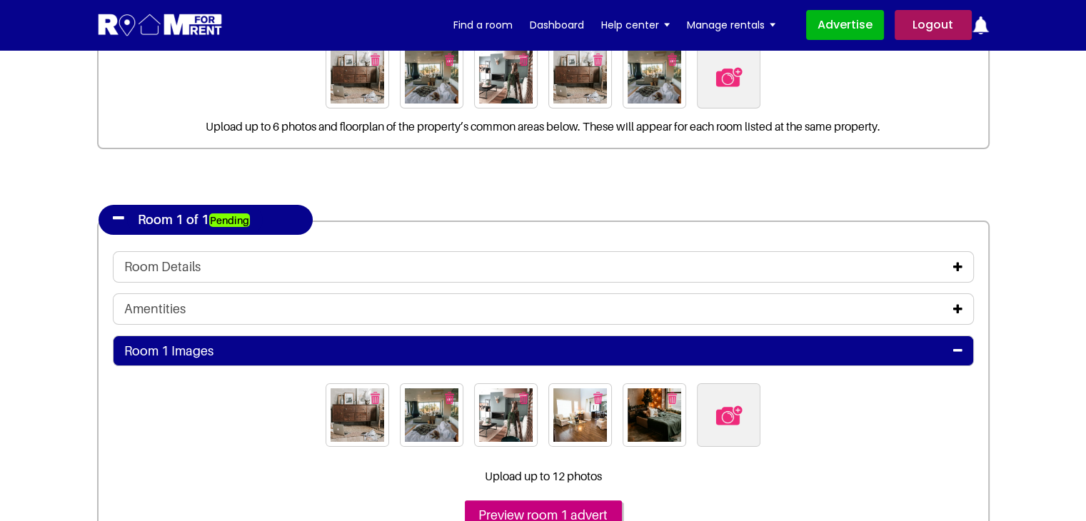
click at [956, 261] on icon at bounding box center [957, 266] width 9 height 11
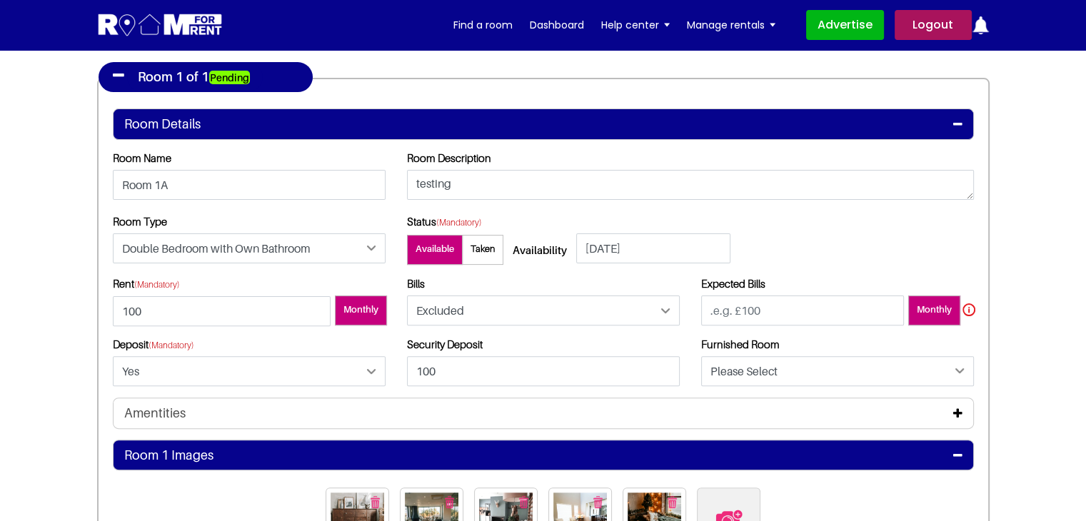
scroll to position [571, 0]
